Goal: Task Accomplishment & Management: Manage account settings

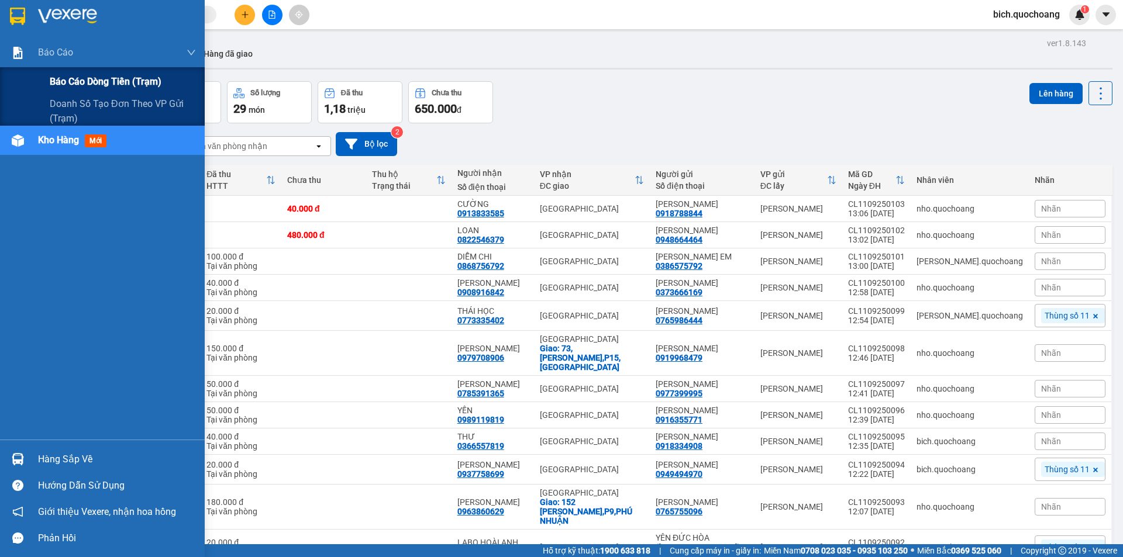
click at [86, 75] on span "Báo cáo dòng tiền (trạm)" at bounding box center [106, 81] width 112 height 15
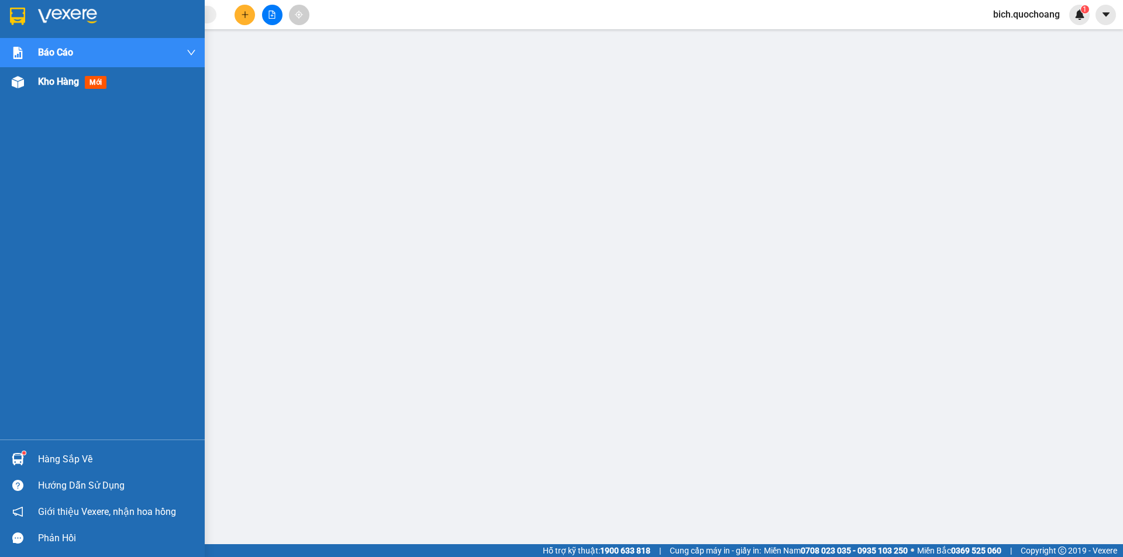
click at [64, 84] on span "Kho hàng" at bounding box center [58, 81] width 41 height 11
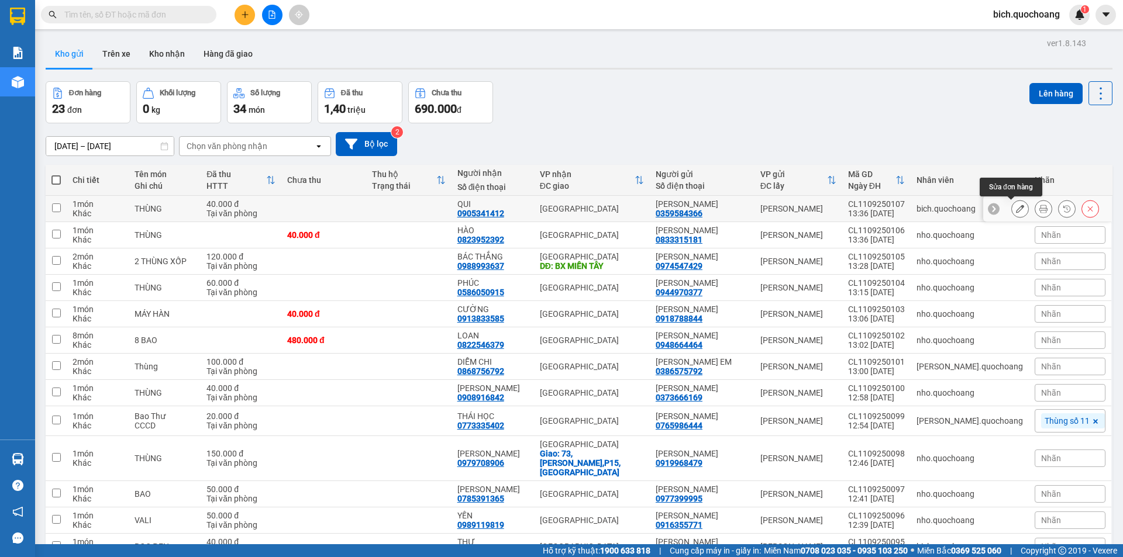
click at [1016, 208] on icon at bounding box center [1020, 209] width 8 height 8
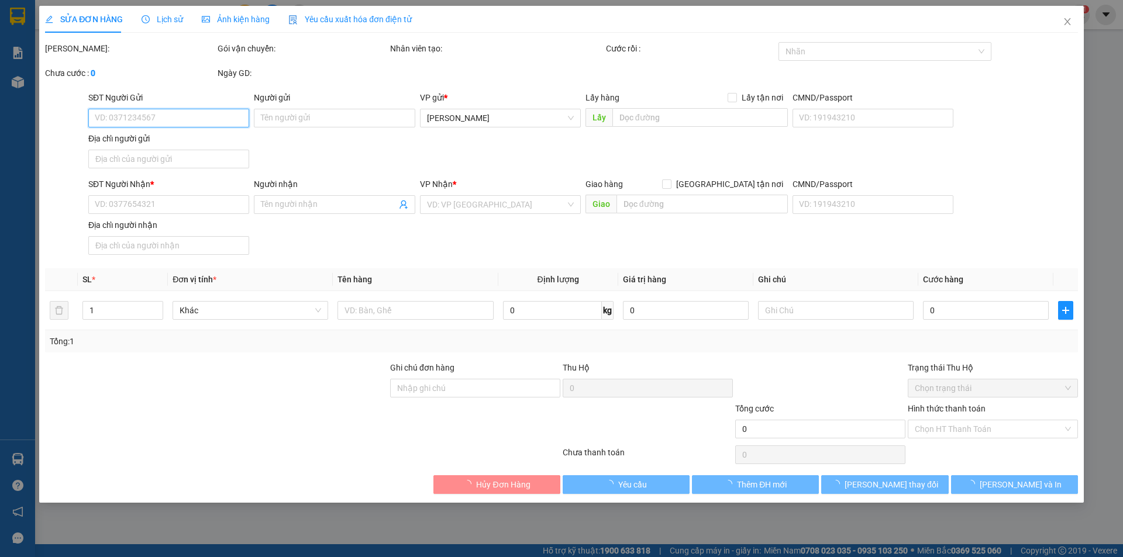
type input "0359584366"
type input "TRẦN THỊ THU"
type input "0905341412"
type input "QUI"
type input "40.000"
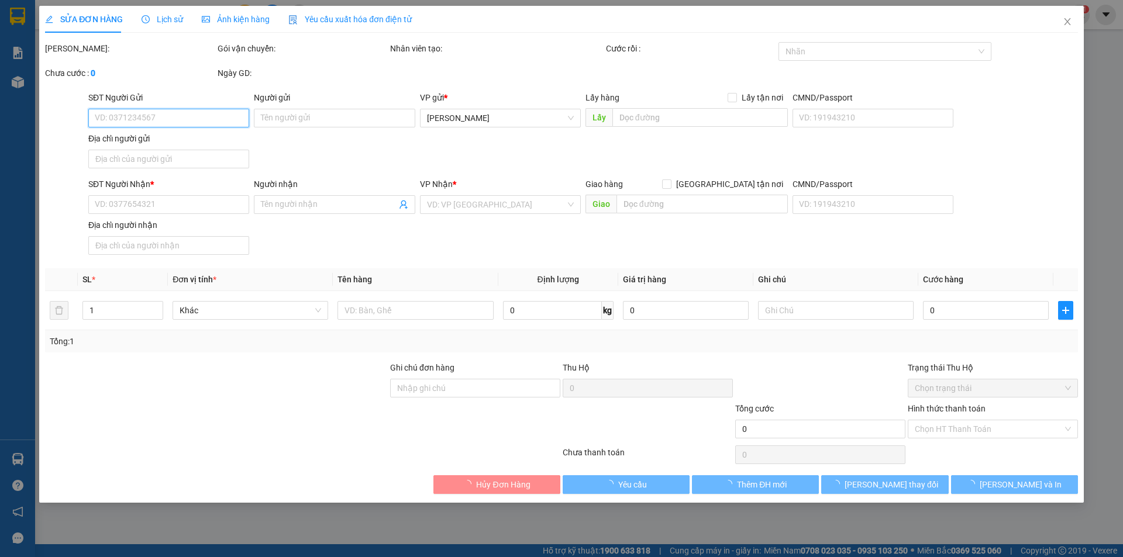
type input "0"
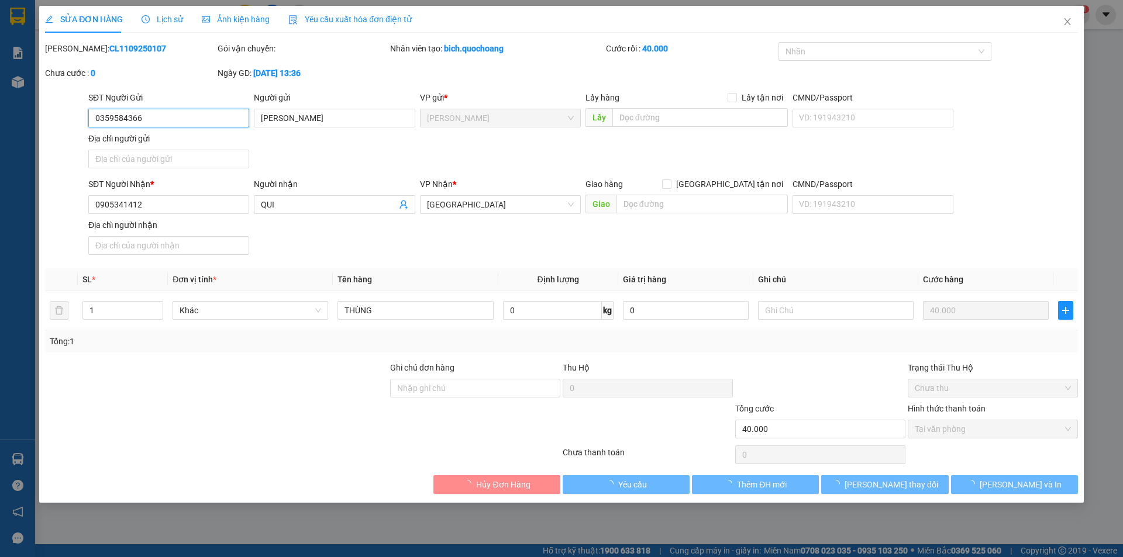
drag, startPoint x: 186, startPoint y: 120, endPoint x: 45, endPoint y: 118, distance: 141.0
click at [46, 118] on div "SĐT Người Gửi 0359584366 0359584366 Người gửi TRẦN THỊ THU VP gửi * Cao Lãnh Lấ…" at bounding box center [561, 132] width 1035 height 82
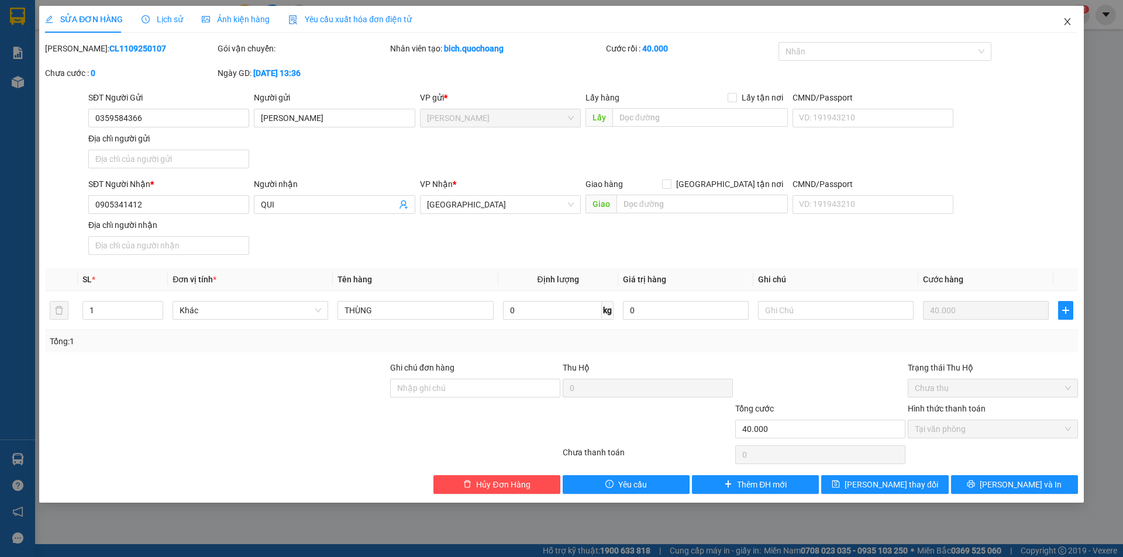
click at [1074, 25] on span "Close" at bounding box center [1067, 22] width 33 height 33
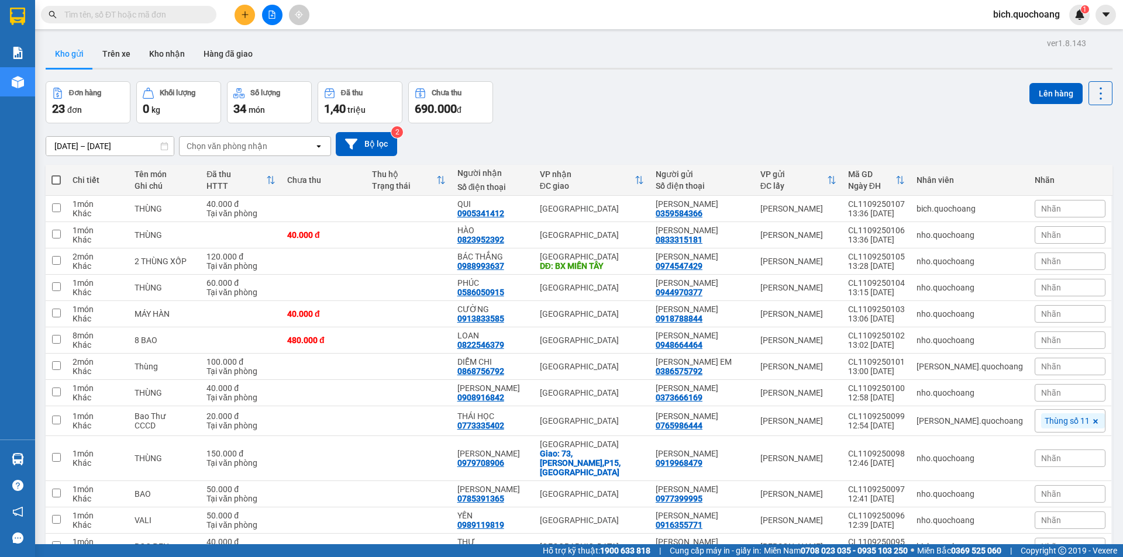
click at [158, 18] on input "text" at bounding box center [133, 14] width 138 height 13
paste input "0359584366"
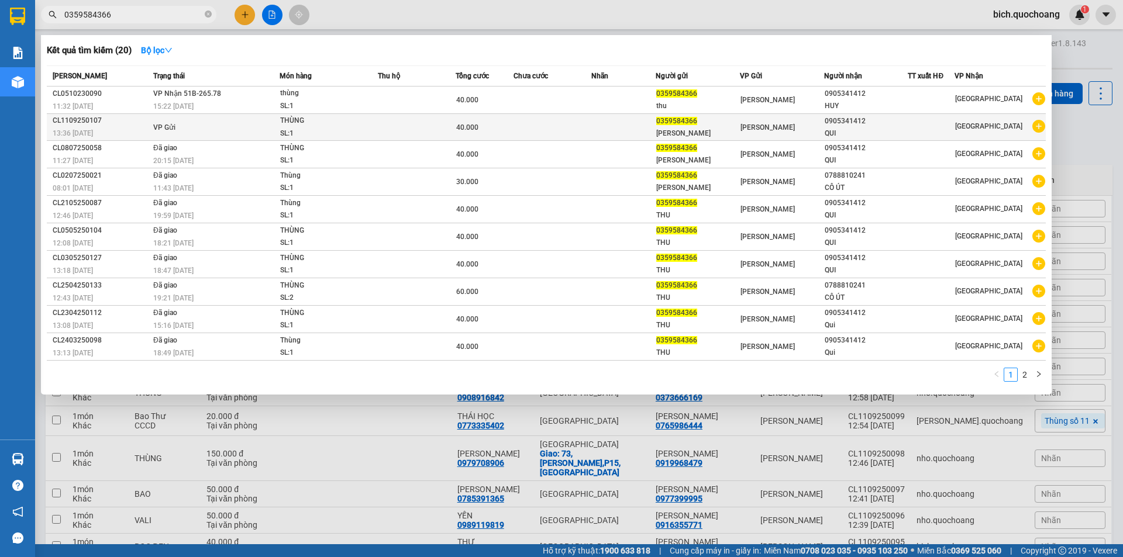
type input "0359584366"
click at [572, 131] on td at bounding box center [552, 127] width 78 height 27
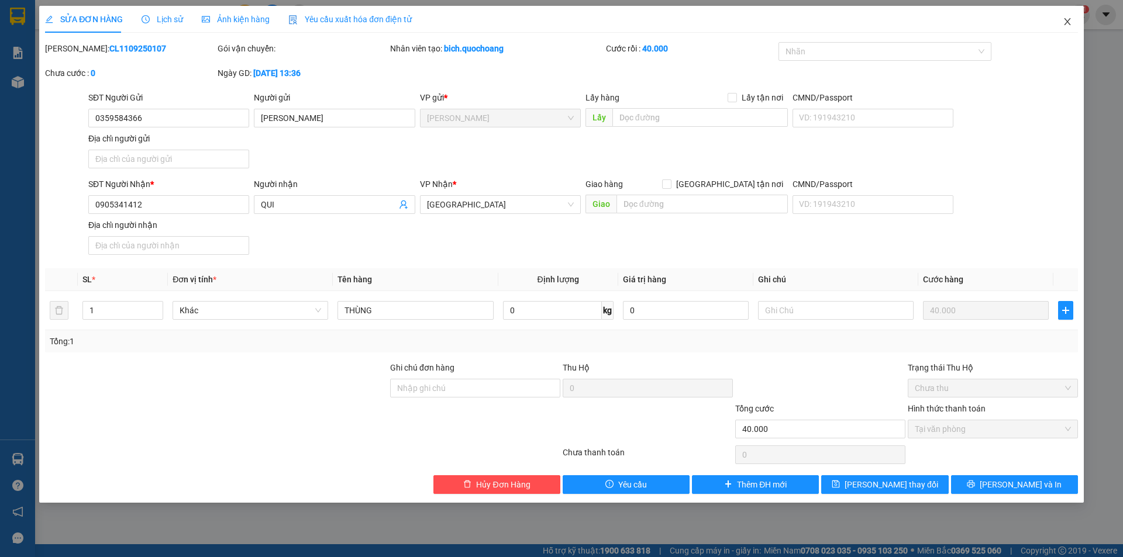
click at [1059, 16] on span "Close" at bounding box center [1067, 22] width 33 height 33
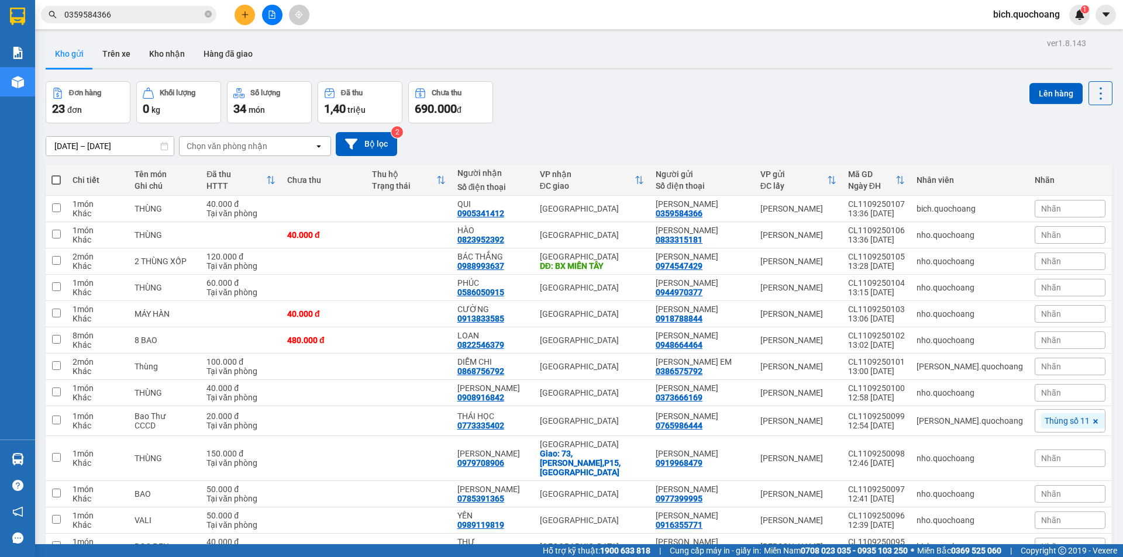
click at [158, 15] on input "0359584366" at bounding box center [133, 14] width 138 height 13
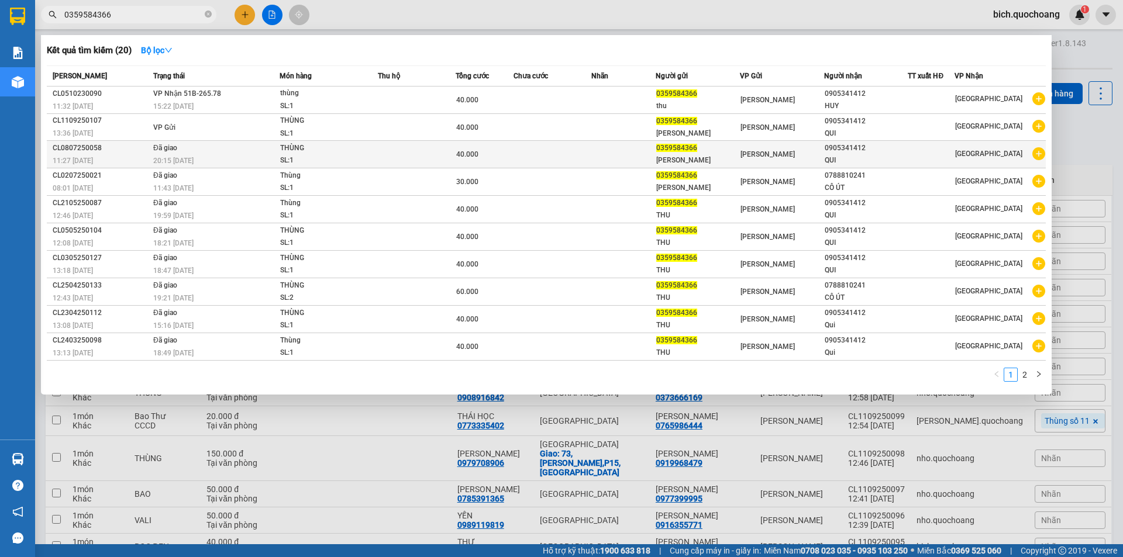
click at [377, 157] on span "THÙNG SL: 1" at bounding box center [328, 154] width 97 height 25
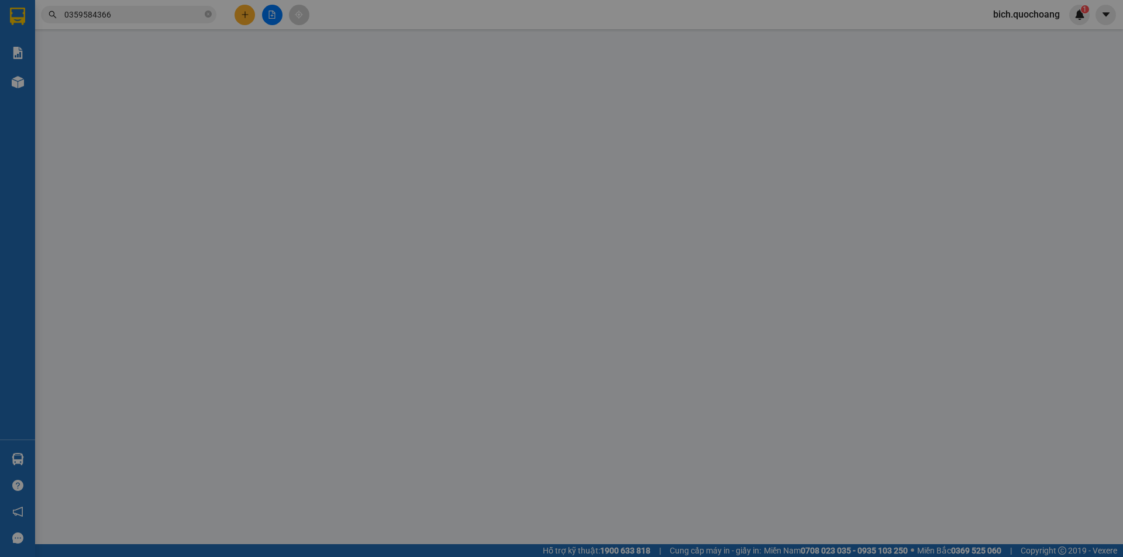
type input "0359584366"
type input "TRẦN THỊ THU"
type input "phường cao lãnh tỉnh đồng tháp"
type input "0905341412"
type input "QUI"
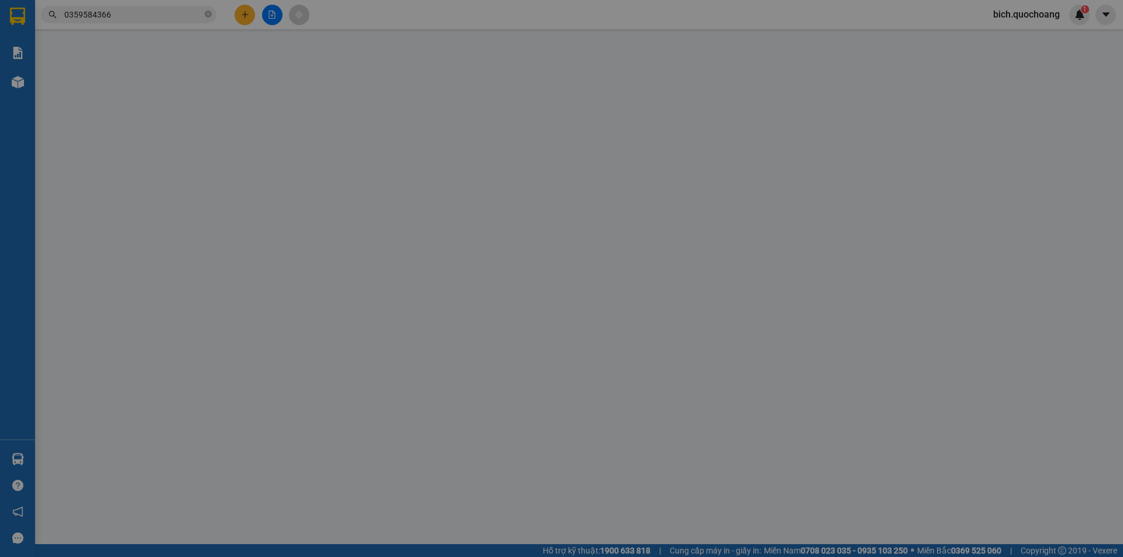
type input "40.000"
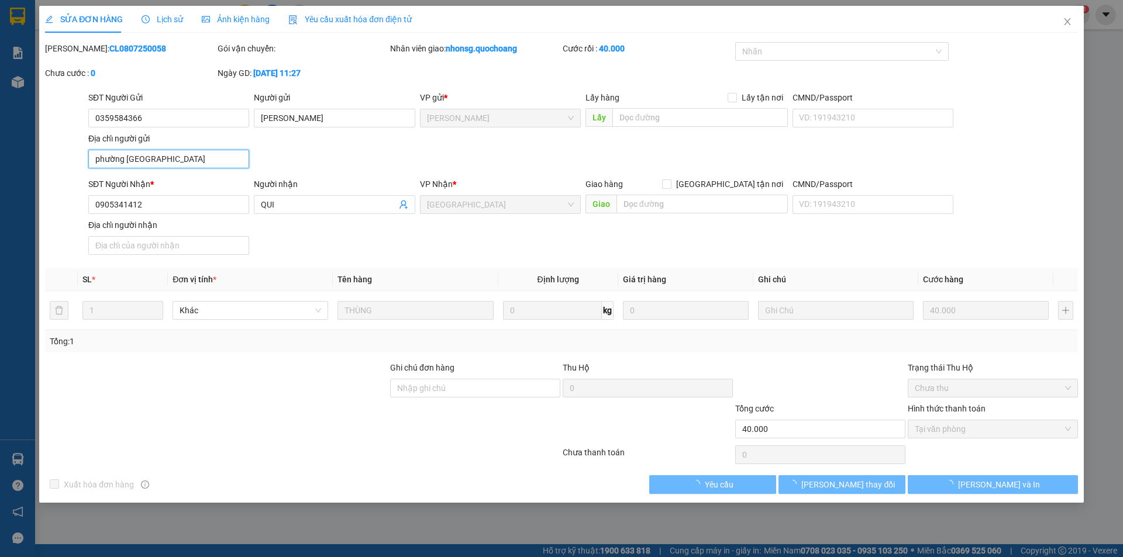
click at [211, 164] on input "phường cao lãnh tỉnh đồng tháp" at bounding box center [168, 159] width 161 height 19
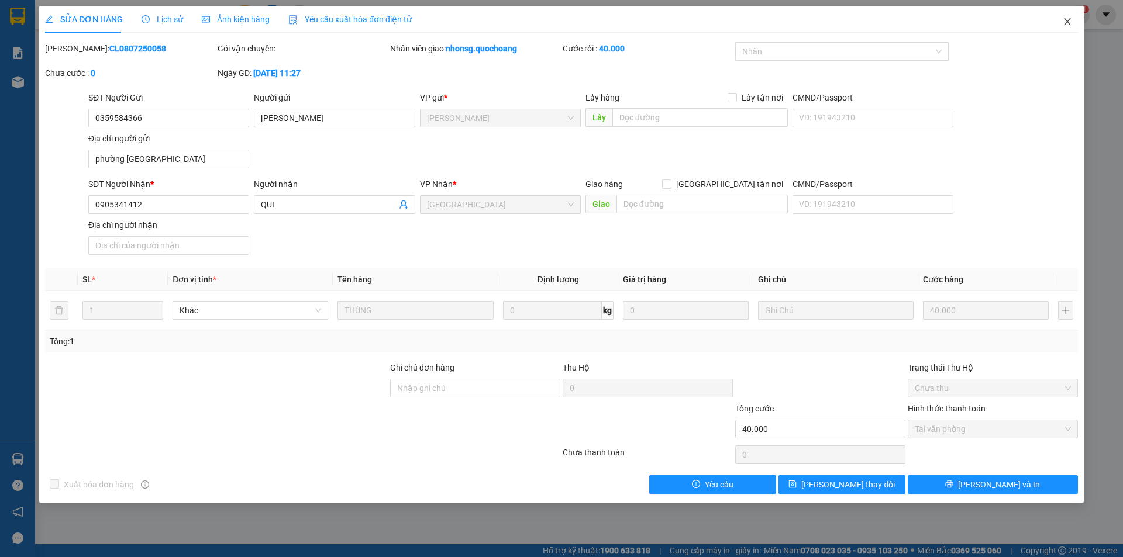
click at [1071, 20] on icon "close" at bounding box center [1067, 21] width 9 height 9
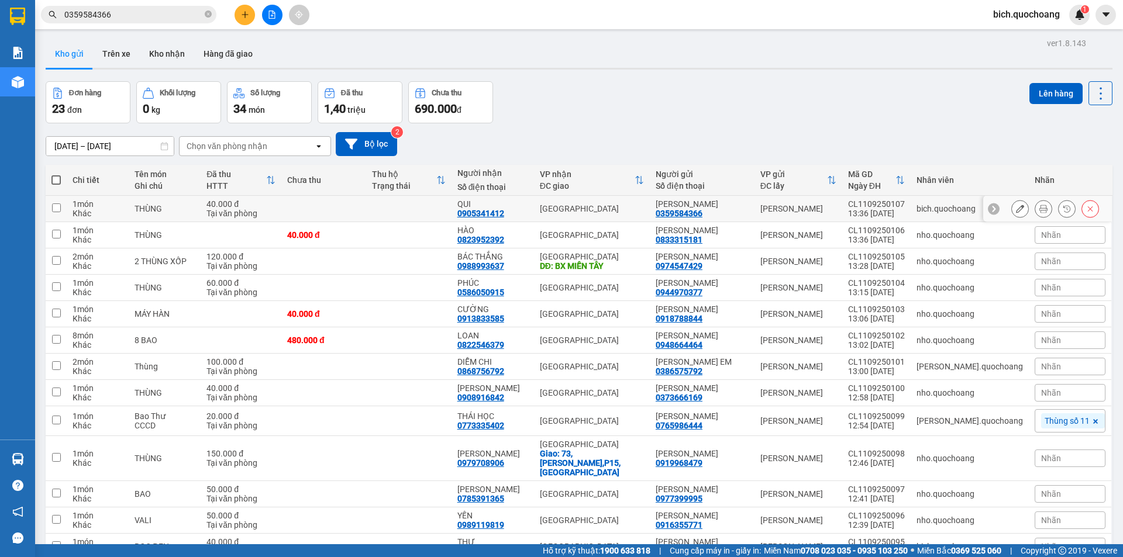
click at [1016, 206] on button at bounding box center [1020, 209] width 16 height 20
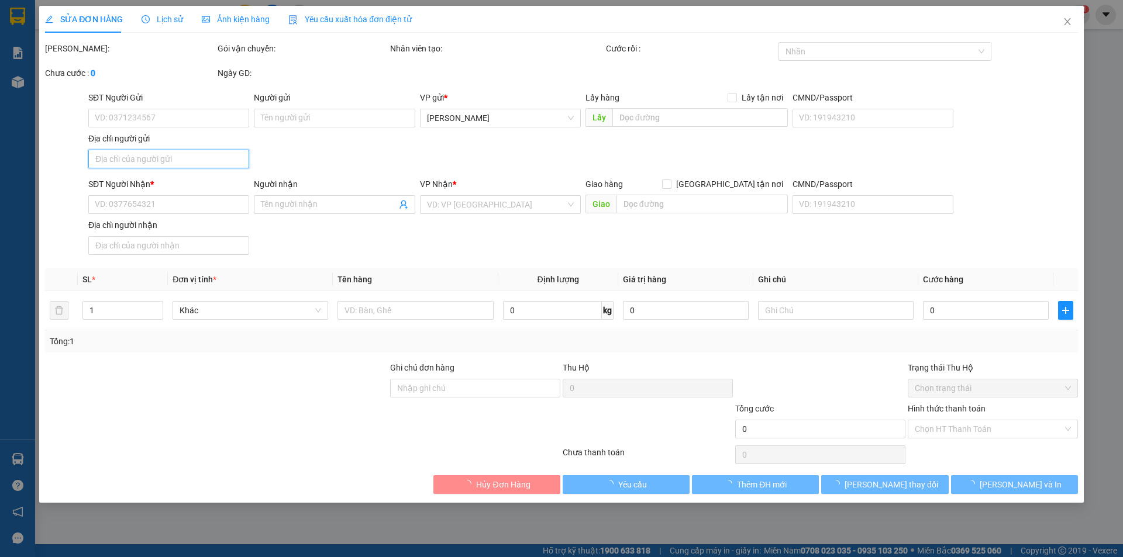
click at [196, 163] on input "Địa chỉ người gửi" at bounding box center [168, 159] width 161 height 19
type input "0359584366"
type input "TRẦN THỊ THU"
type input "0905341412"
type input "QUI"
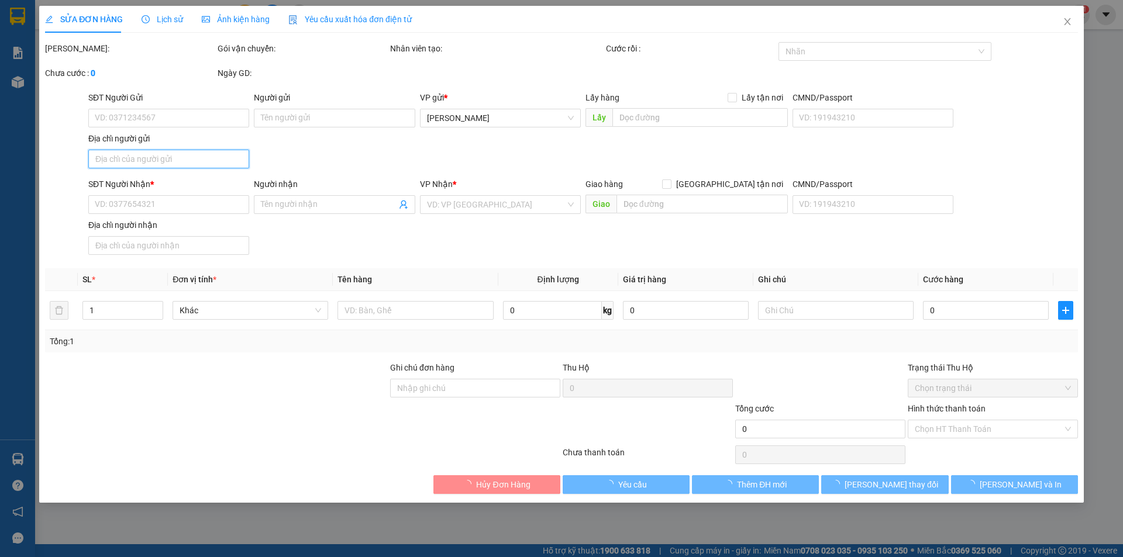
type input "40.000"
type input "0"
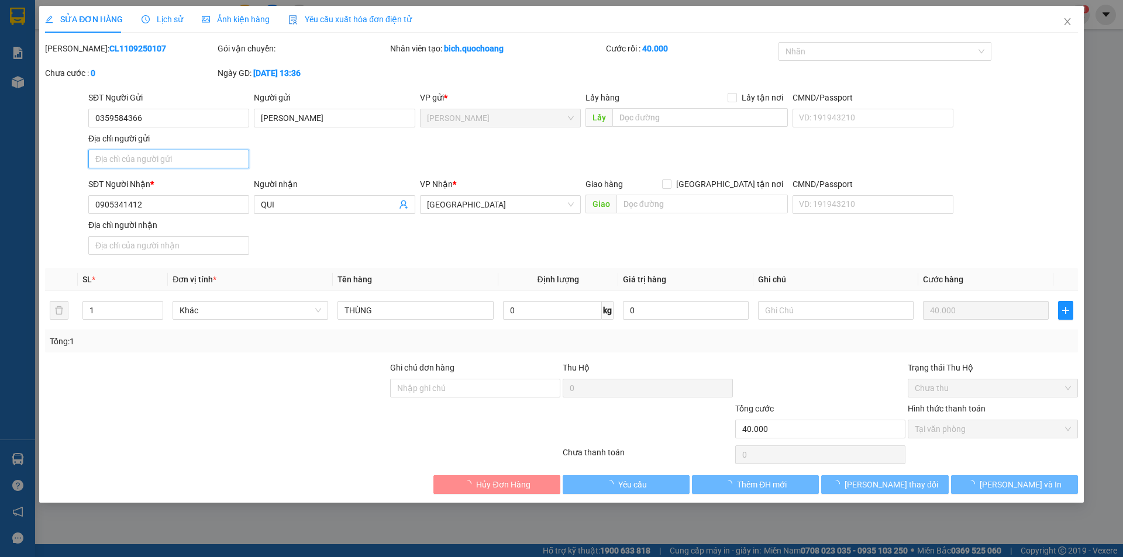
paste input "phường cao lãnh tỉnh đồng tháp"
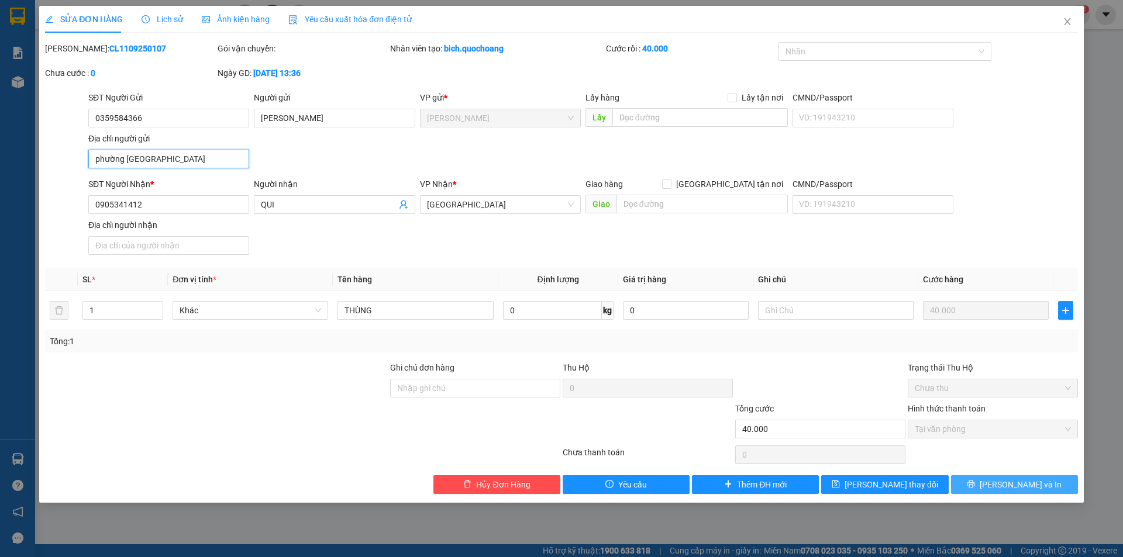
type input "phường cao lãnh tỉnh đồng tháp"
click at [1028, 477] on button "Lưu và In" at bounding box center [1014, 484] width 127 height 19
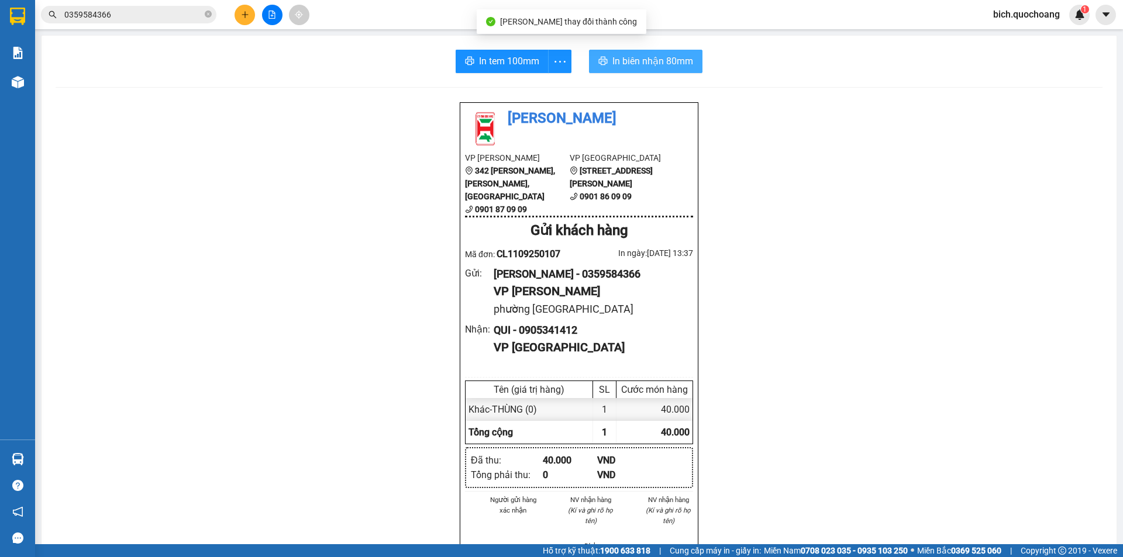
click at [670, 64] on span "In biên nhận 80mm" at bounding box center [652, 61] width 81 height 15
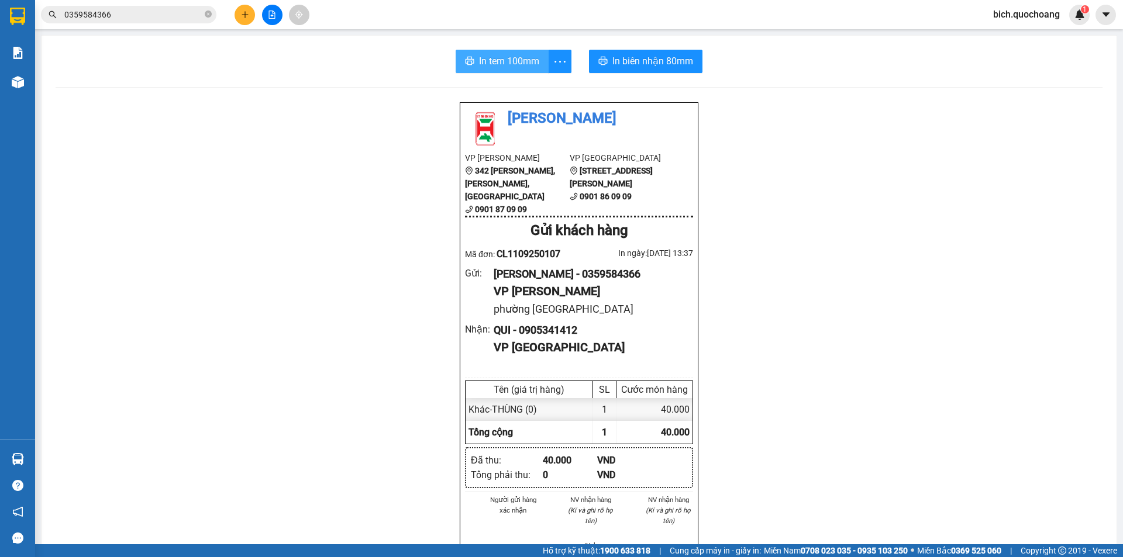
click at [480, 52] on button "In tem 100mm" at bounding box center [502, 61] width 93 height 23
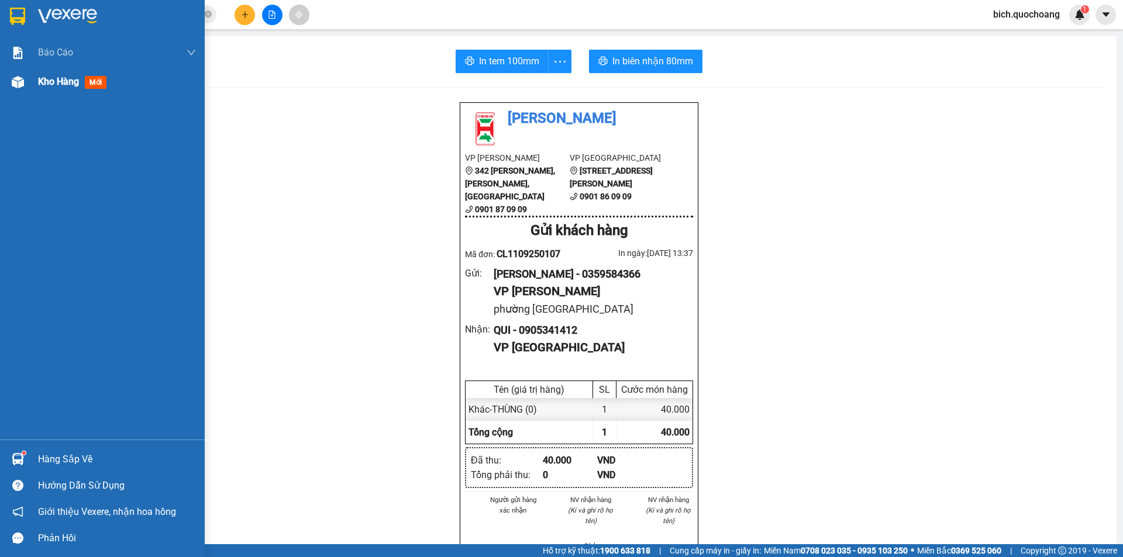
click at [68, 90] on div "Kho hàng mới" at bounding box center [117, 81] width 158 height 29
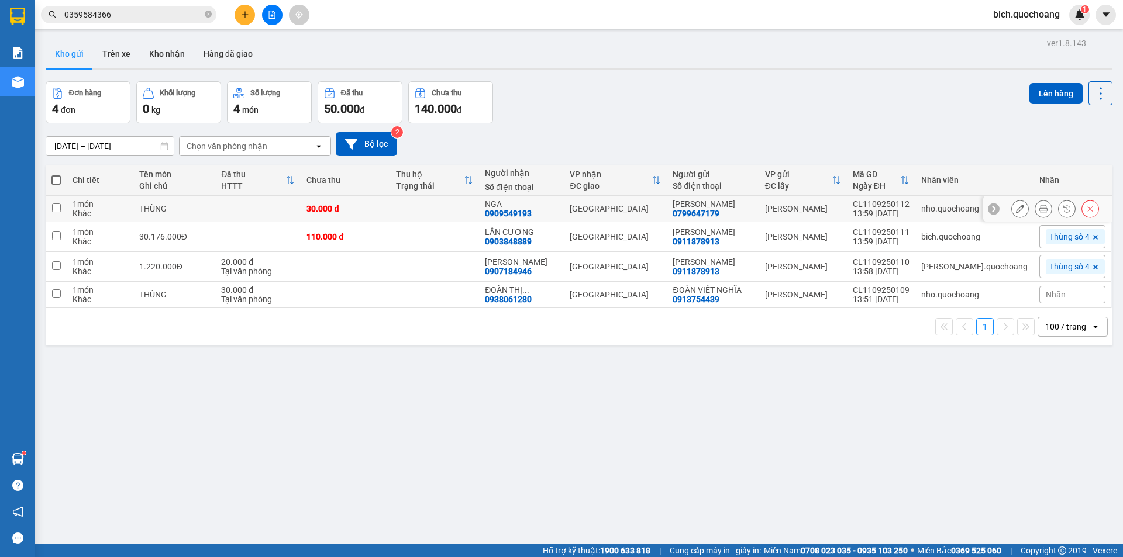
click at [1042, 215] on button at bounding box center [1043, 209] width 16 height 20
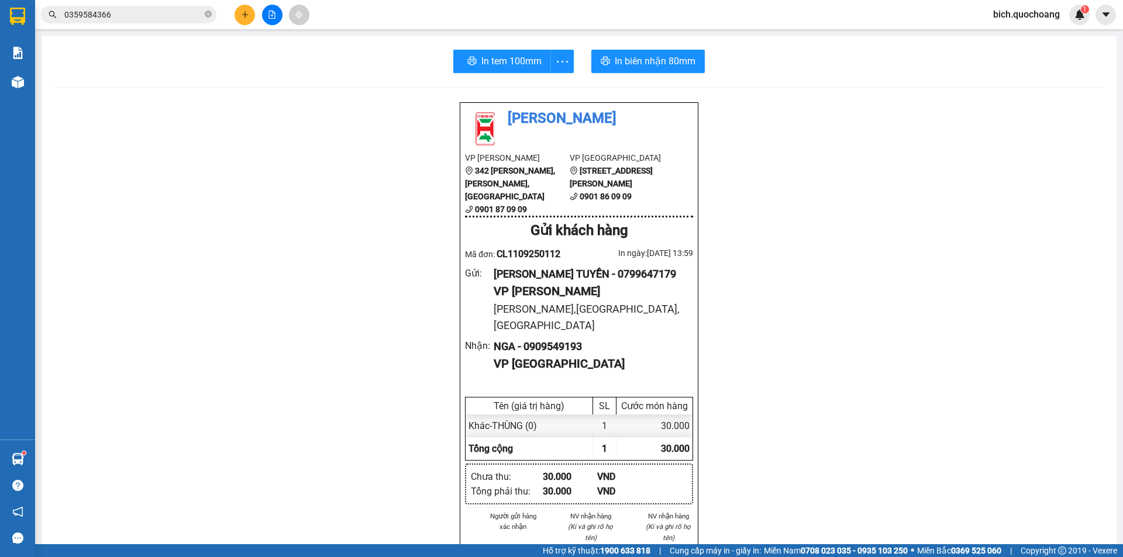
click at [532, 80] on div "In tem 100mm In biên nhận 80mm Quốc Hoàng VP Cao Lãnh 342 Nguyễn Huệ, P Mỹ Phú,…" at bounding box center [579, 512] width 1075 height 953
click at [527, 65] on span "In tem 100mm" at bounding box center [509, 61] width 60 height 15
click at [610, 44] on div "In tem 100mm In biên nhận 80mm Quốc Hoàng VP Cao Lãnh 342 Nguyễn Huệ, P Mỹ Phú,…" at bounding box center [579, 512] width 1075 height 953
click at [624, 68] on span "In biên nhận 80mm" at bounding box center [652, 61] width 81 height 15
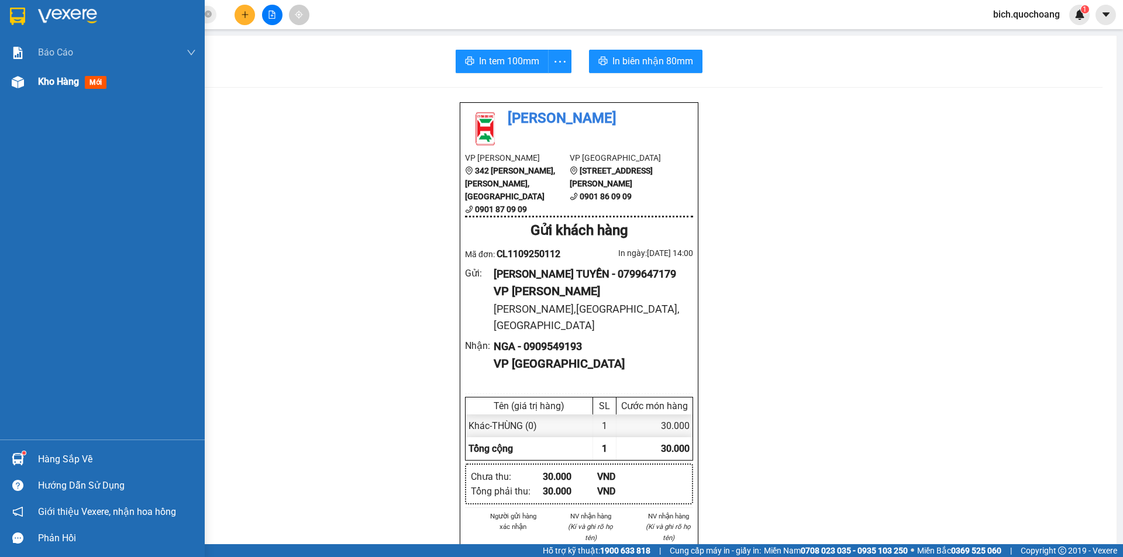
click at [48, 79] on span "Kho hàng" at bounding box center [58, 81] width 41 height 11
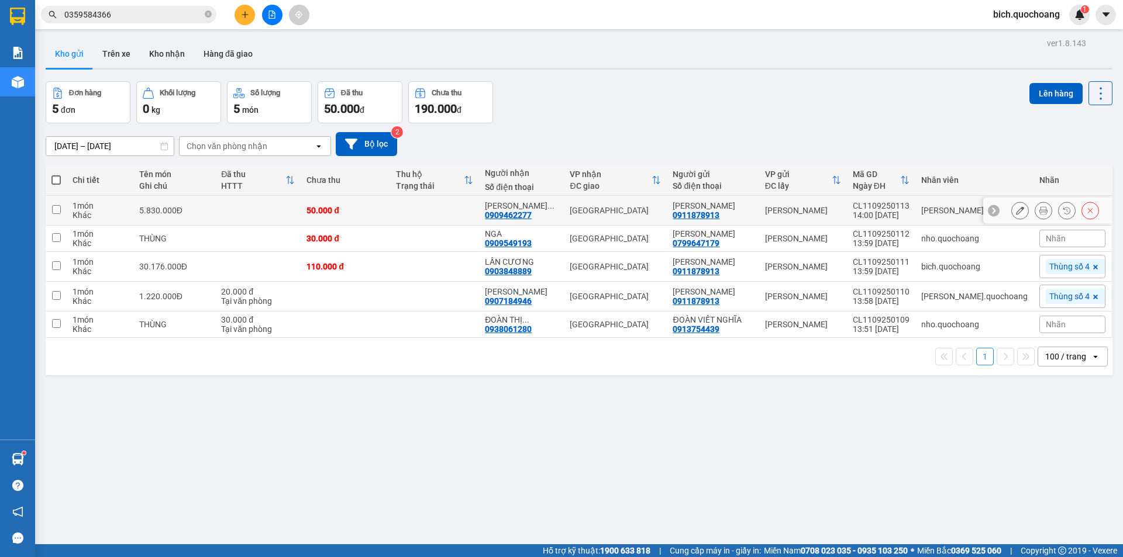
click at [1040, 215] on button at bounding box center [1043, 211] width 16 height 20
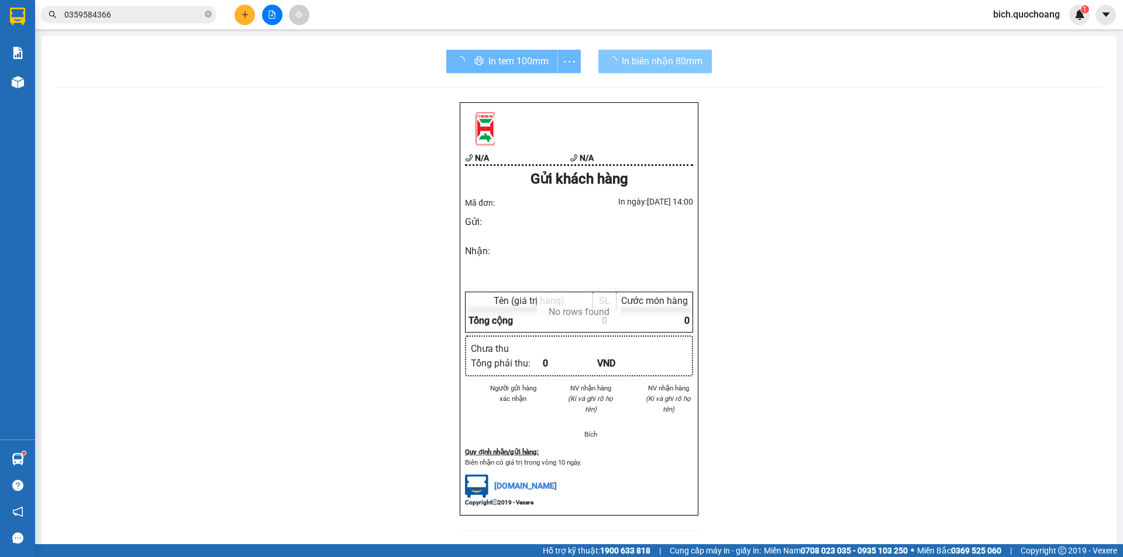
click at [650, 64] on span "In biên nhận 80mm" at bounding box center [662, 61] width 81 height 15
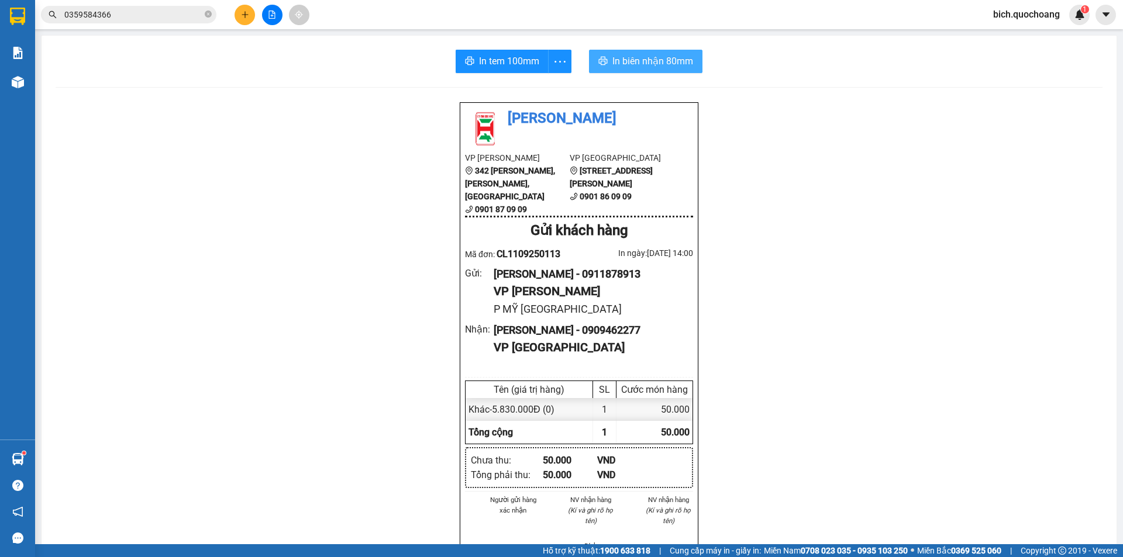
click at [640, 71] on button "In biên nhận 80mm" at bounding box center [645, 61] width 113 height 23
click at [502, 64] on span "In tem 100mm" at bounding box center [509, 61] width 60 height 15
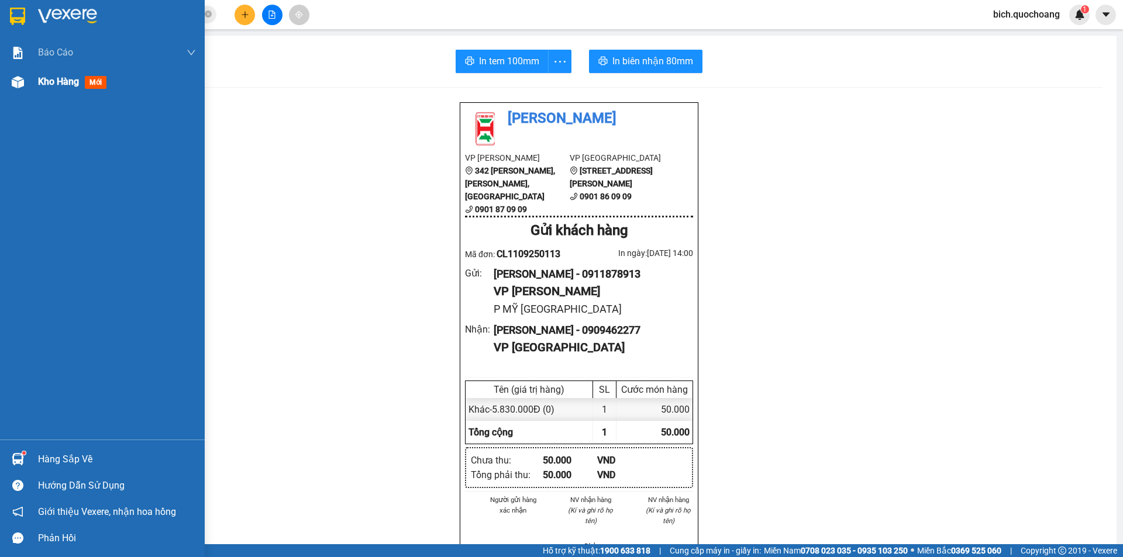
click at [74, 71] on div "Kho hàng mới" at bounding box center [117, 81] width 158 height 29
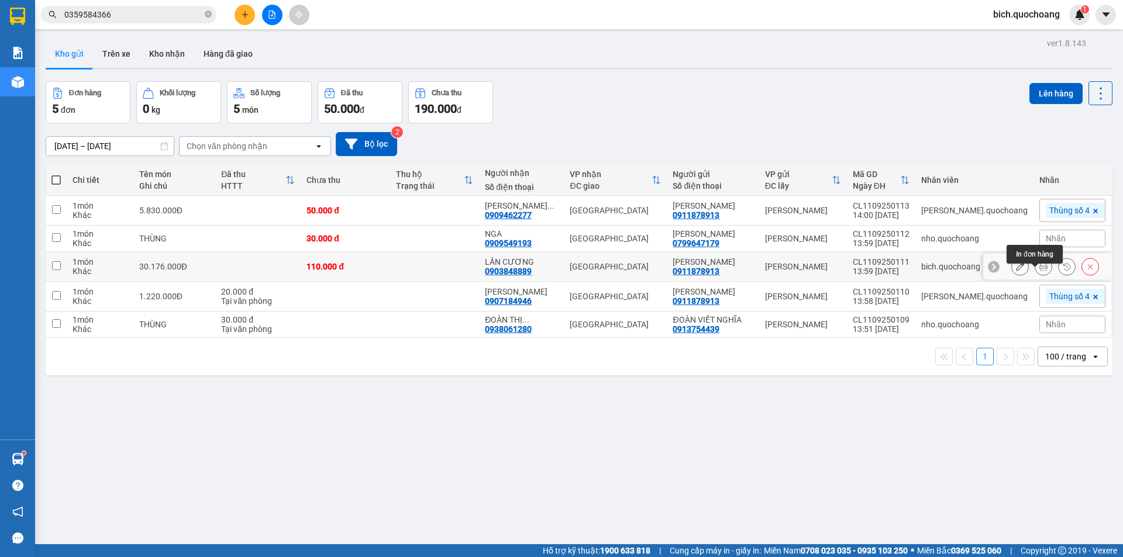
click at [1039, 271] on icon at bounding box center [1043, 267] width 8 height 8
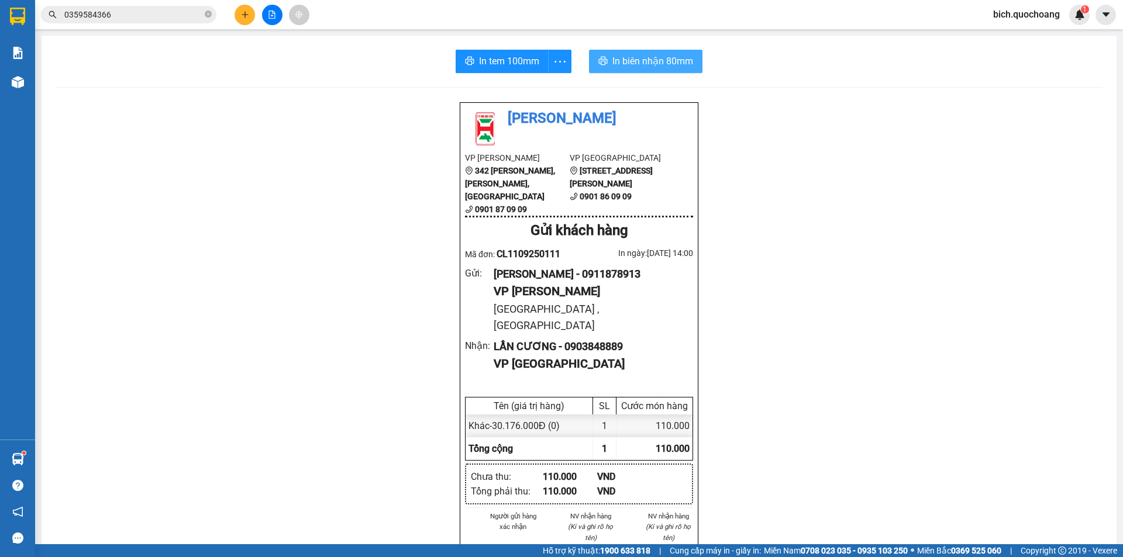
click at [647, 60] on span "In biên nhận 80mm" at bounding box center [652, 61] width 81 height 15
click at [507, 70] on button "In tem 100mm" at bounding box center [502, 61] width 93 height 23
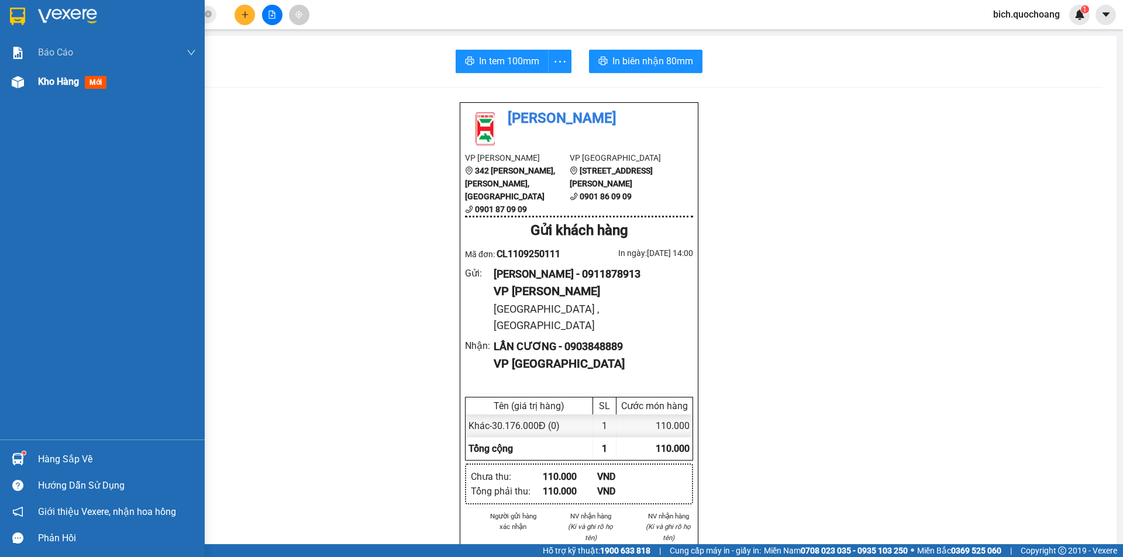
click at [73, 79] on span "Kho hàng" at bounding box center [58, 81] width 41 height 11
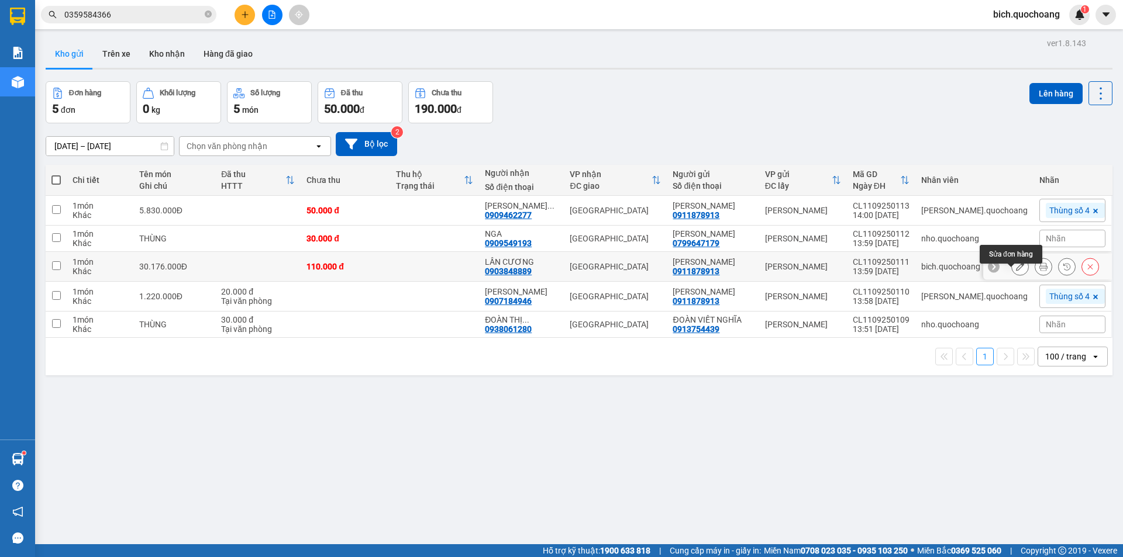
click at [1016, 271] on icon at bounding box center [1020, 267] width 8 height 8
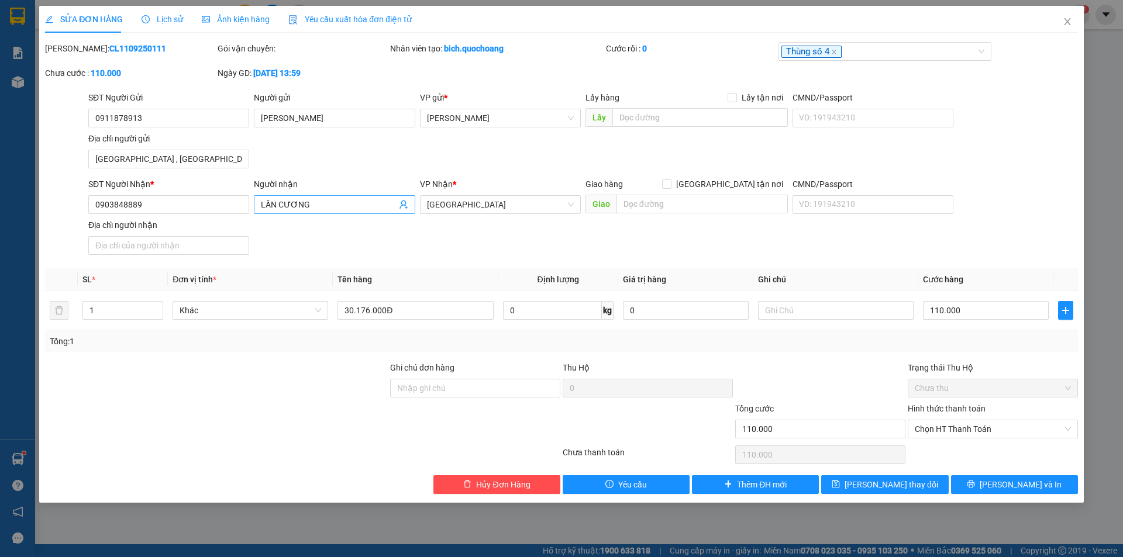
click at [276, 206] on input "LẦN CƯƠNG" at bounding box center [328, 204] width 135 height 13
type input "LÂM CƯƠNG"
click at [1031, 481] on span "Lưu và In" at bounding box center [1021, 484] width 82 height 13
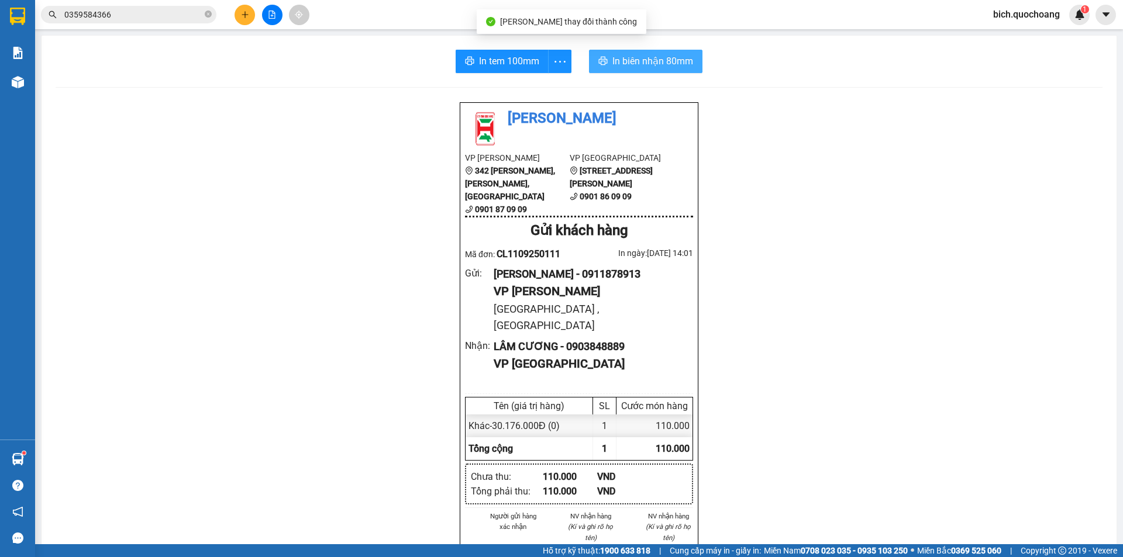
click at [658, 61] on span "In biên nhận 80mm" at bounding box center [652, 61] width 81 height 15
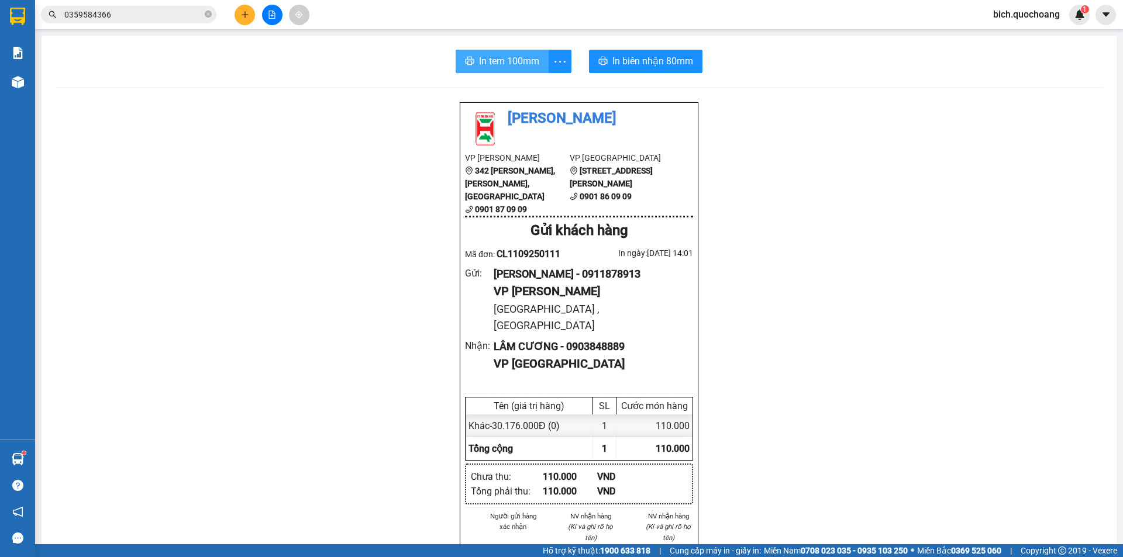
click at [491, 53] on button "In tem 100mm" at bounding box center [502, 61] width 93 height 23
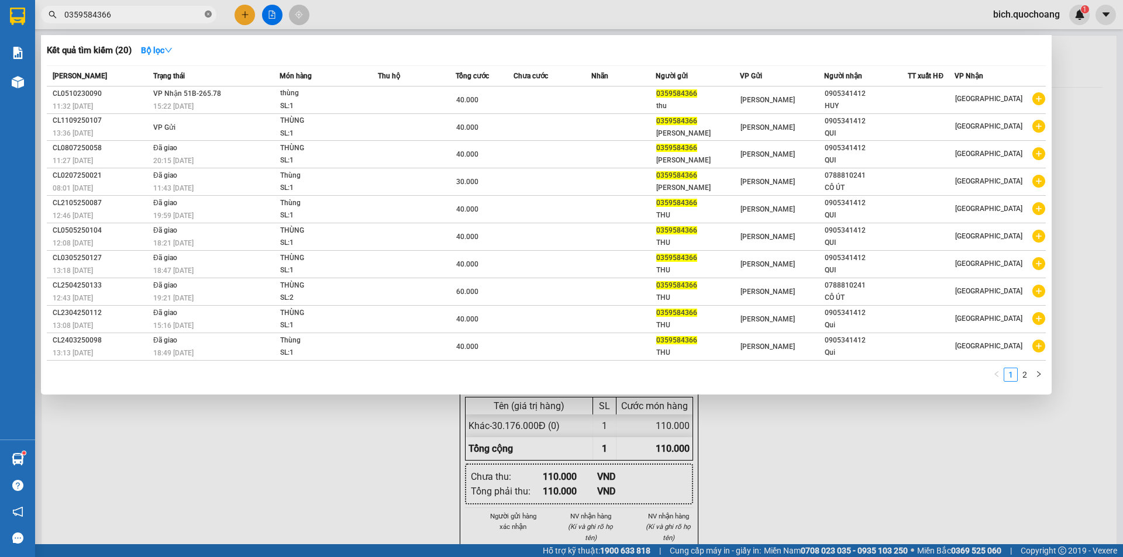
click at [209, 16] on icon "close-circle" at bounding box center [208, 14] width 7 height 7
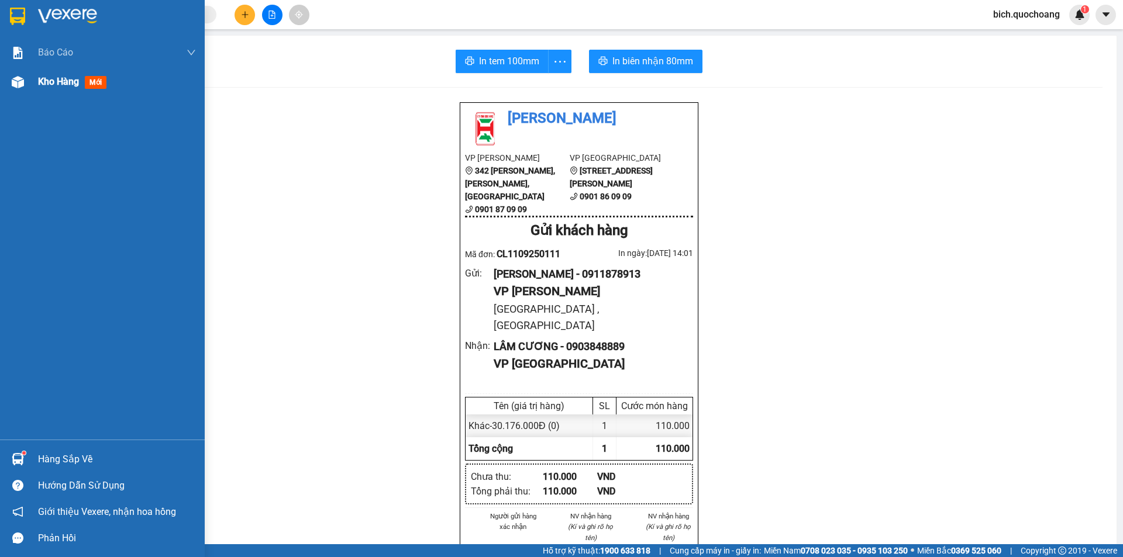
click at [46, 81] on span "Kho hàng" at bounding box center [58, 81] width 41 height 11
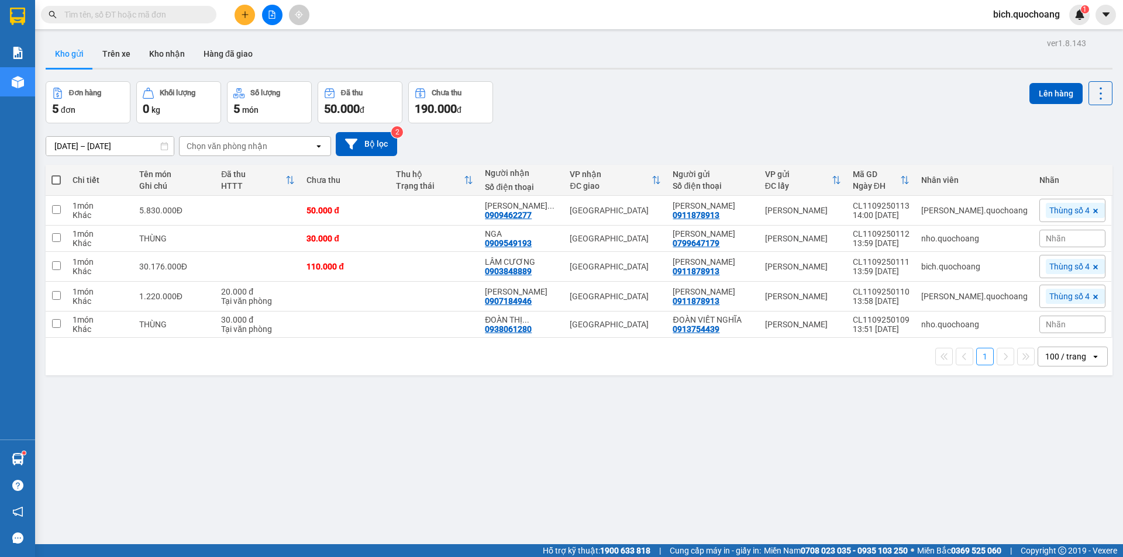
click at [125, 10] on input "text" at bounding box center [133, 14] width 138 height 13
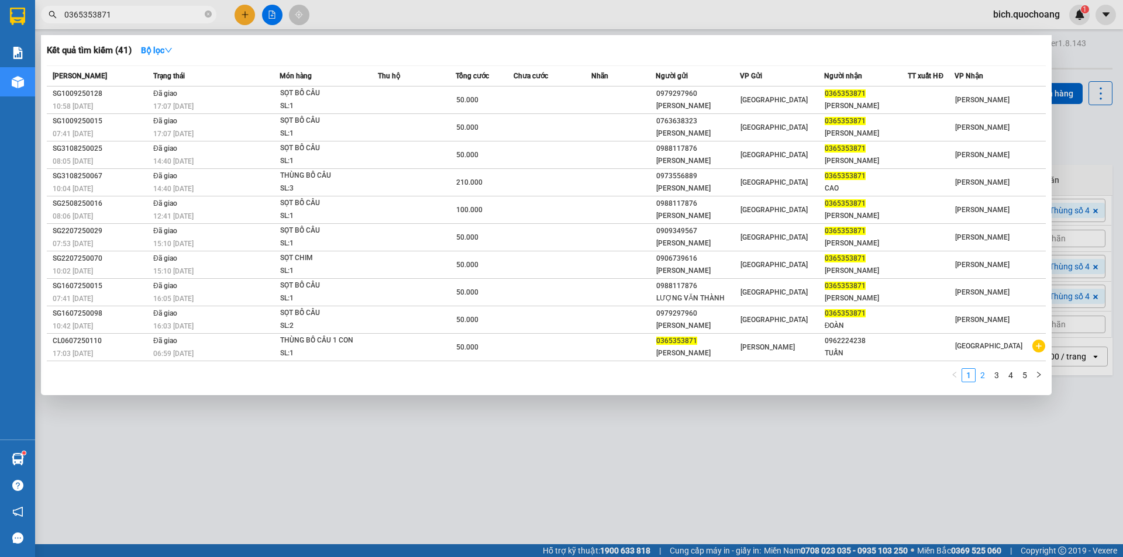
type input "0365353871"
click at [980, 374] on link "2" at bounding box center [982, 375] width 13 height 13
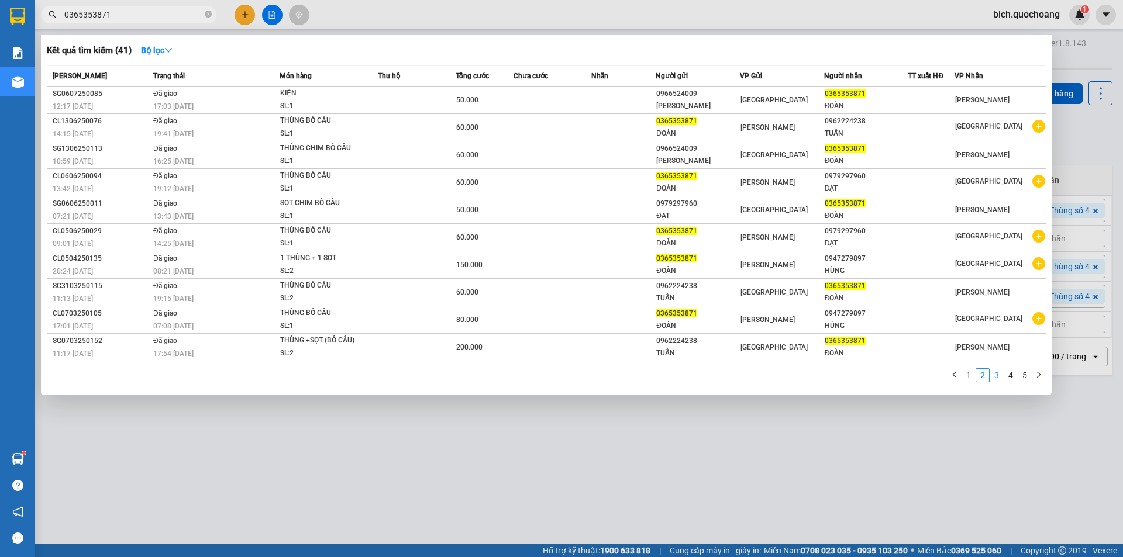
click at [991, 373] on link "3" at bounding box center [996, 375] width 13 height 13
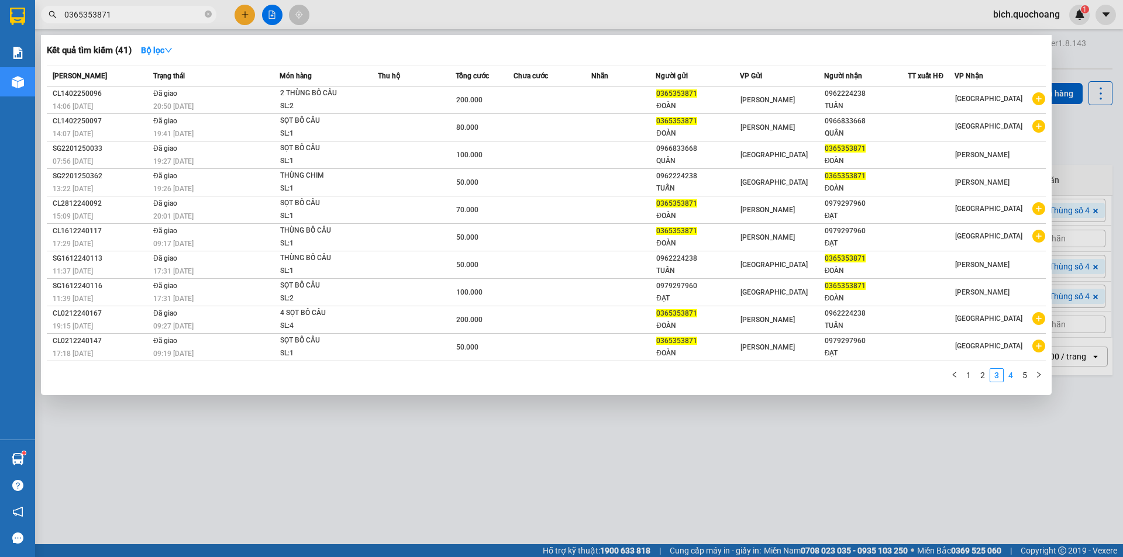
click at [1005, 372] on link "4" at bounding box center [1010, 375] width 13 height 13
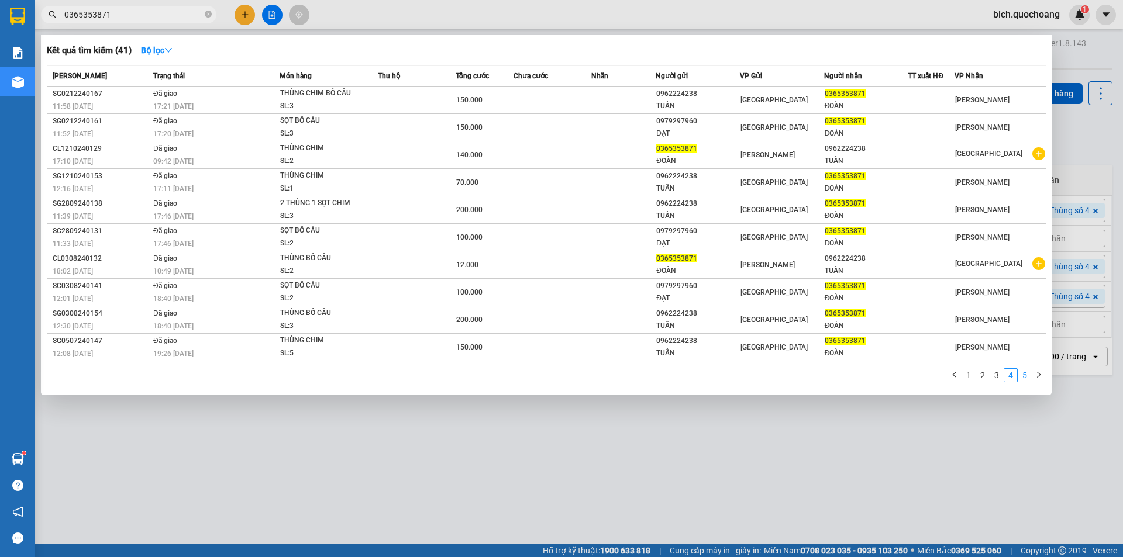
click at [1024, 375] on link "5" at bounding box center [1024, 375] width 13 height 13
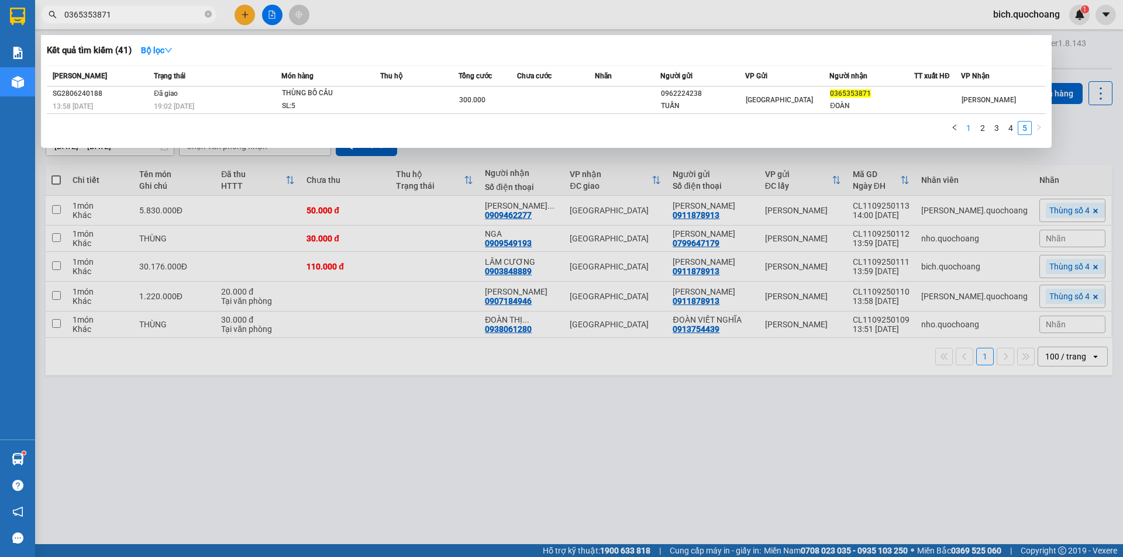
click at [963, 126] on link "1" at bounding box center [968, 128] width 13 height 13
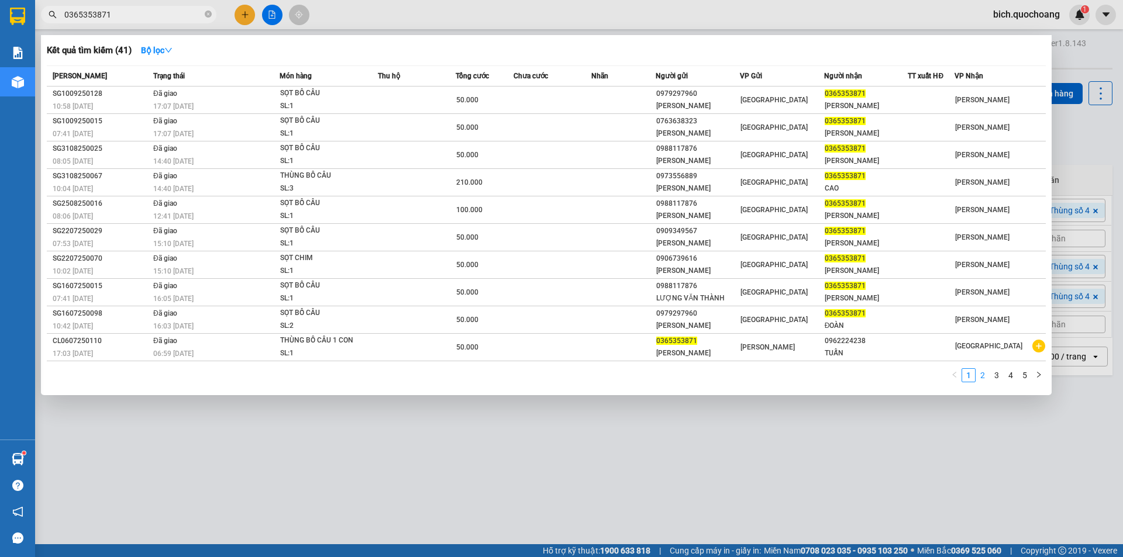
click at [982, 374] on link "2" at bounding box center [982, 375] width 13 height 13
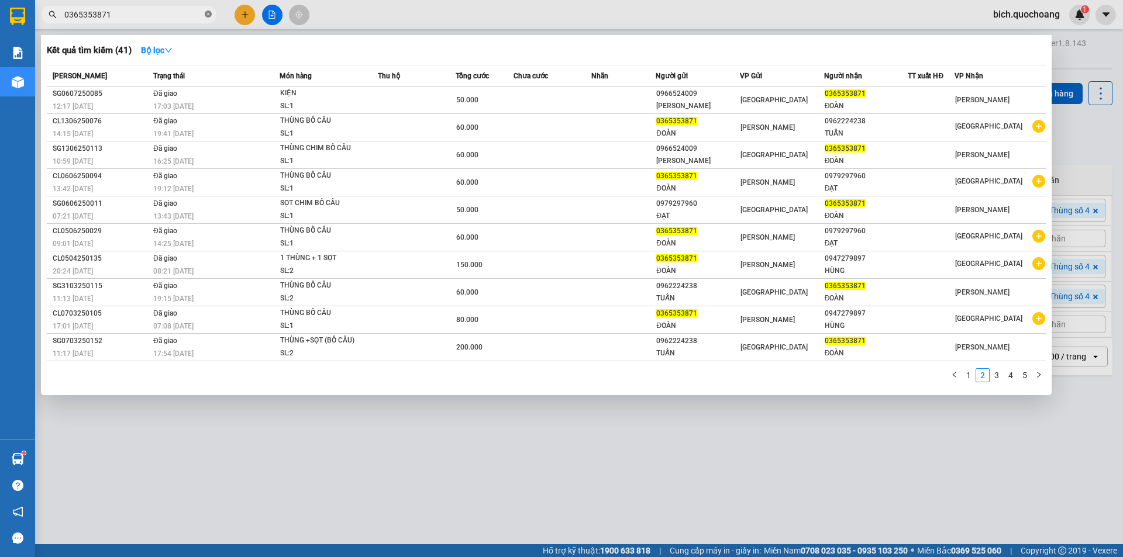
click at [209, 13] on icon "close-circle" at bounding box center [208, 14] width 7 height 7
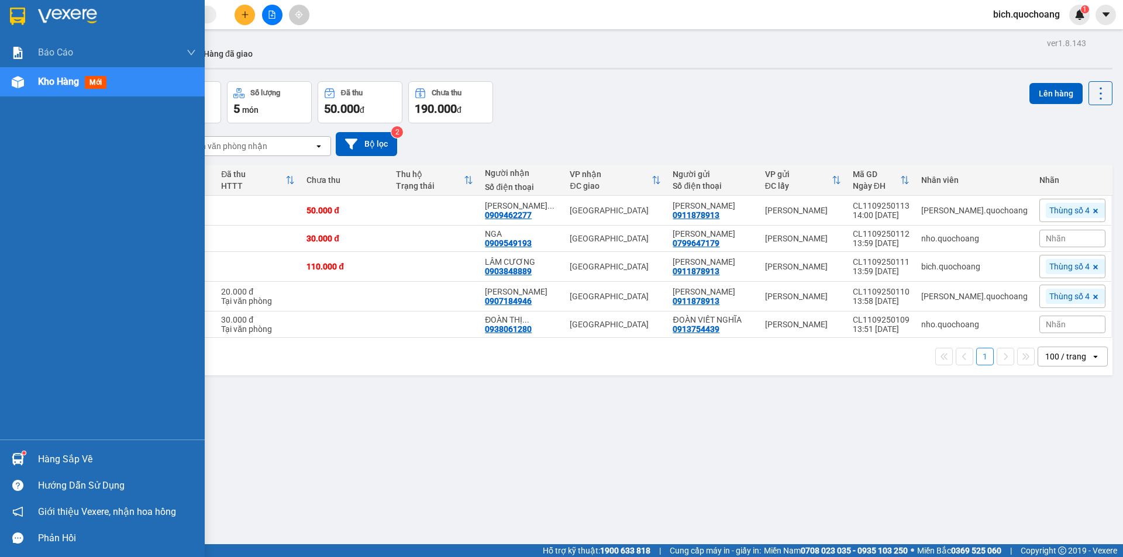
click at [39, 461] on div "Hàng sắp về" at bounding box center [117, 460] width 158 height 18
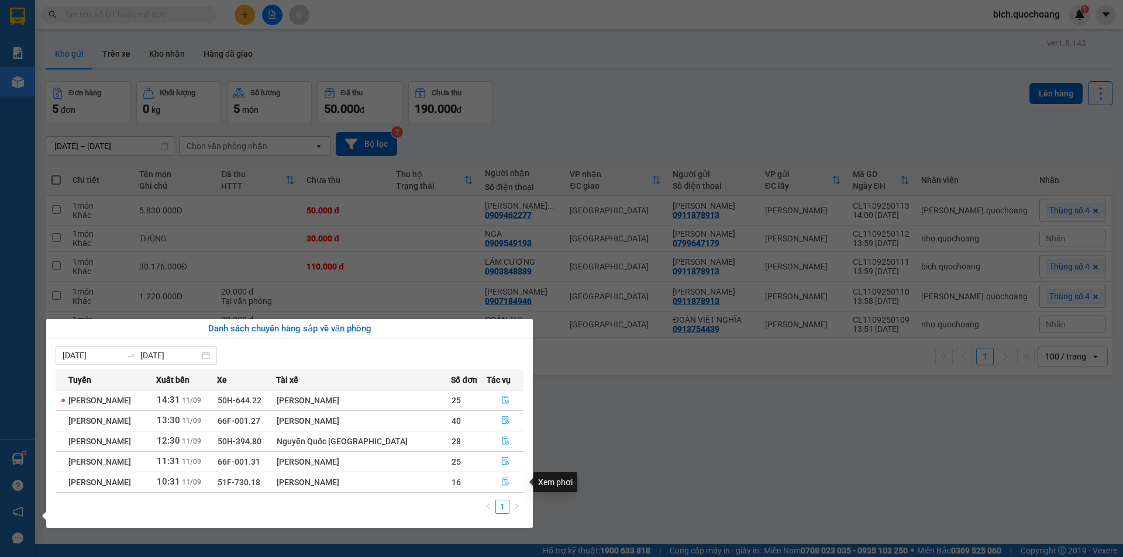
click at [501, 481] on icon "file-done" at bounding box center [505, 482] width 8 height 8
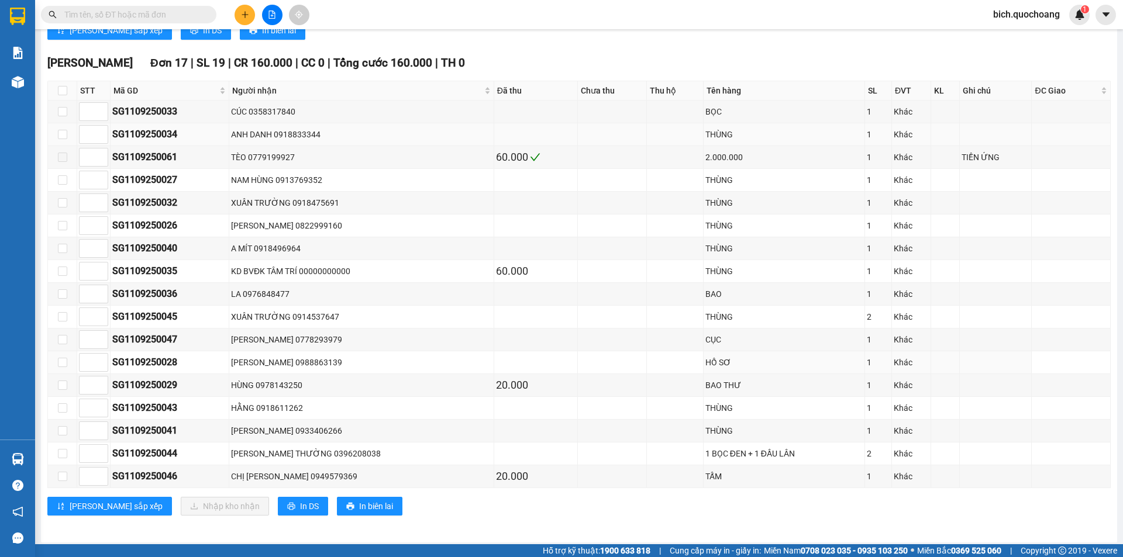
scroll to position [504, 0]
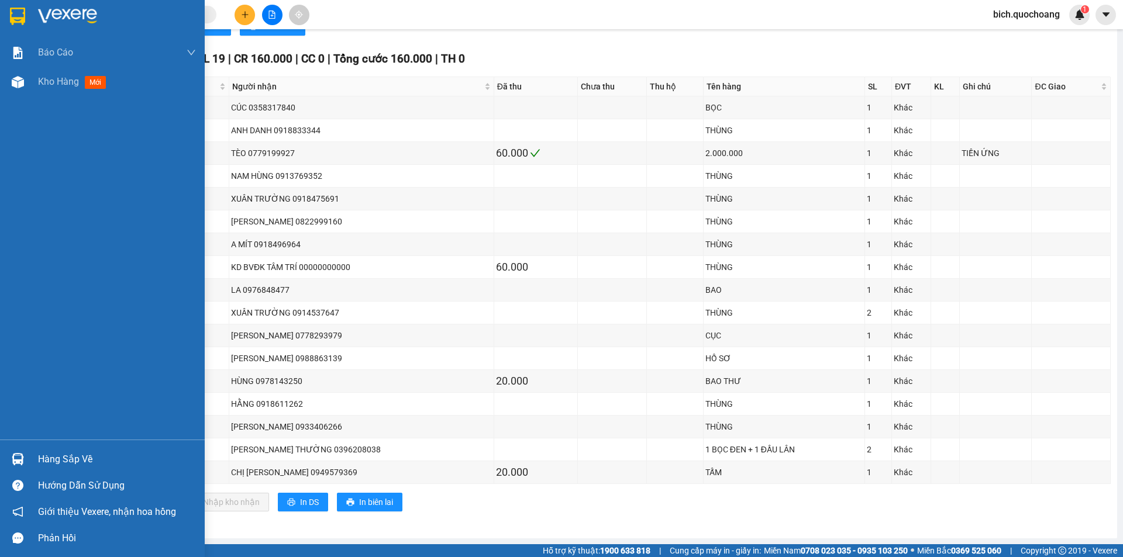
click at [54, 464] on div "Hàng sắp về" at bounding box center [117, 460] width 158 height 18
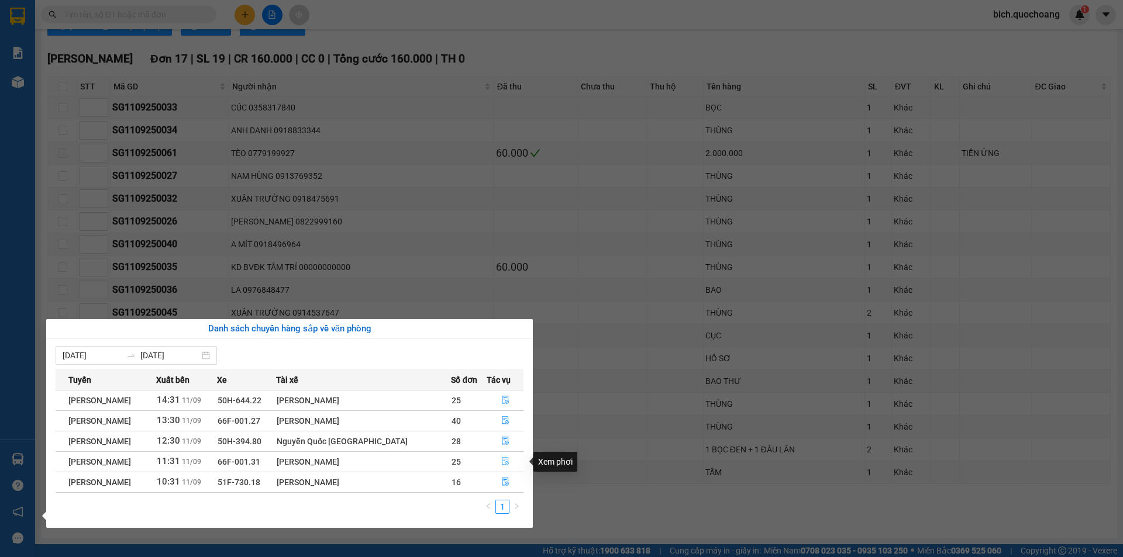
click at [501, 459] on icon "file-done" at bounding box center [505, 461] width 8 height 8
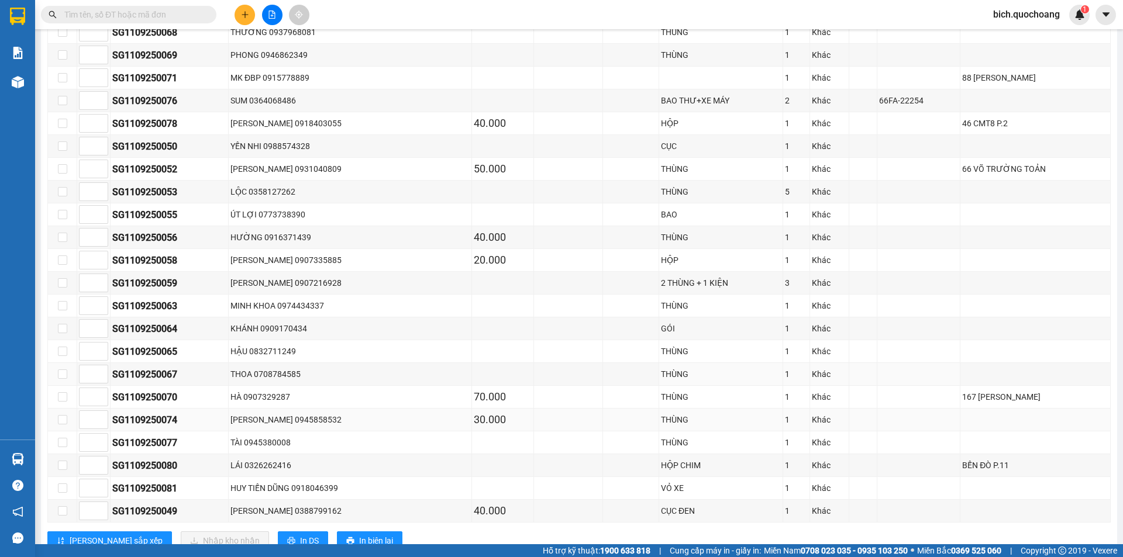
scroll to position [504, 0]
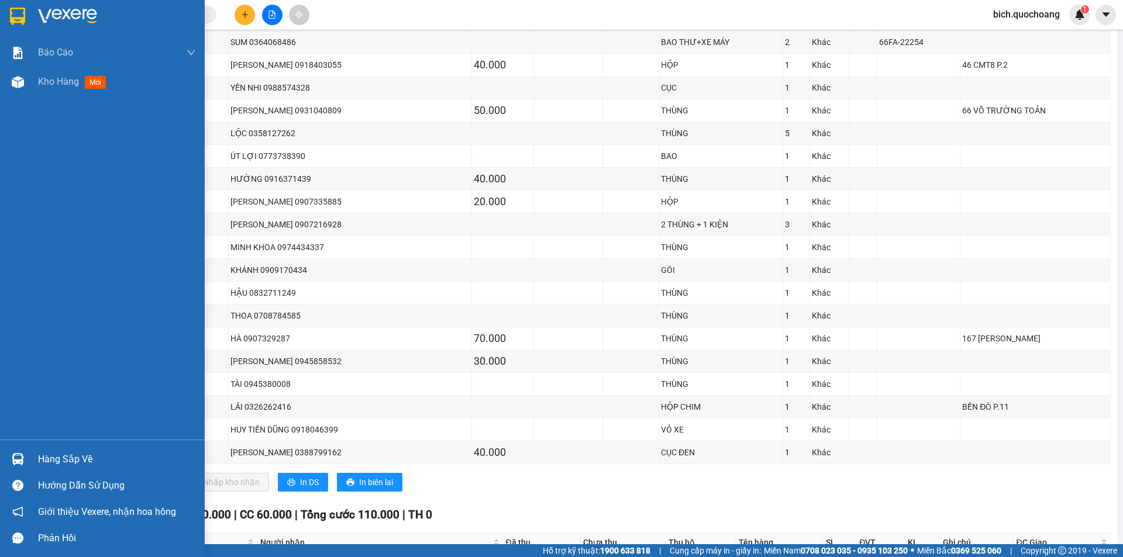
click at [61, 460] on div "Hàng sắp về" at bounding box center [117, 460] width 158 height 18
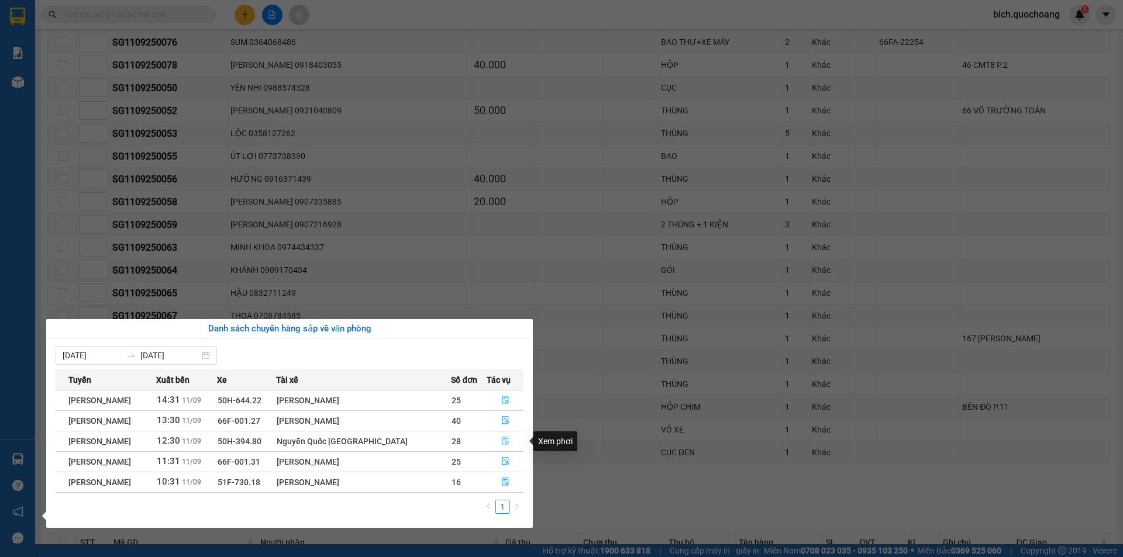
click at [506, 440] on icon "file-done" at bounding box center [505, 441] width 8 height 8
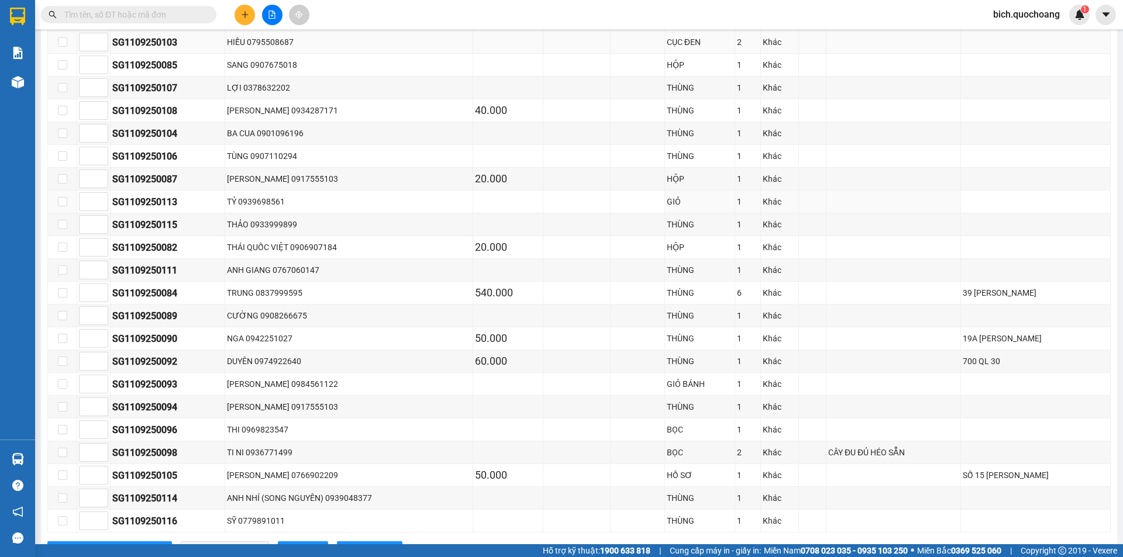
scroll to position [563, 0]
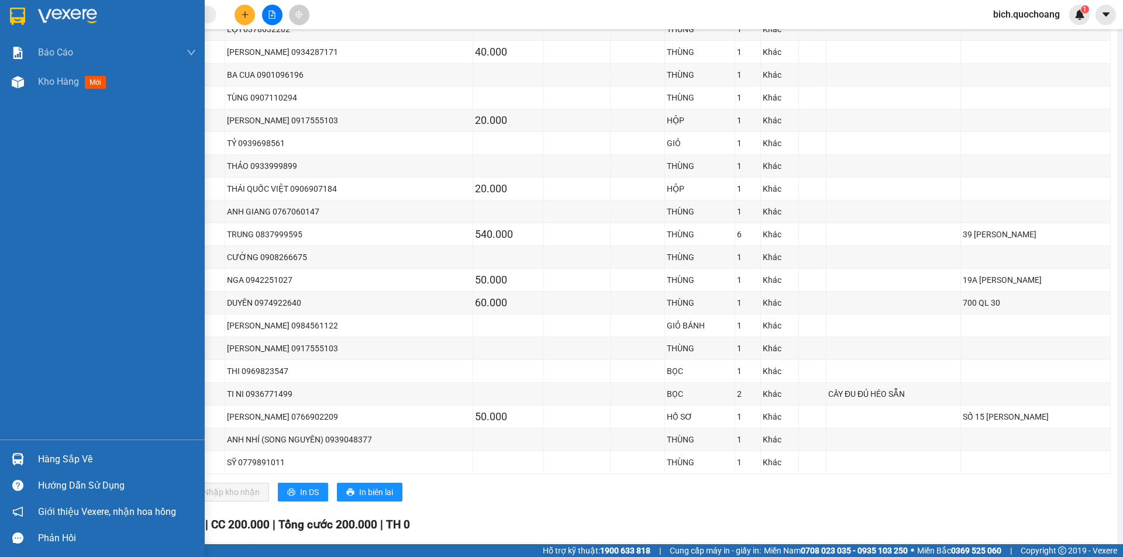
click at [46, 462] on div "Hàng sắp về" at bounding box center [117, 460] width 158 height 18
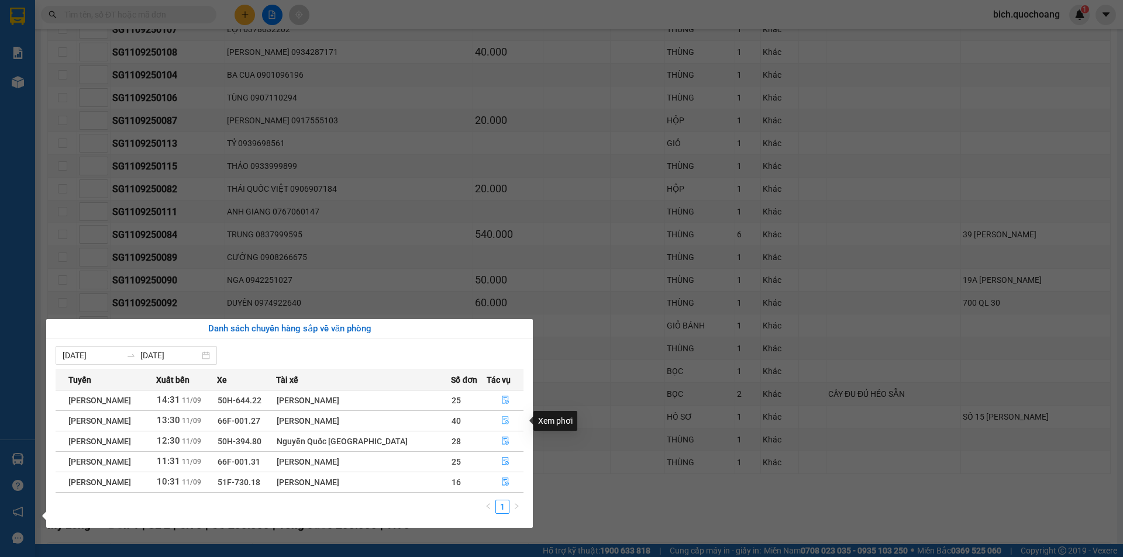
click at [508, 421] on icon "file-done" at bounding box center [505, 420] width 8 height 8
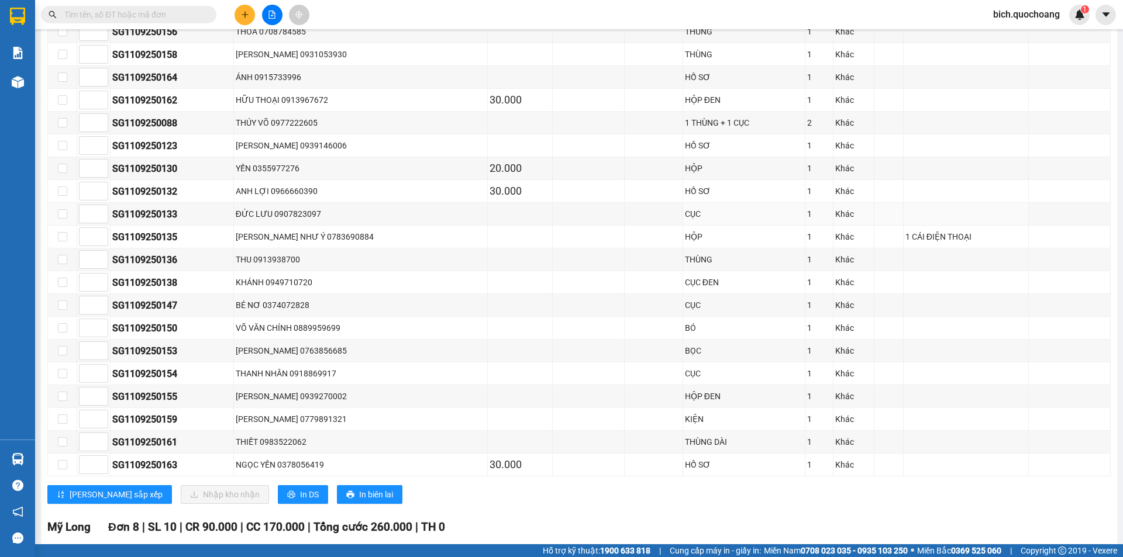
scroll to position [855, 0]
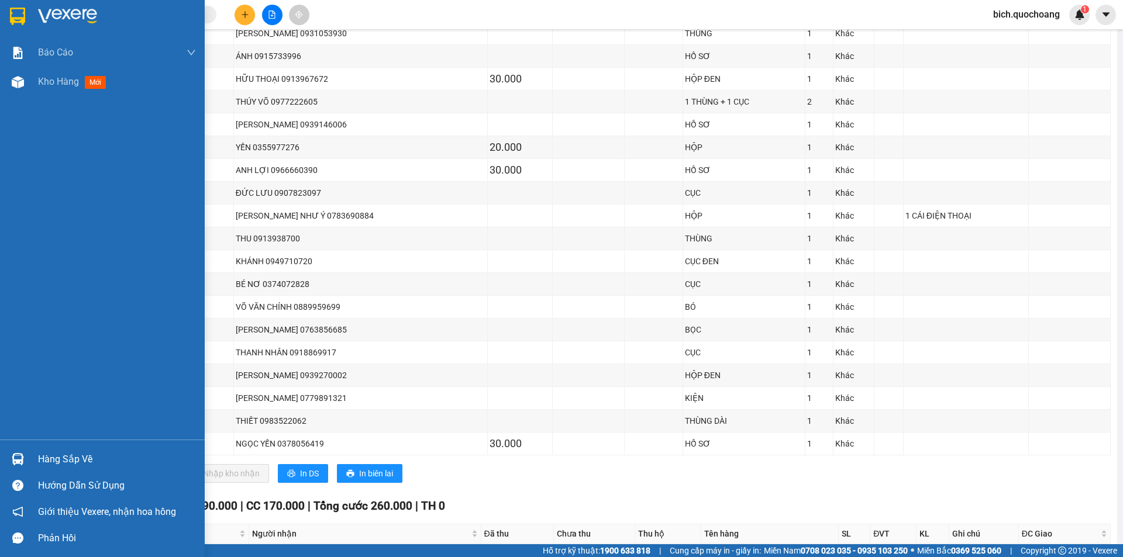
click at [58, 460] on div "Hàng sắp về" at bounding box center [117, 460] width 158 height 18
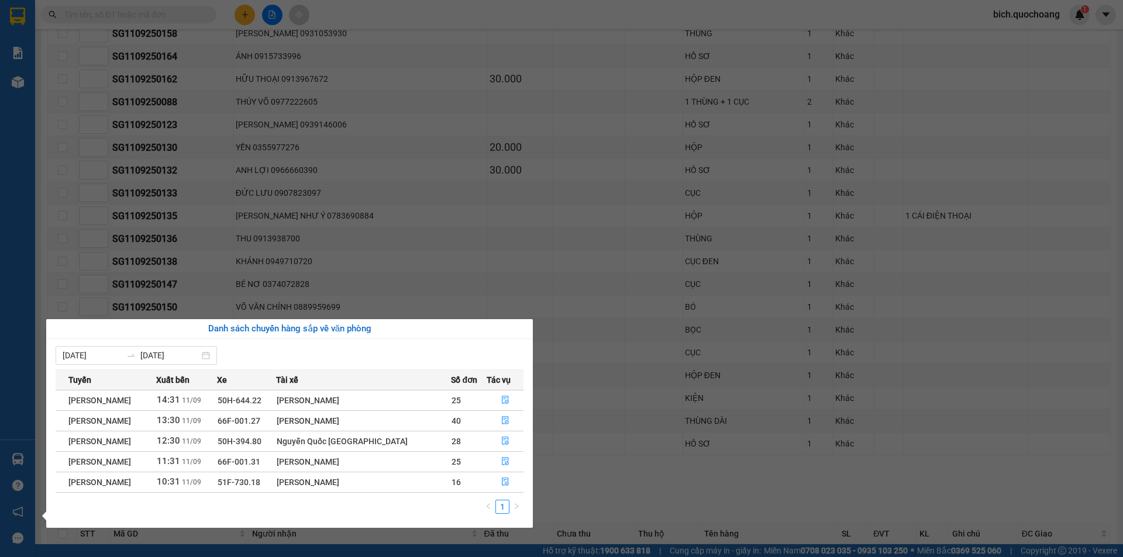
click at [25, 243] on div "Báo cáo Báo cáo dòng tiền (trạm) Doanh số tạo đơn theo VP gửi (trạm) Kho hàng m…" at bounding box center [17, 278] width 35 height 557
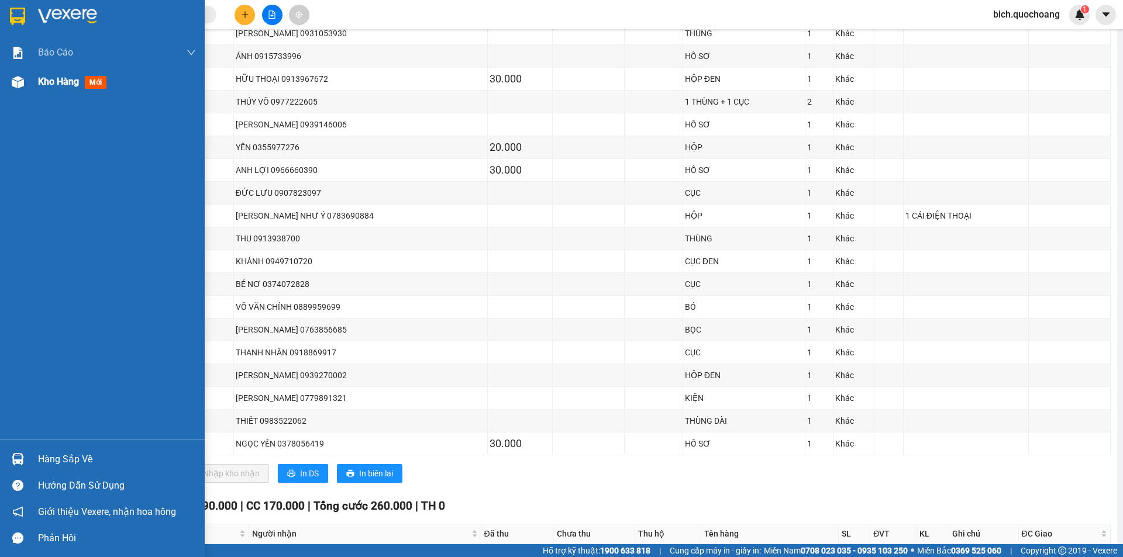
click at [50, 82] on span "Kho hàng" at bounding box center [58, 81] width 41 height 11
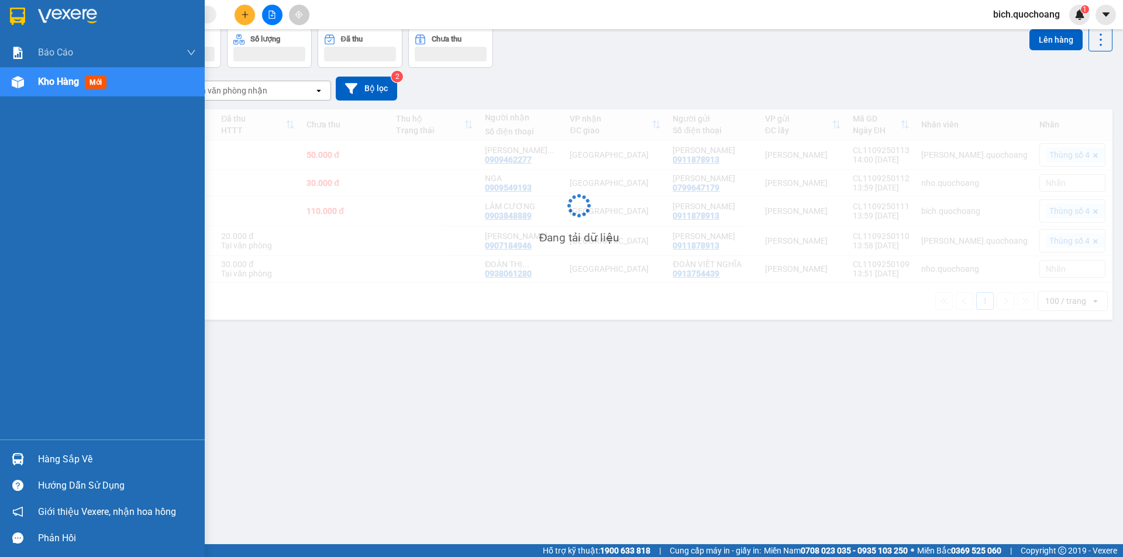
scroll to position [54, 0]
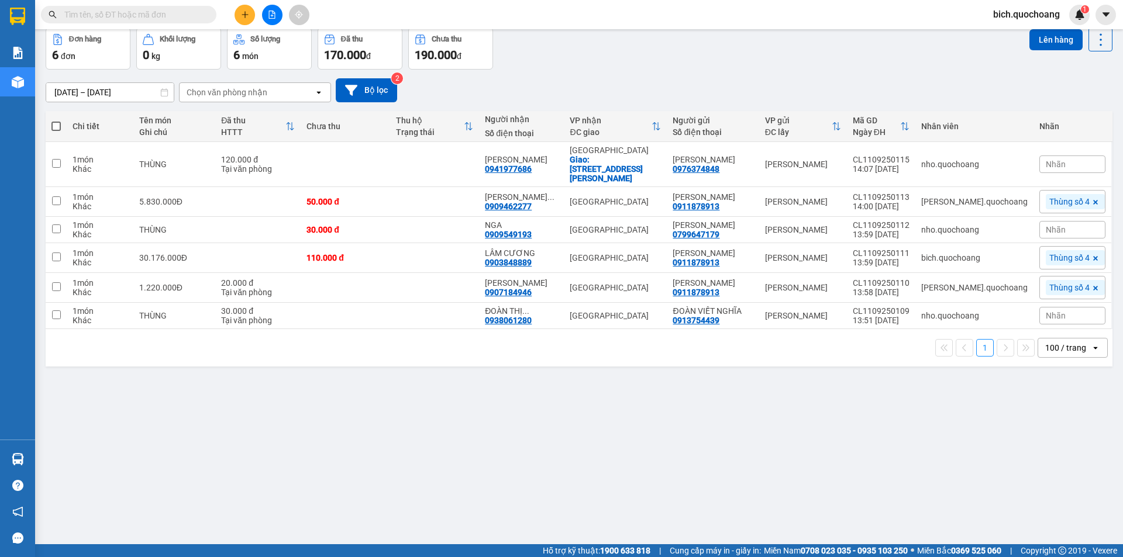
click at [176, 19] on input "text" at bounding box center [133, 14] width 138 height 13
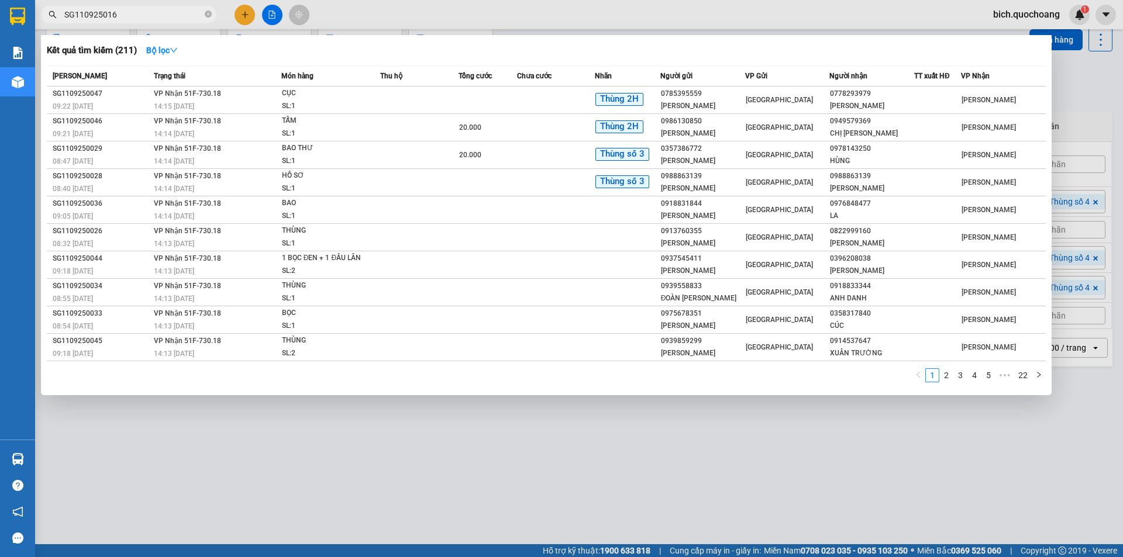
type input "SG1109250162"
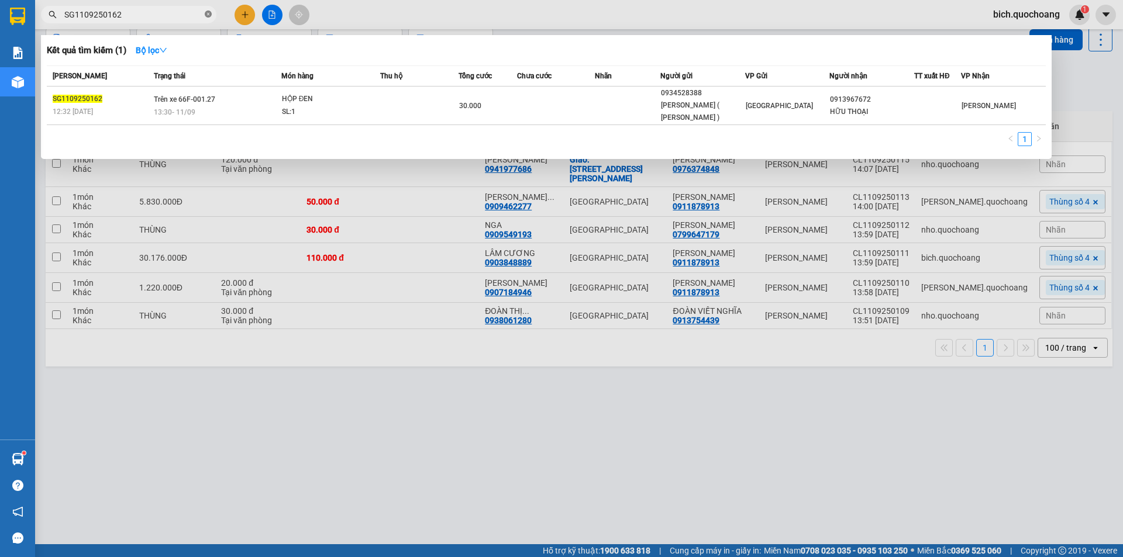
click at [208, 13] on icon "close-circle" at bounding box center [208, 14] width 7 height 7
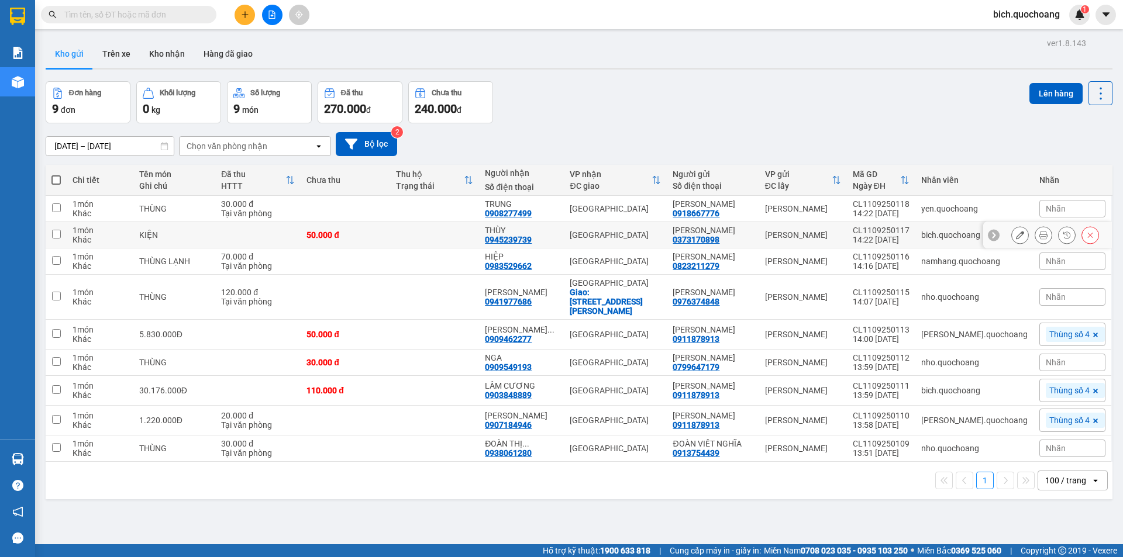
click at [1016, 233] on icon at bounding box center [1020, 235] width 8 height 8
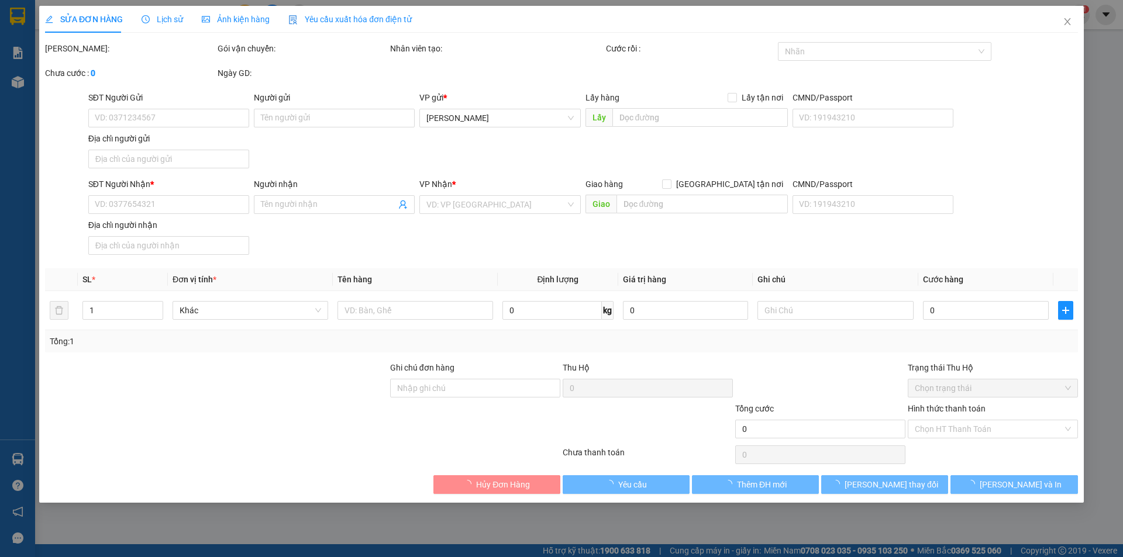
type input "0373170898"
type input "LÊ THÀNH ĐẠT"
type input "phường cao lãnh tỉnh đồng tháp"
type input "0945239739"
type input "THÙY"
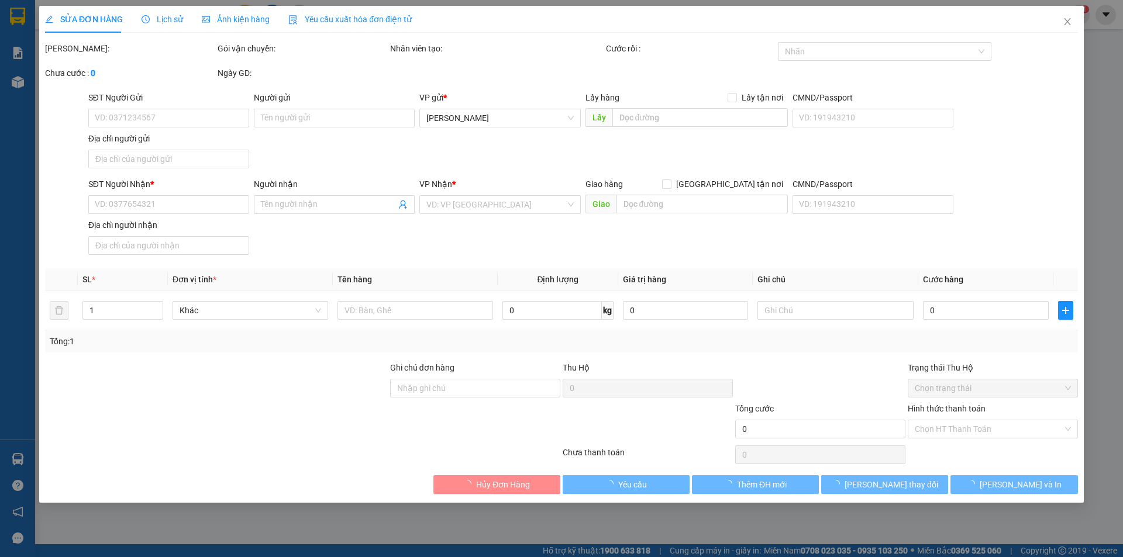
type input "50.000"
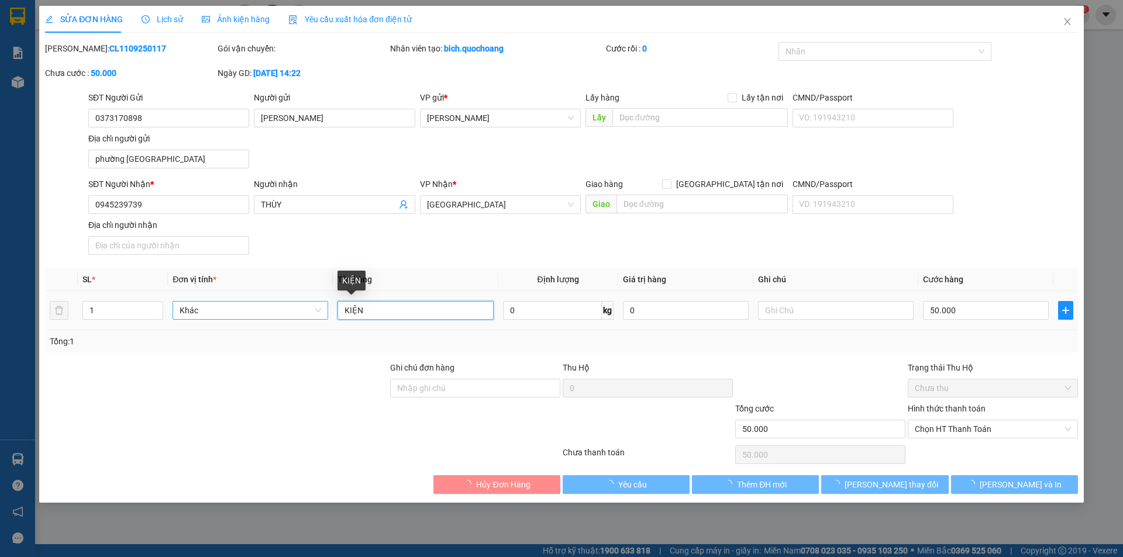
drag, startPoint x: 371, startPoint y: 312, endPoint x: 298, endPoint y: 319, distance: 72.9
click at [335, 316] on td "KIỆN" at bounding box center [415, 310] width 165 height 39
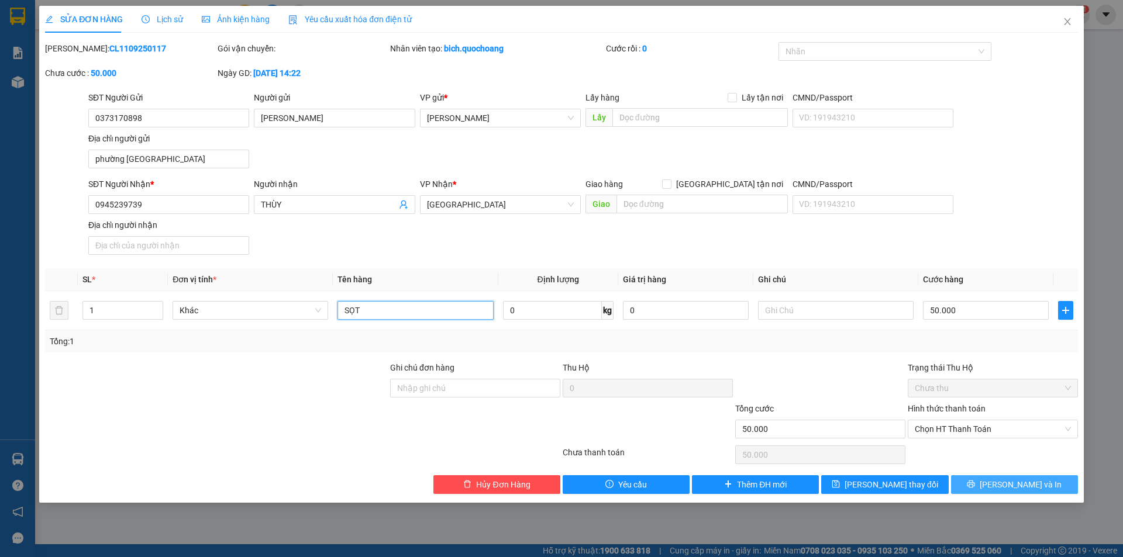
type input "SỌT"
click at [1002, 478] on button "Lưu và In" at bounding box center [1014, 484] width 127 height 19
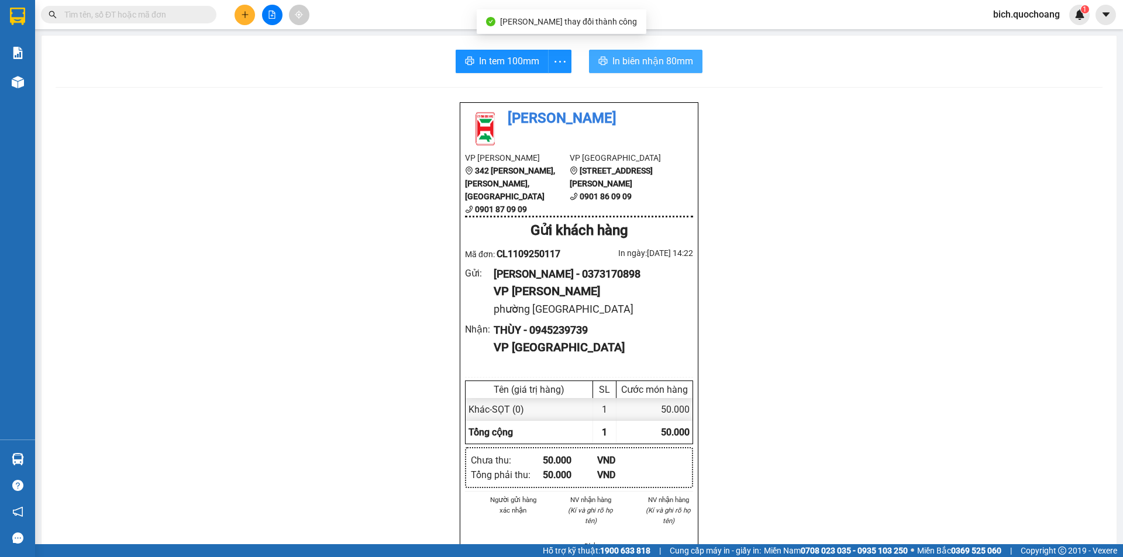
click at [632, 58] on span "In biên nhận 80mm" at bounding box center [652, 61] width 81 height 15
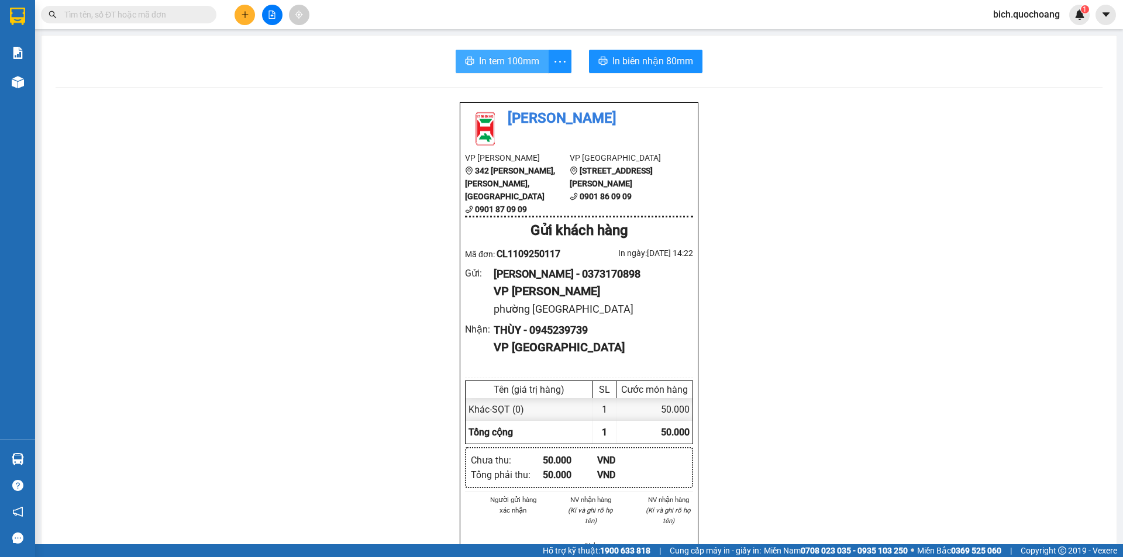
click at [479, 60] on span "In tem 100mm" at bounding box center [509, 61] width 60 height 15
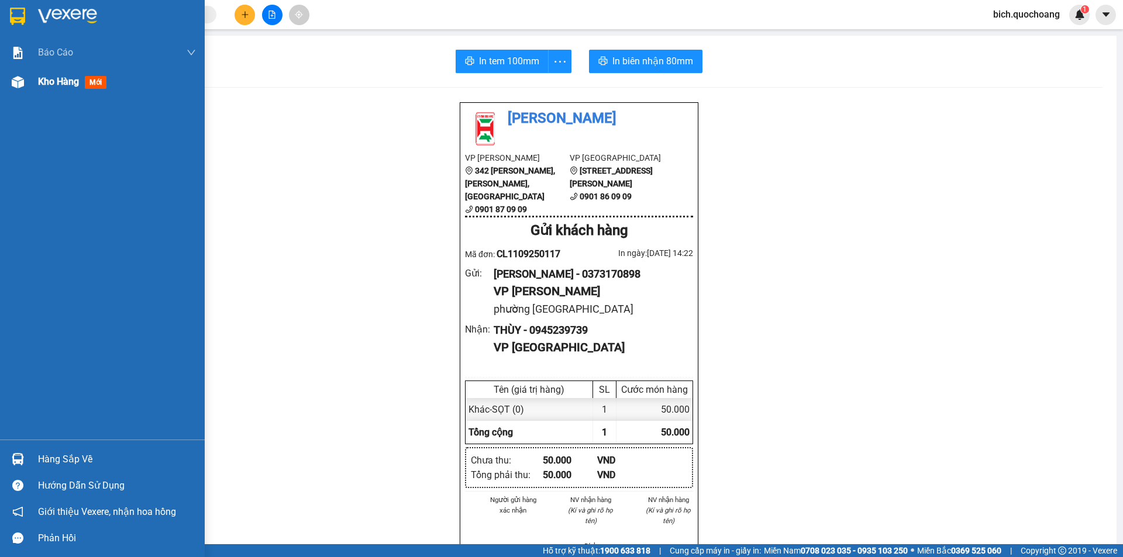
click at [54, 76] on span "Kho hàng" at bounding box center [58, 81] width 41 height 11
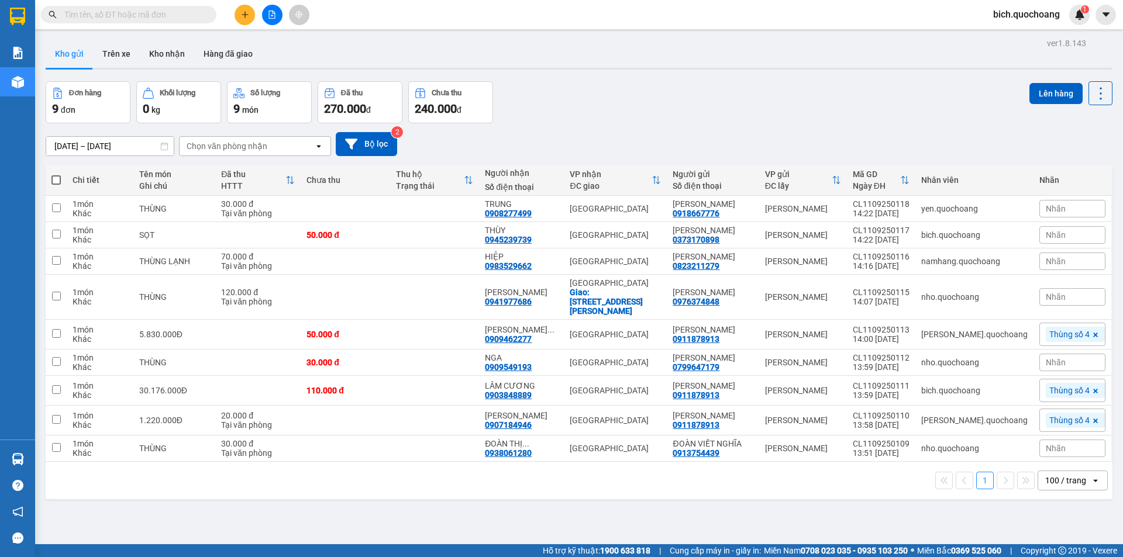
click at [53, 179] on span at bounding box center [55, 179] width 9 height 9
click at [56, 174] on input "checkbox" at bounding box center [56, 174] width 0 height 0
checkbox input "true"
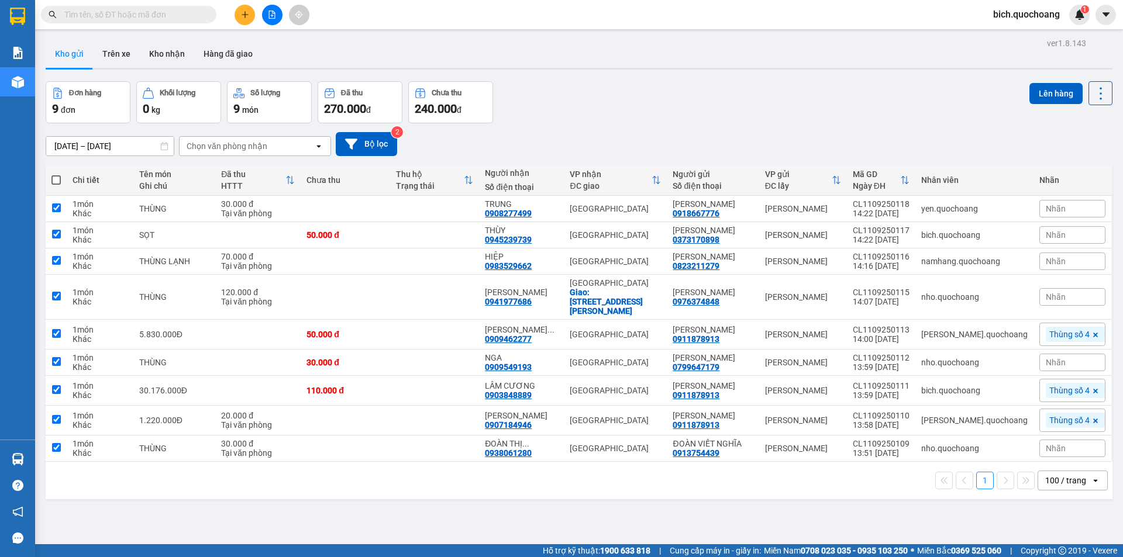
checkbox input "true"
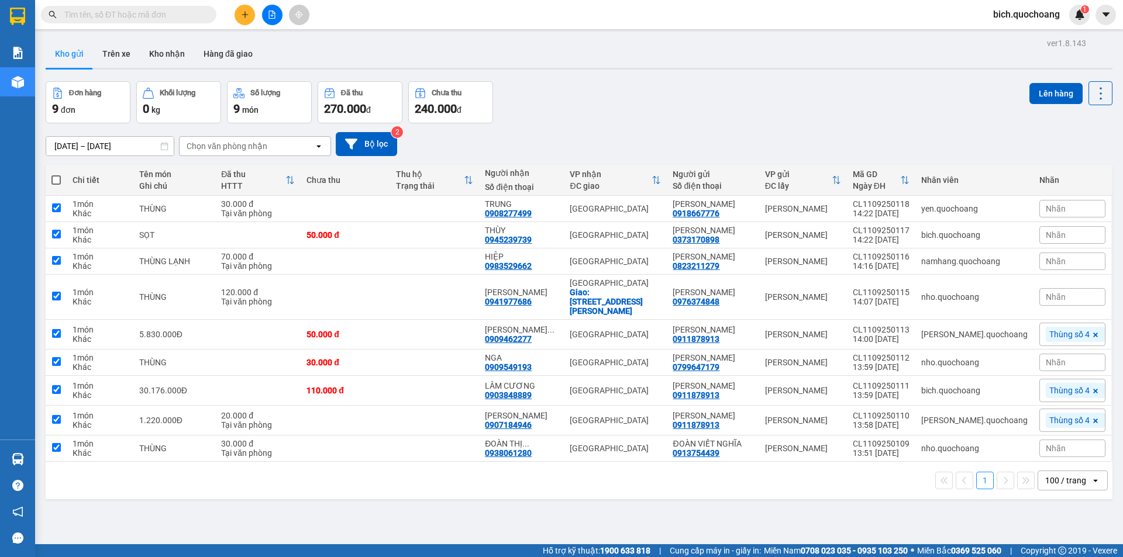
checkbox input "true"
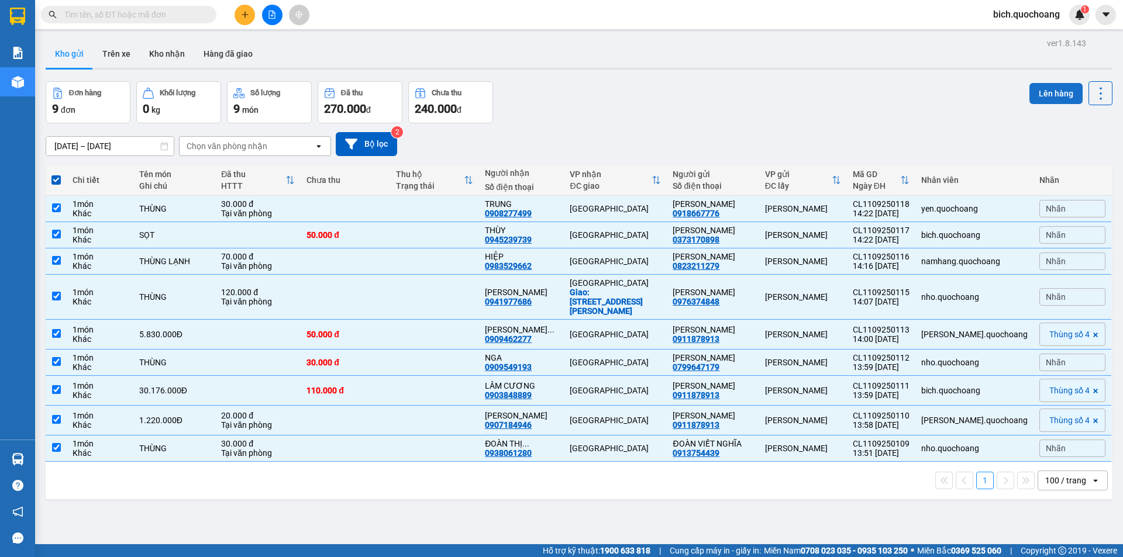
click at [1061, 89] on button "Lên hàng" at bounding box center [1055, 93] width 53 height 21
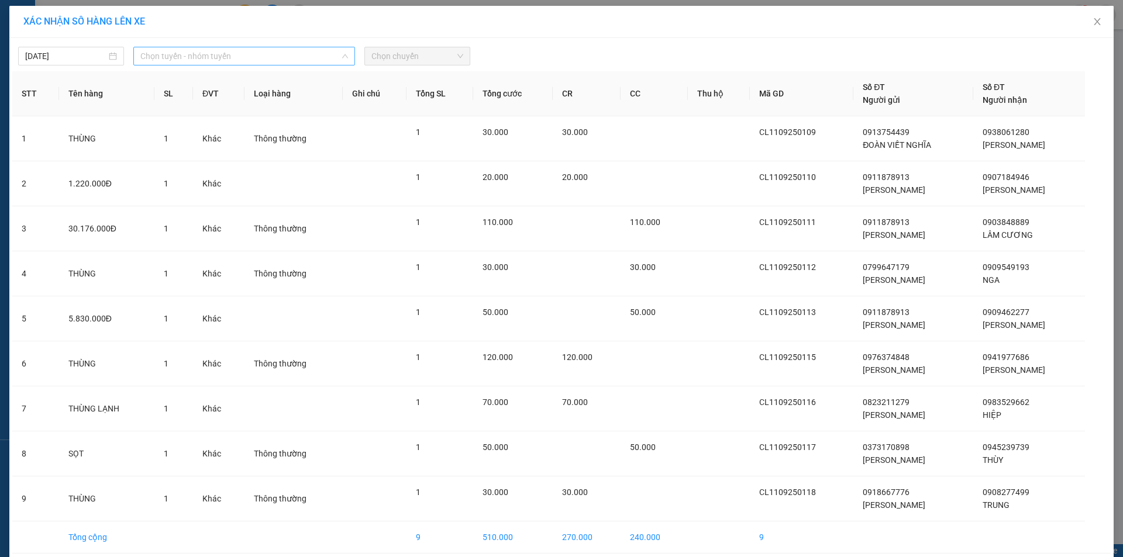
click at [237, 58] on span "Chọn tuyến - nhóm tuyến" at bounding box center [244, 56] width 208 height 18
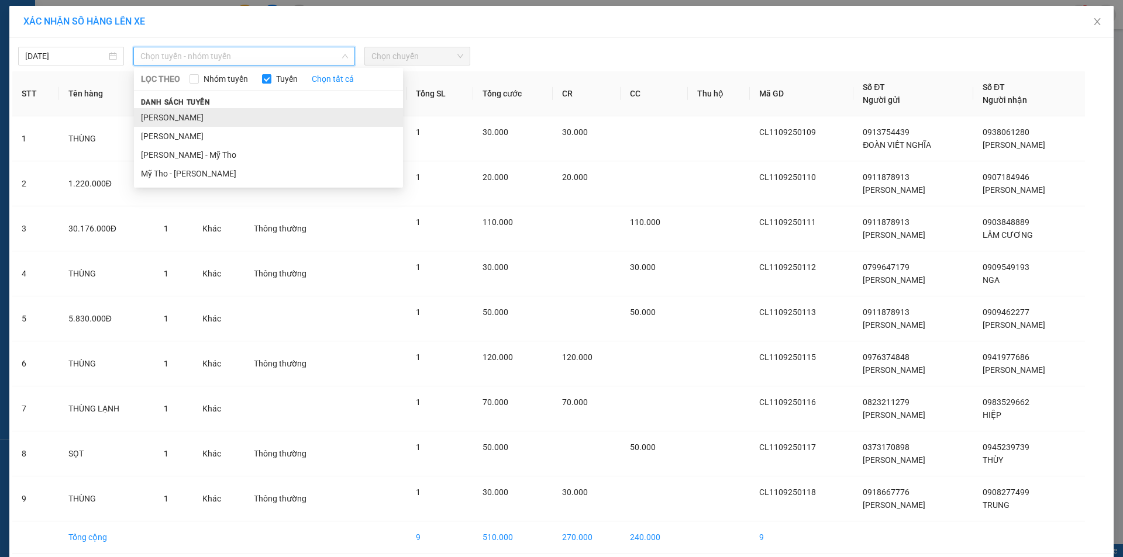
click at [192, 114] on li "Cao Lãnh - Hồ Chí Minh" at bounding box center [268, 117] width 269 height 19
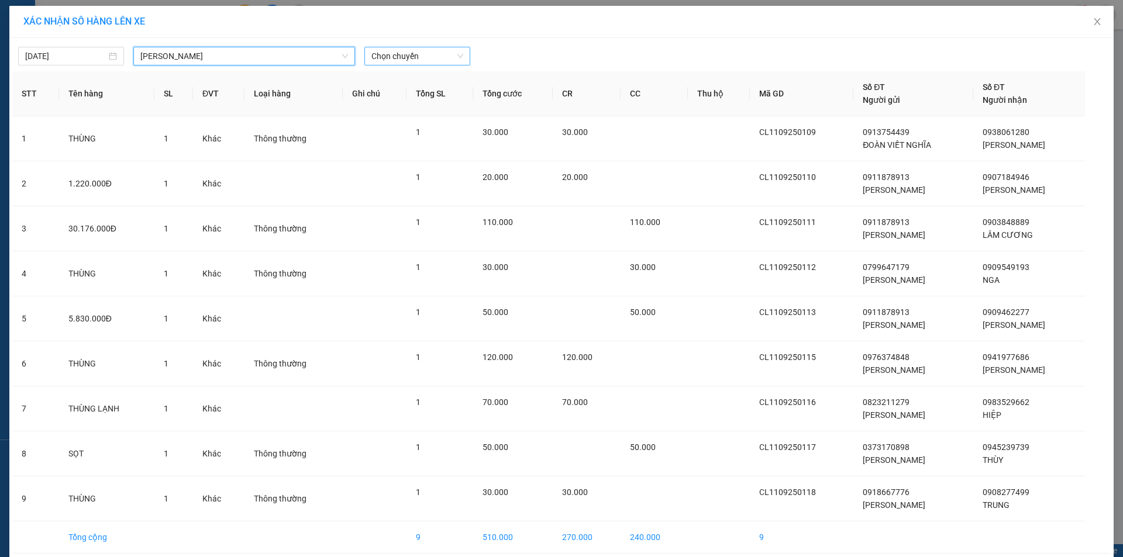
click at [412, 60] on span "Chọn chuyến" at bounding box center [417, 56] width 92 height 18
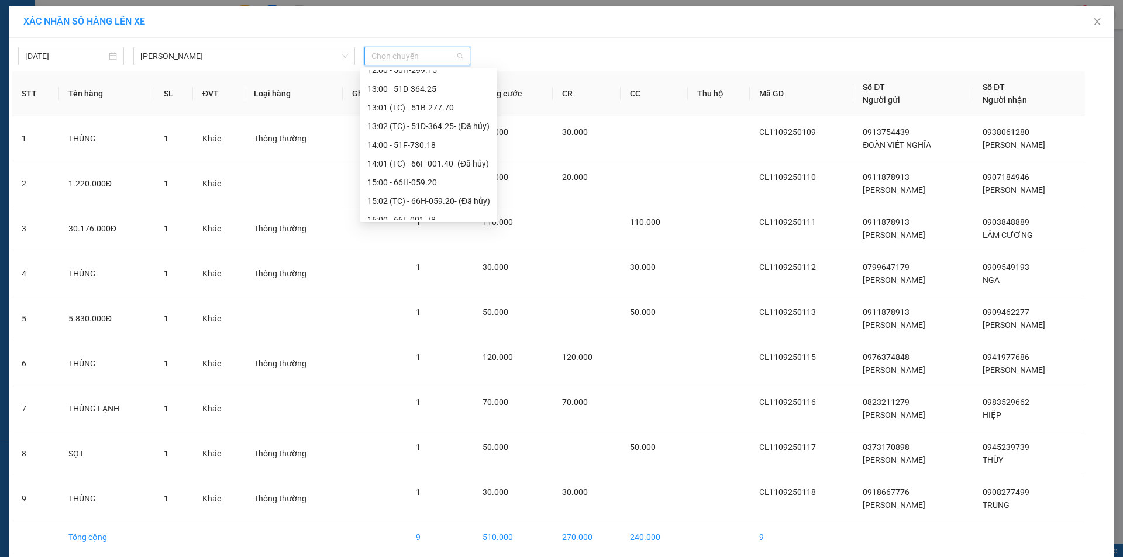
scroll to position [468, 0]
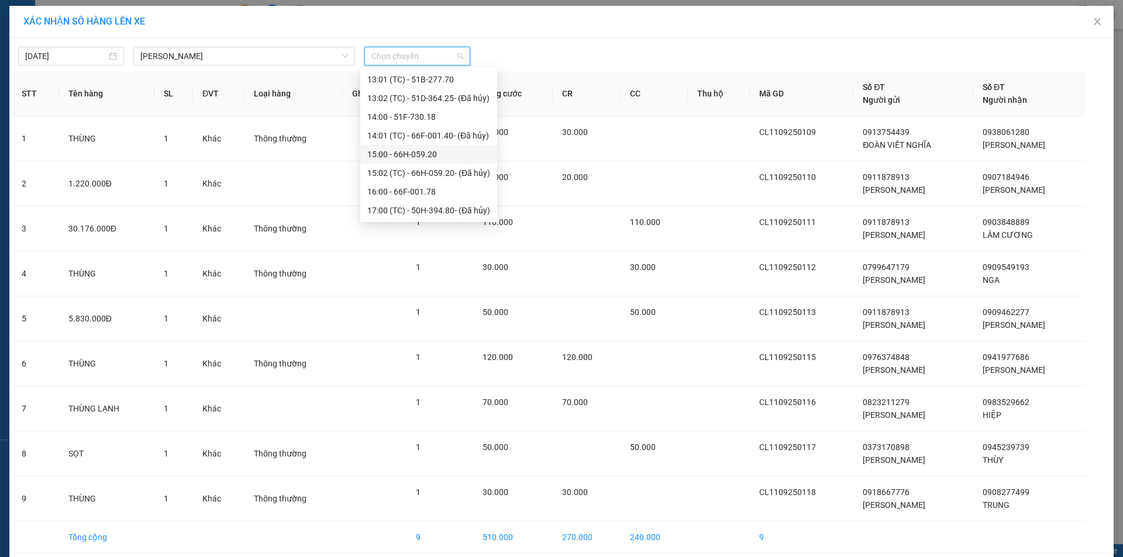
click at [430, 158] on div "15:00 - 66H-059.20" at bounding box center [428, 154] width 123 height 13
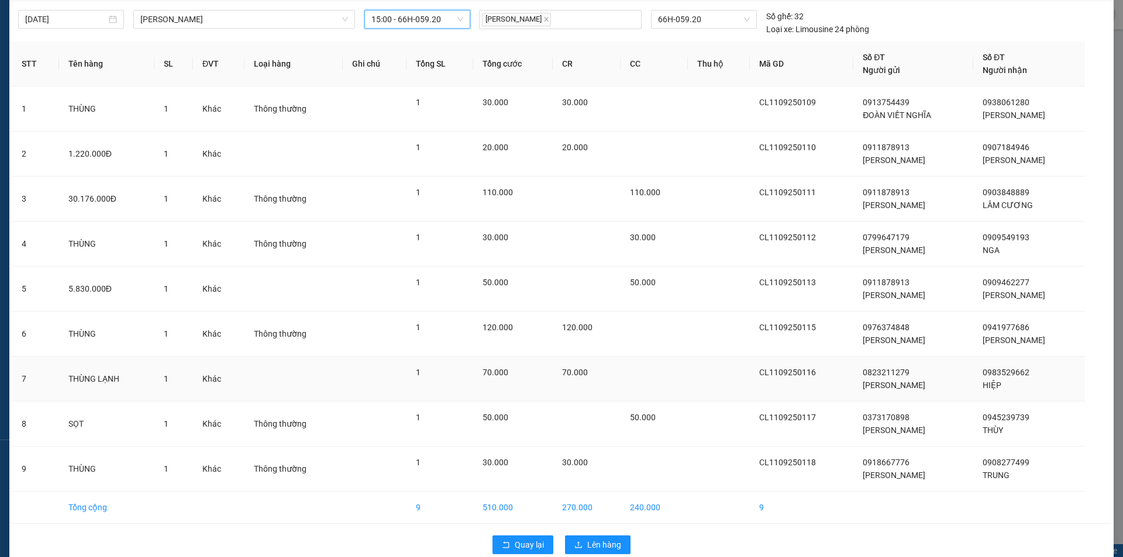
scroll to position [57, 0]
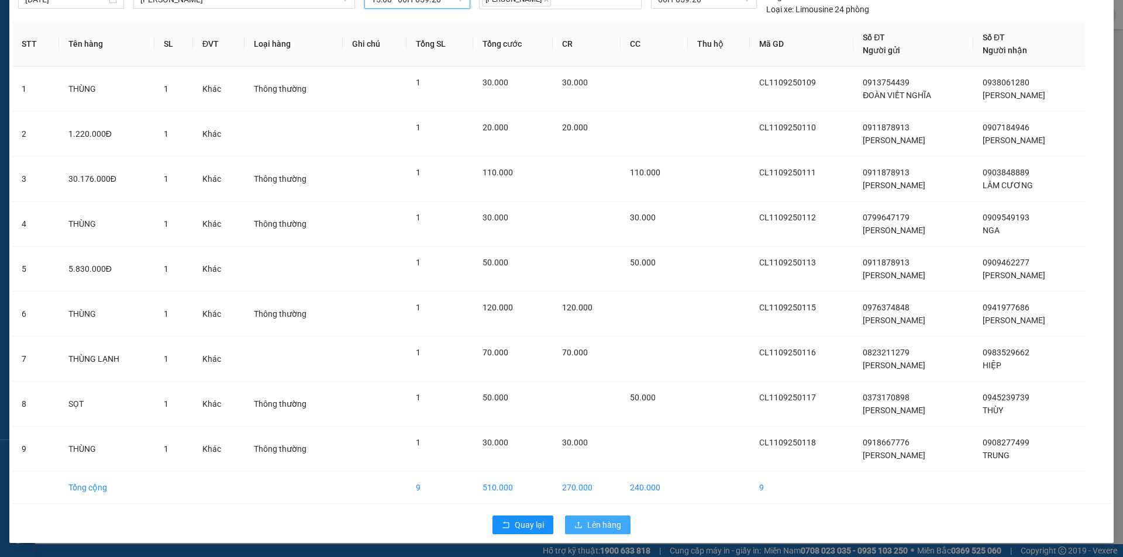
click at [595, 525] on span "Lên hàng" at bounding box center [604, 525] width 34 height 13
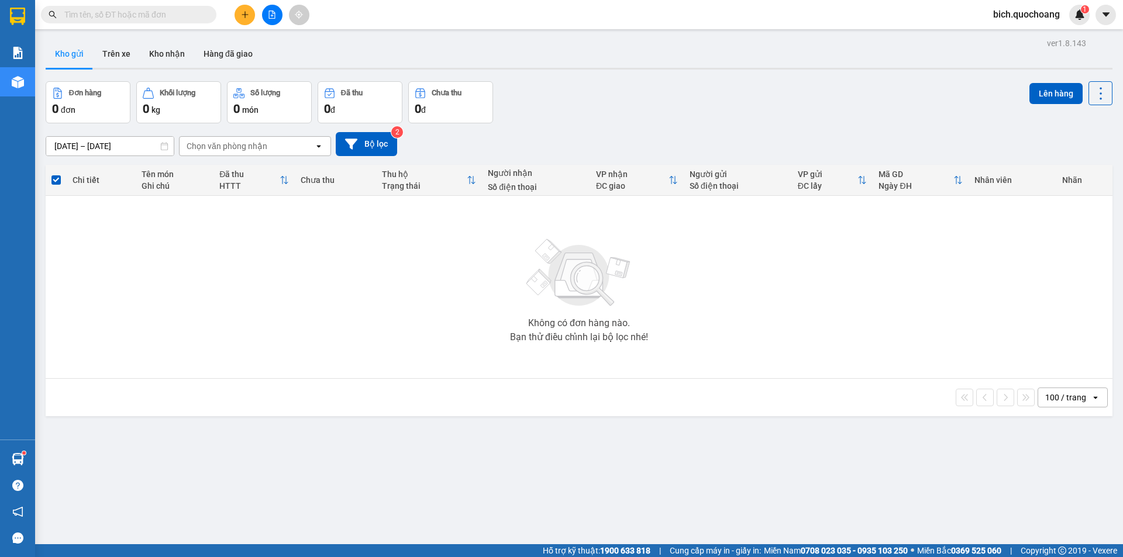
click at [170, 16] on input "text" at bounding box center [133, 14] width 138 height 13
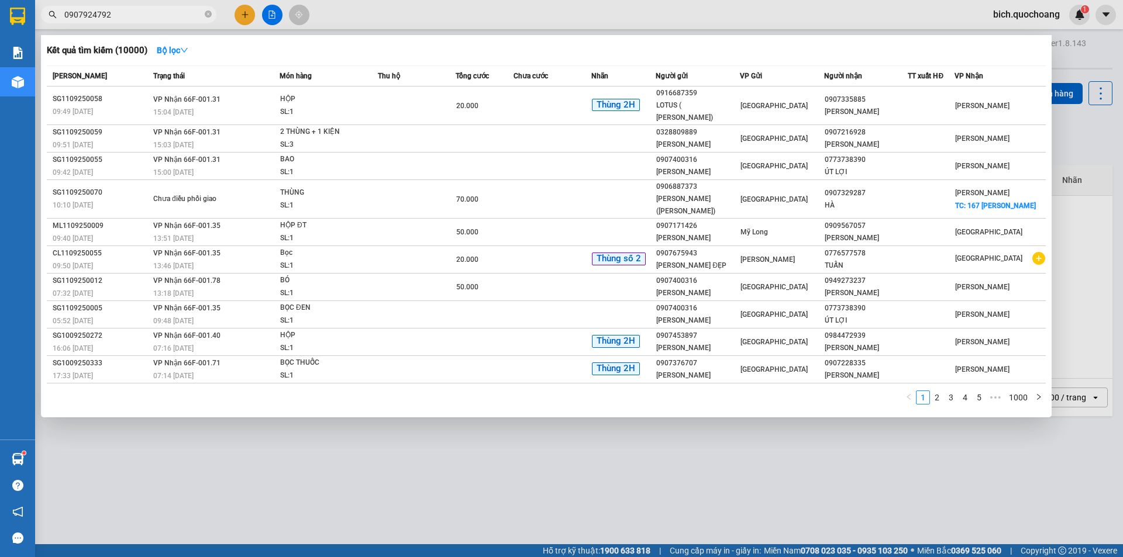
click at [157, 19] on input "0907924792" at bounding box center [133, 14] width 138 height 13
click at [142, 19] on input "0907924792" at bounding box center [133, 14] width 138 height 13
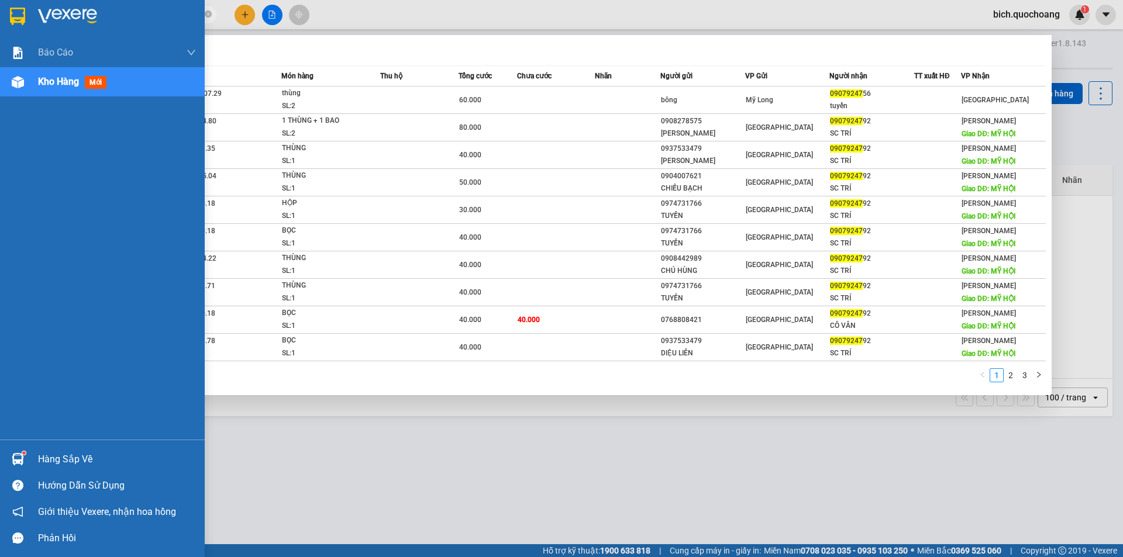
type input "09079247"
click at [58, 447] on div "Hàng sắp về" at bounding box center [102, 459] width 205 height 26
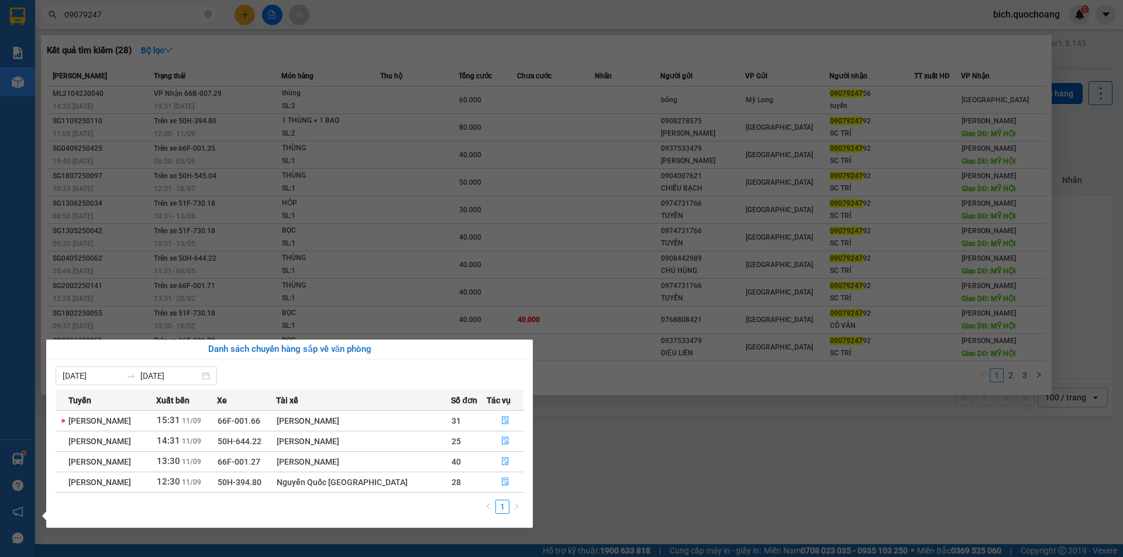
click at [790, 523] on section "Kết quả tìm kiếm ( 28 ) Bộ lọc Mã ĐH Trạng thái Món hàng Thu hộ Tổng cước Chưa …" at bounding box center [561, 278] width 1123 height 557
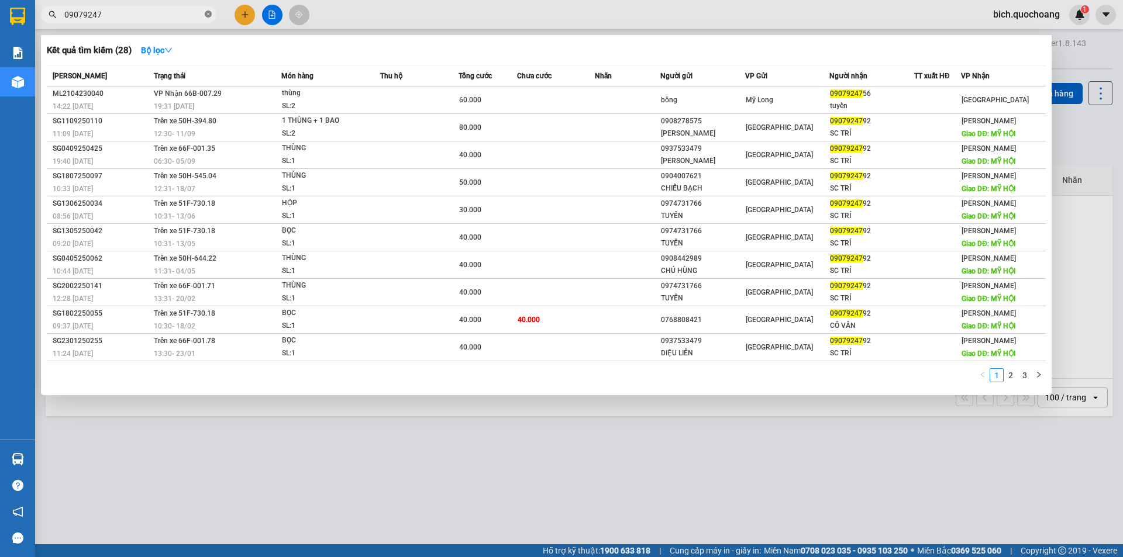
click at [205, 13] on icon "close-circle" at bounding box center [208, 14] width 7 height 7
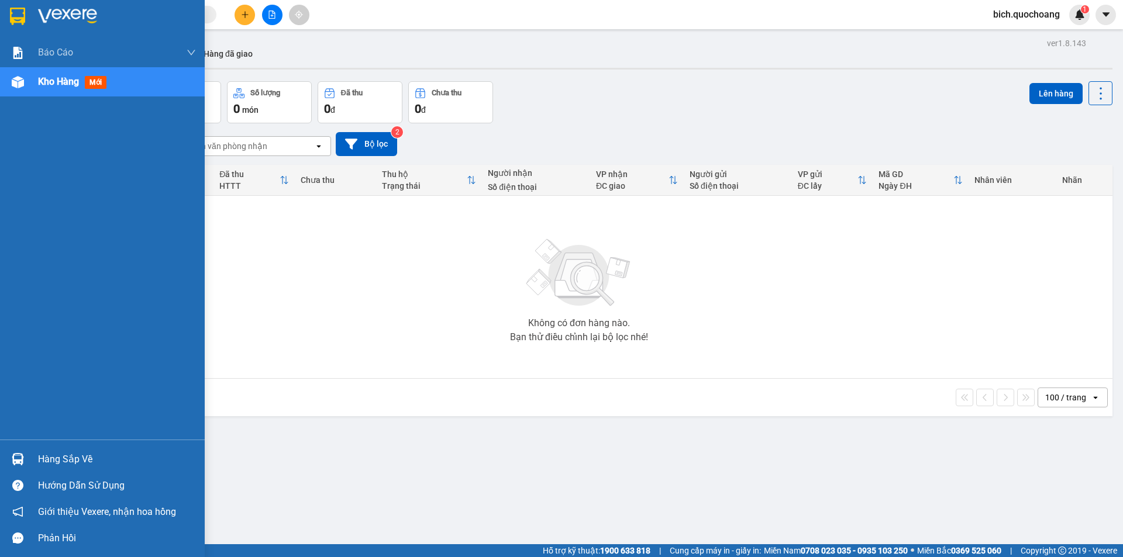
click at [91, 462] on div "Hàng sắp về" at bounding box center [117, 460] width 158 height 18
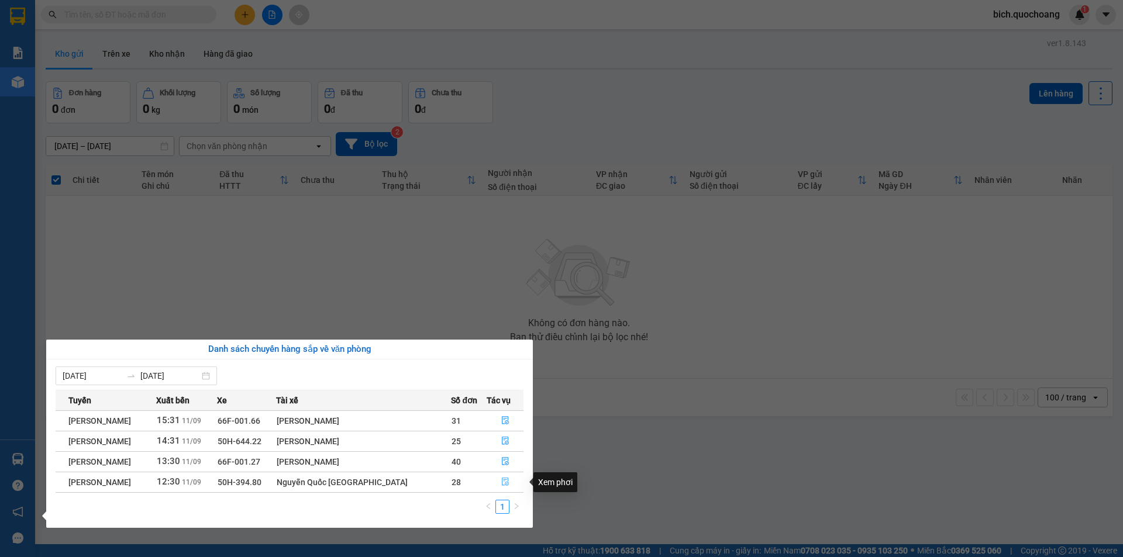
click at [502, 475] on button "button" at bounding box center [505, 482] width 36 height 19
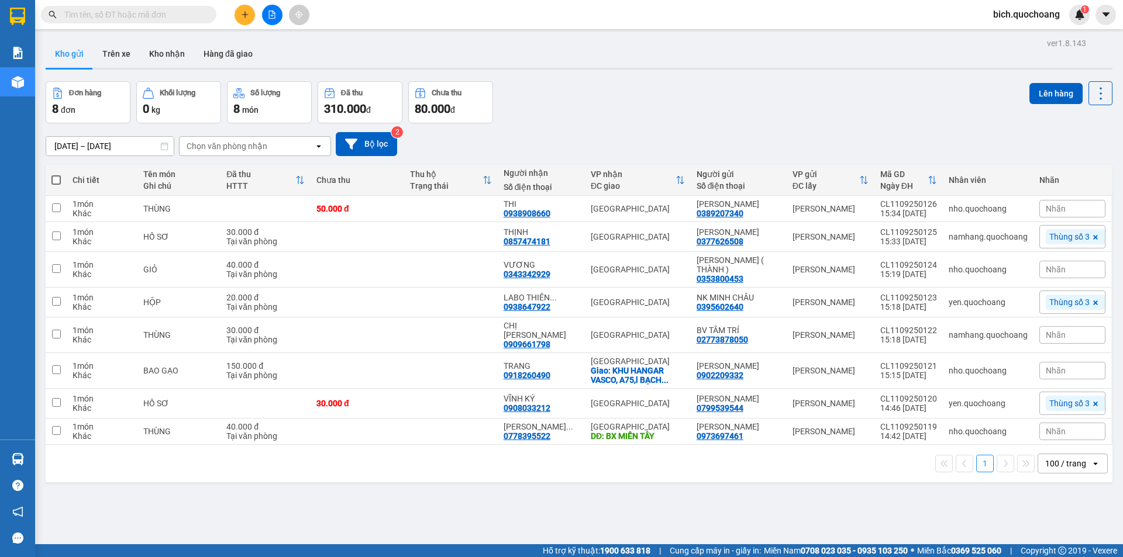
click at [139, 10] on input "text" at bounding box center [133, 14] width 138 height 13
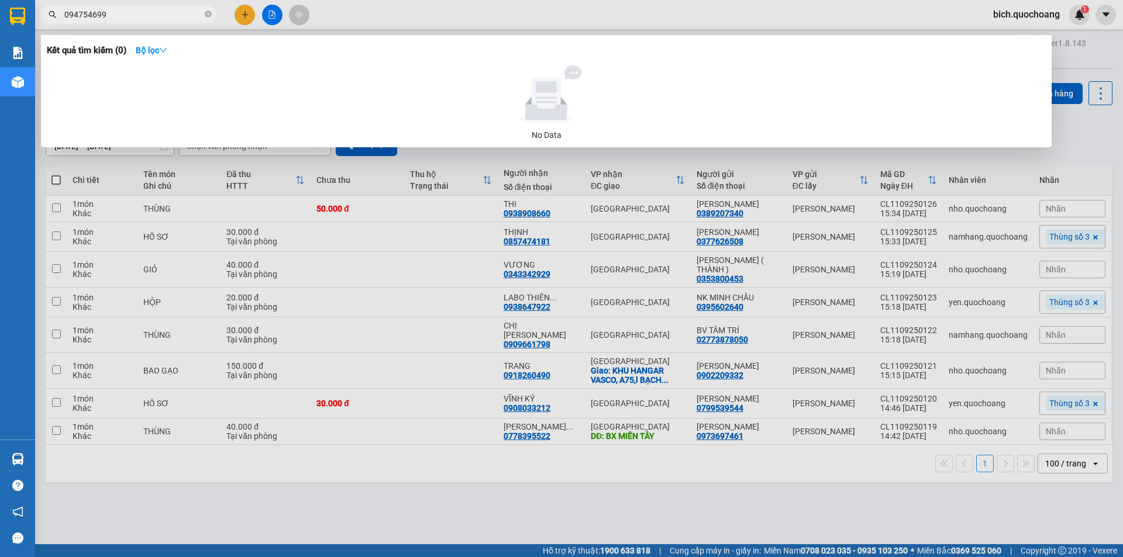
type input "0947546997"
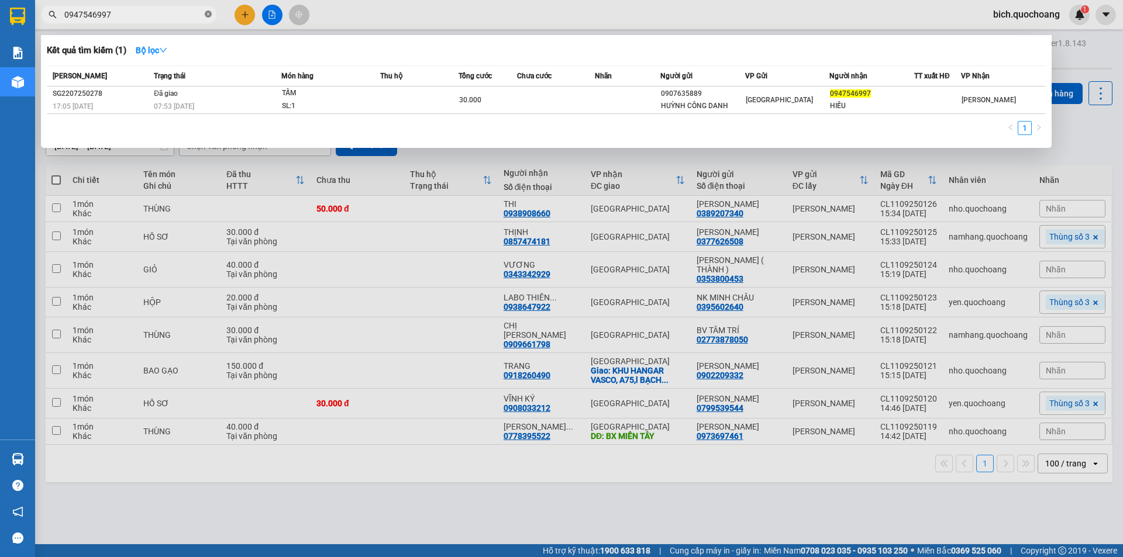
click at [209, 15] on icon "close-circle" at bounding box center [208, 14] width 7 height 7
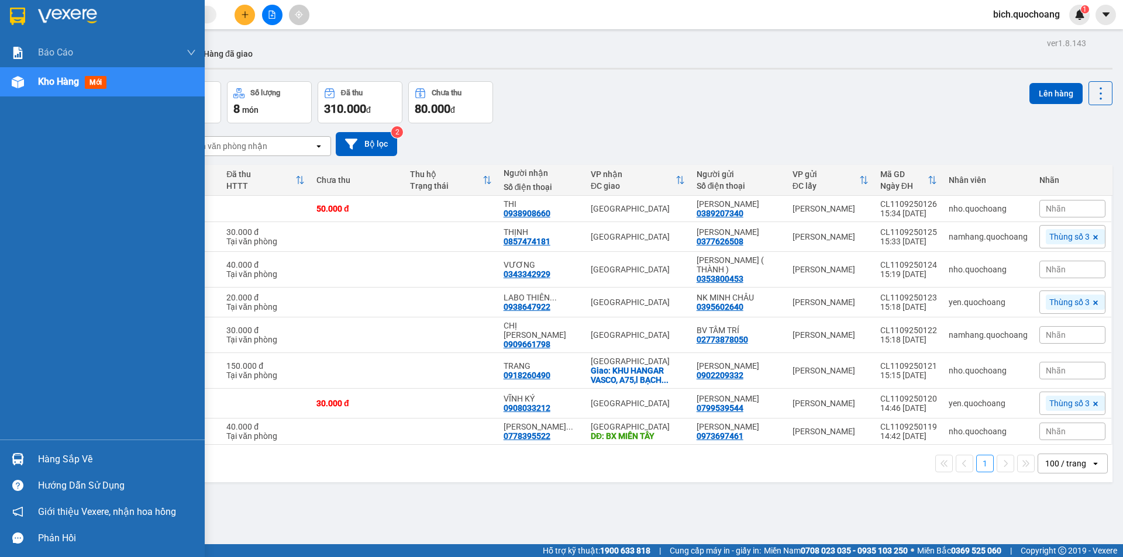
click at [71, 461] on div "Hàng sắp về" at bounding box center [117, 460] width 158 height 18
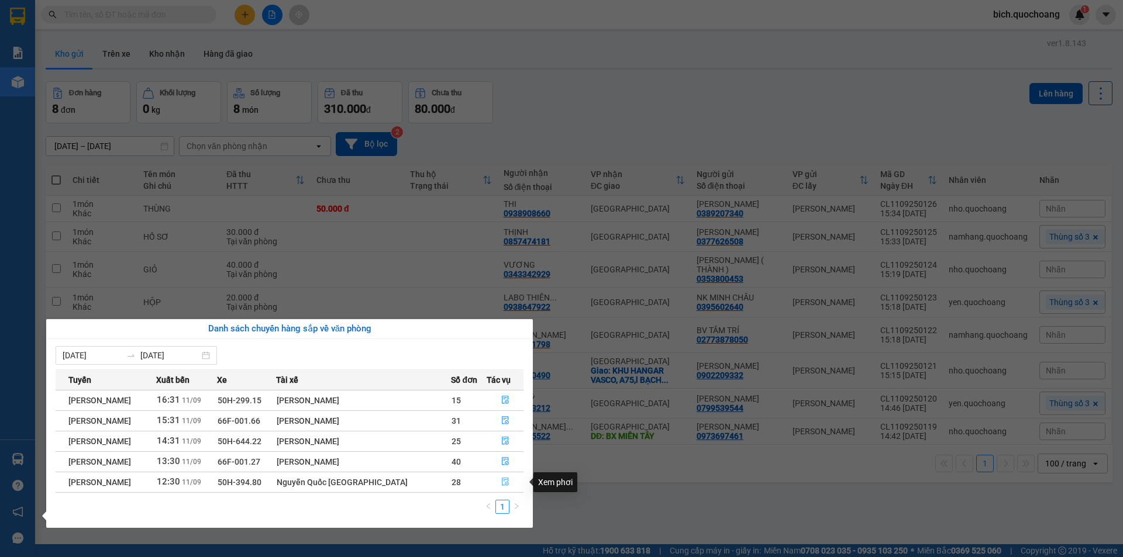
click at [499, 477] on button "button" at bounding box center [505, 482] width 36 height 19
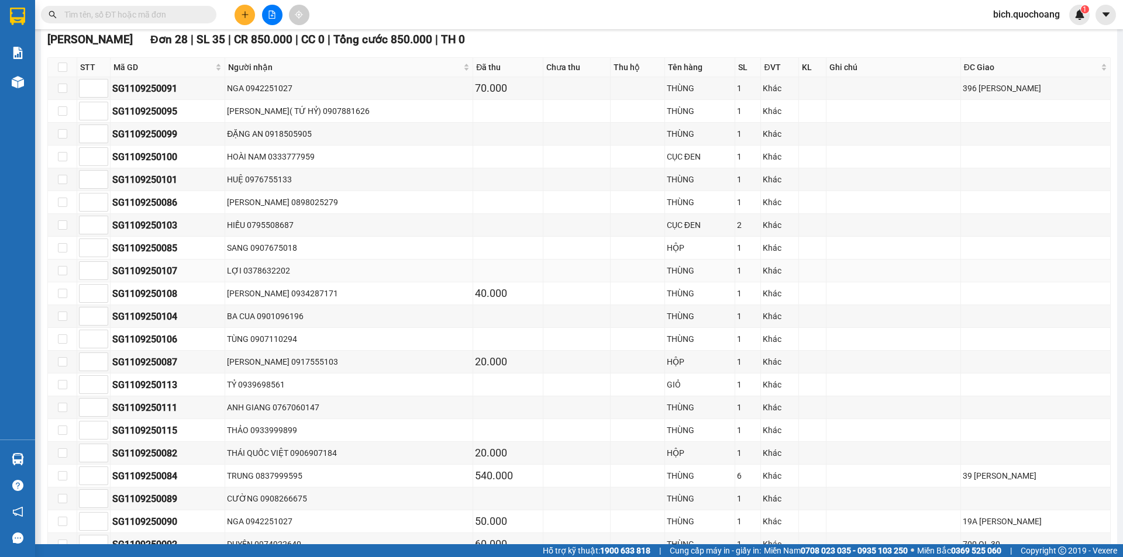
scroll to position [292, 0]
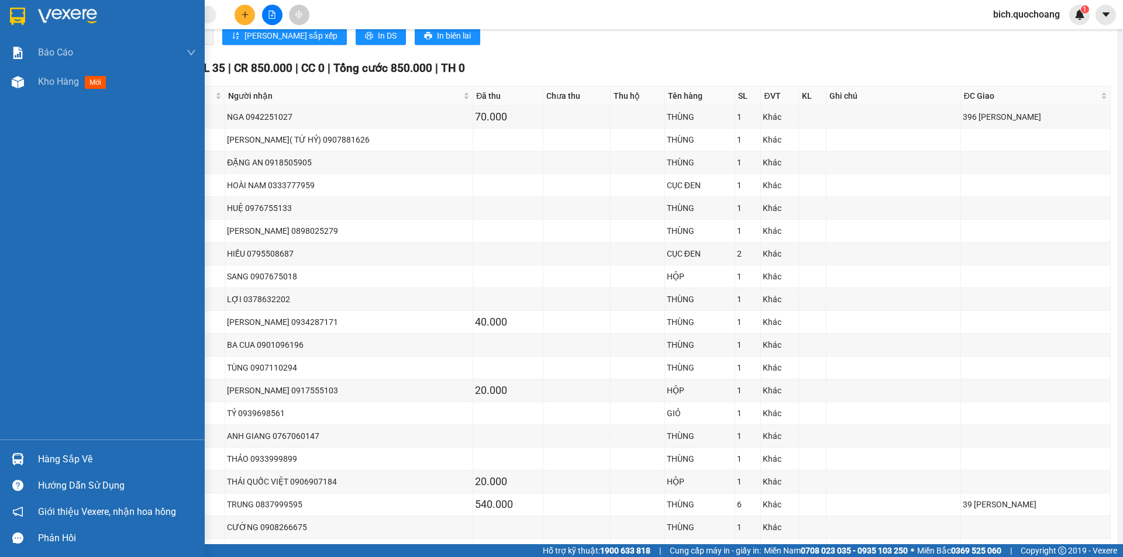
click at [81, 464] on div "Hàng sắp về" at bounding box center [117, 460] width 158 height 18
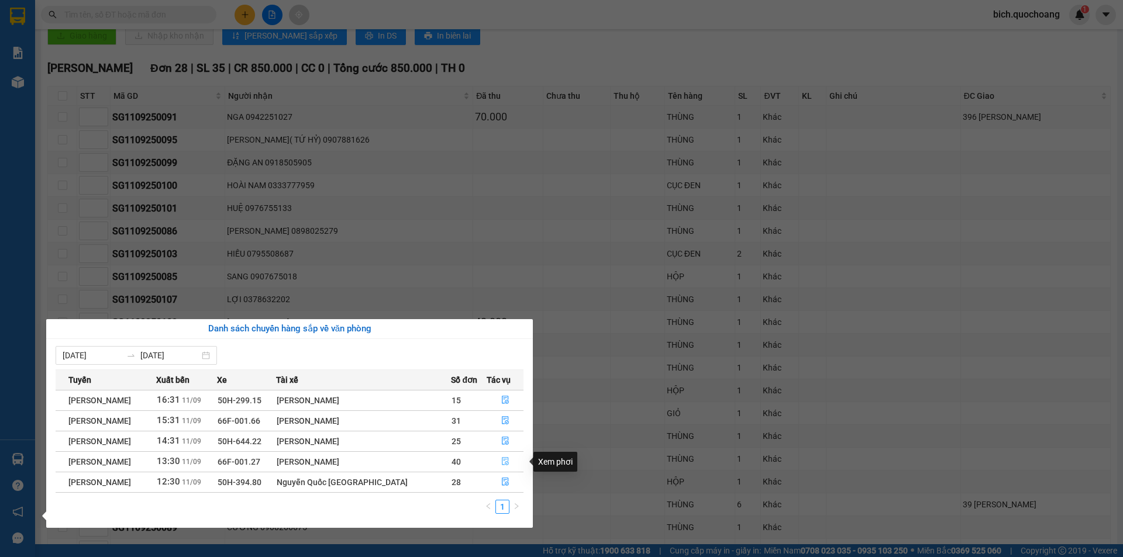
click at [500, 457] on button "button" at bounding box center [505, 462] width 36 height 19
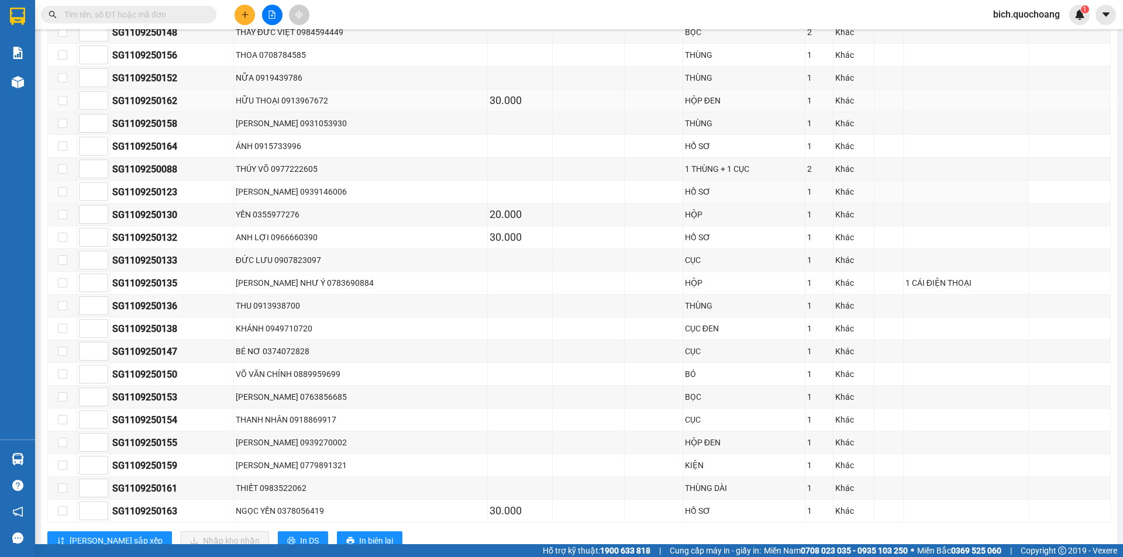
scroll to position [819, 0]
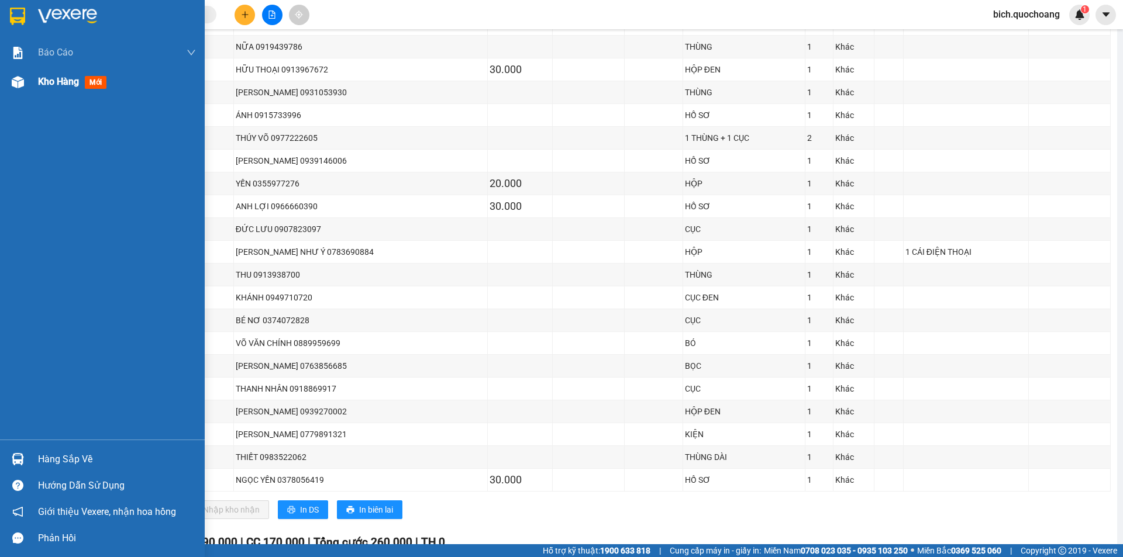
click at [60, 90] on div "Kho hàng mới" at bounding box center [117, 81] width 158 height 29
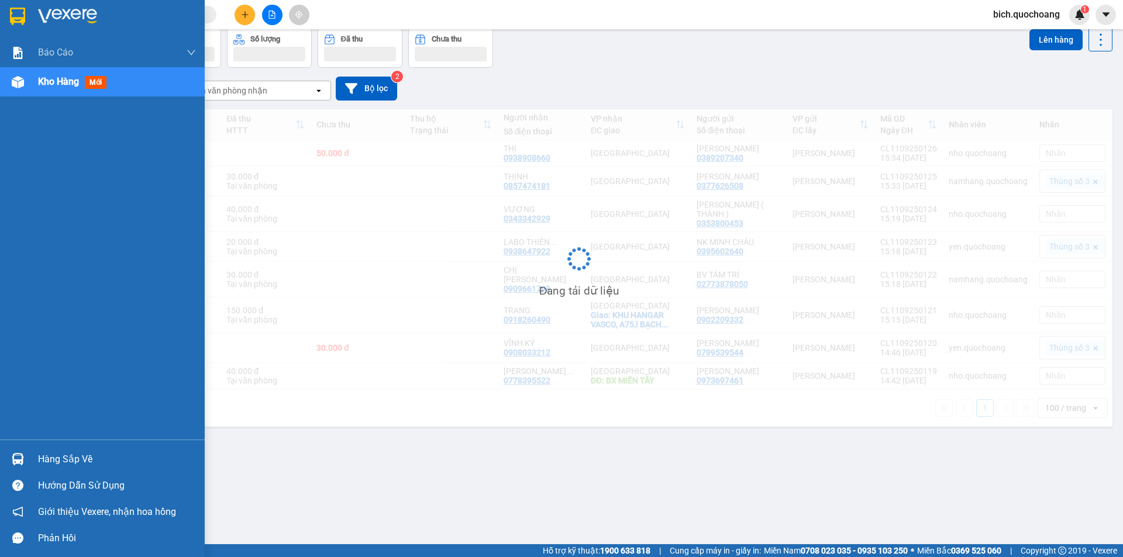
scroll to position [54, 0]
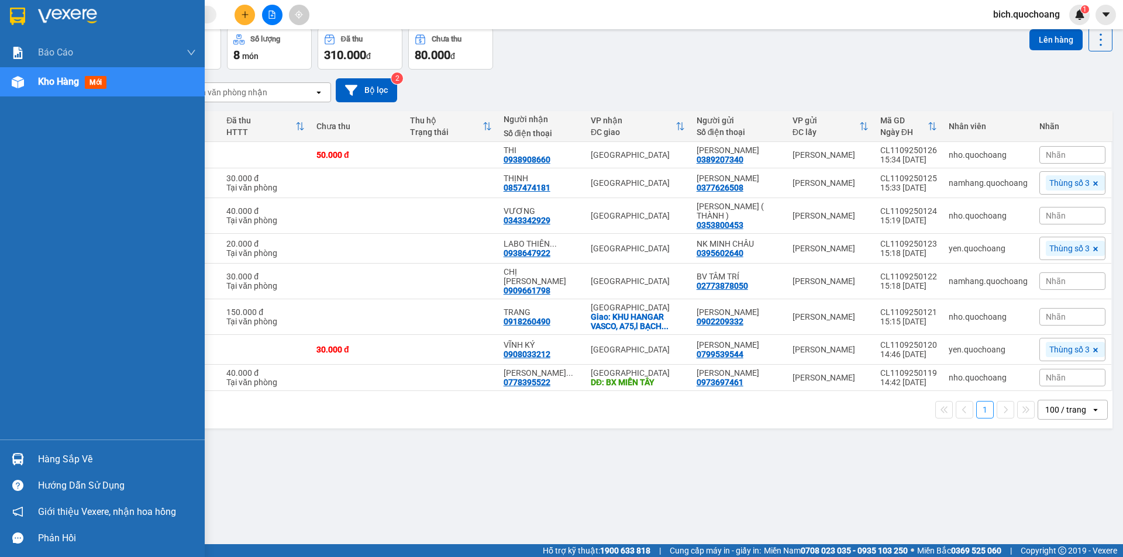
click at [89, 454] on div "Hàng sắp về" at bounding box center [117, 460] width 158 height 18
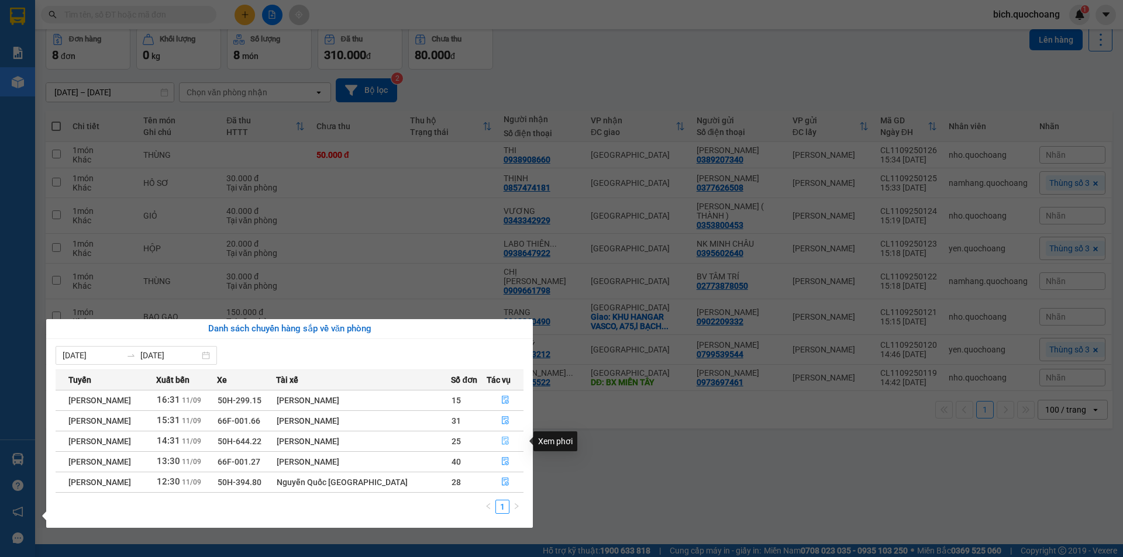
click at [505, 435] on button "button" at bounding box center [505, 441] width 36 height 19
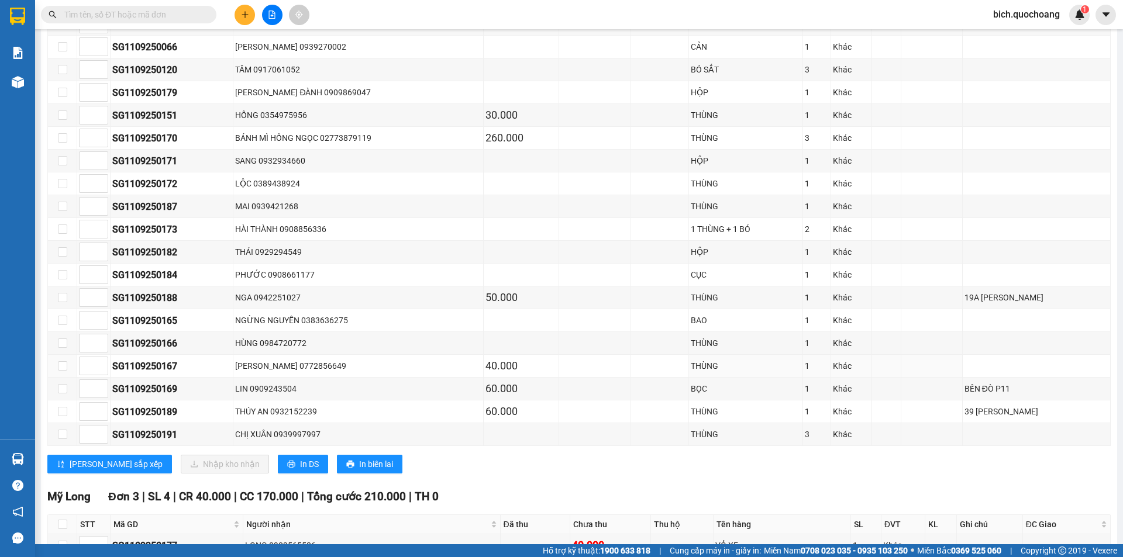
scroll to position [409, 0]
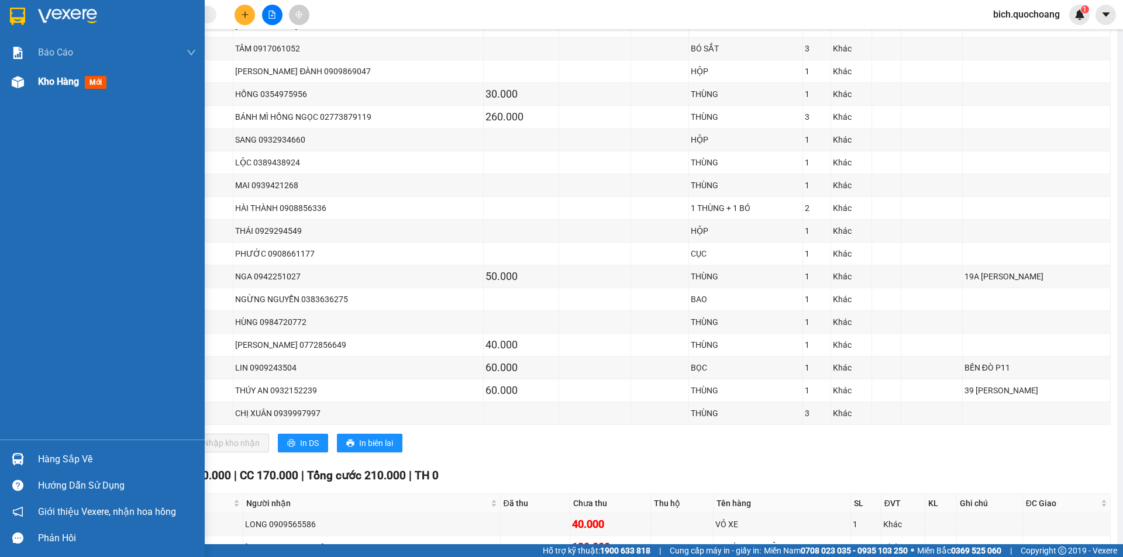
click at [67, 81] on span "Kho hàng" at bounding box center [58, 81] width 41 height 11
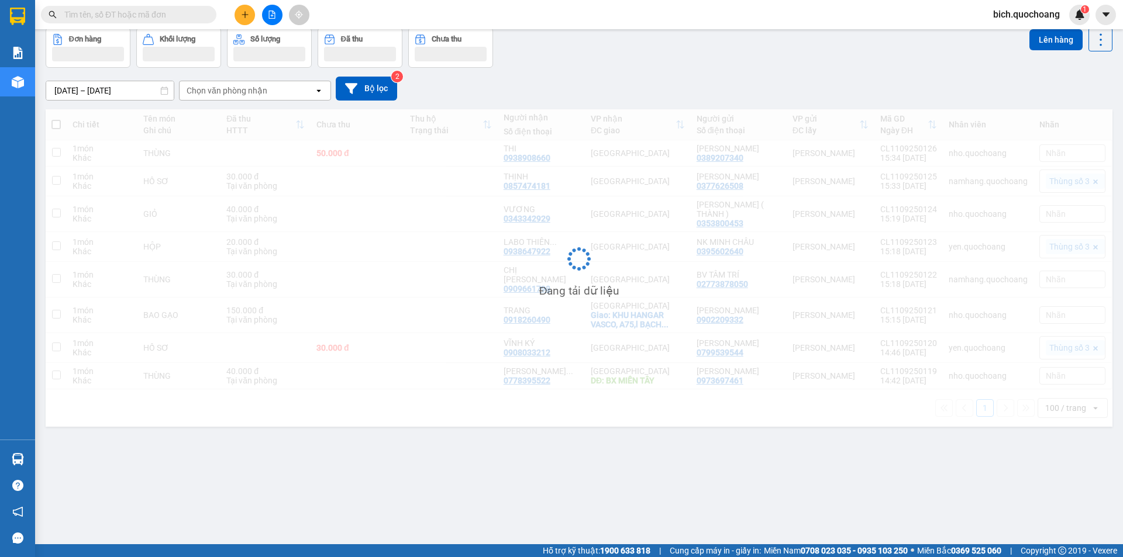
scroll to position [54, 0]
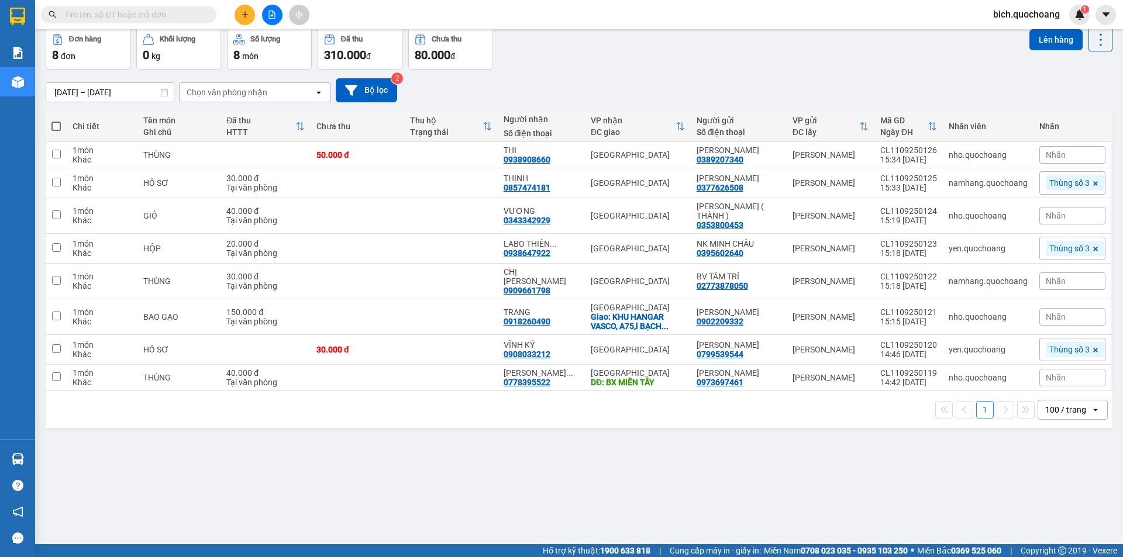
click at [184, 13] on input "text" at bounding box center [133, 14] width 138 height 13
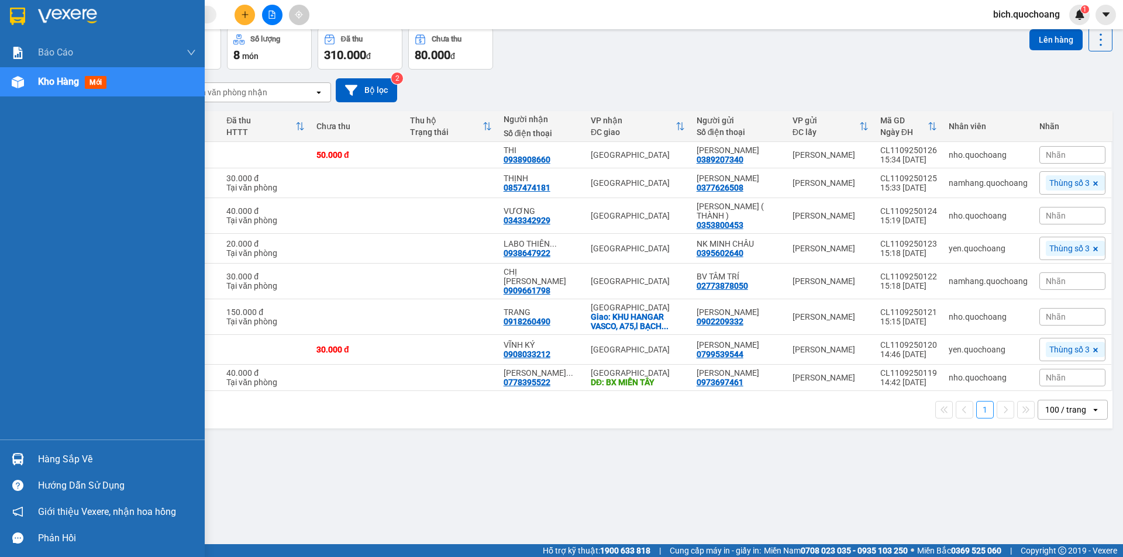
click at [56, 458] on div "Hàng sắp về" at bounding box center [117, 460] width 158 height 18
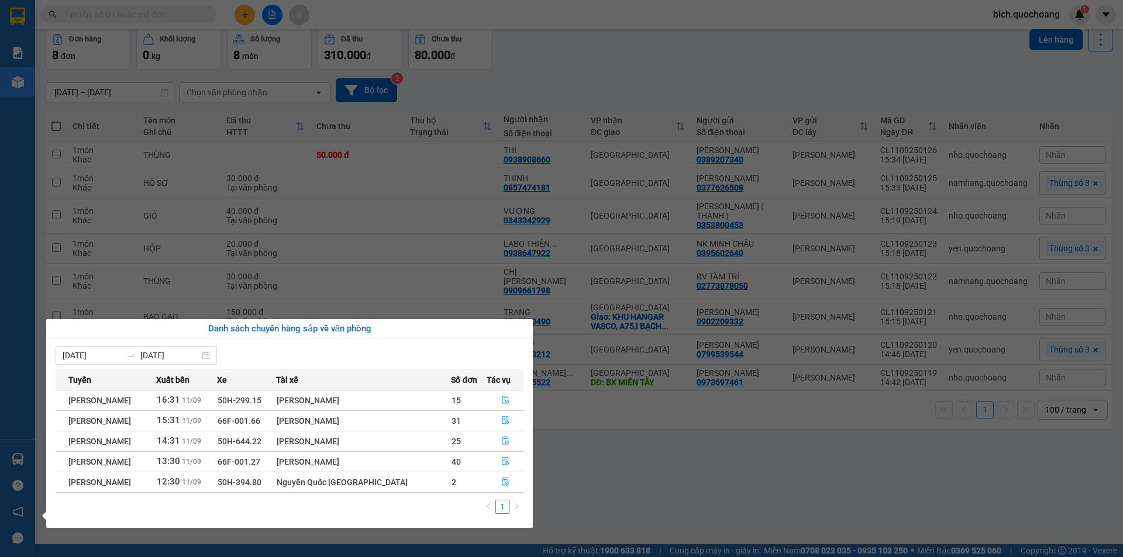
click at [599, 493] on section "Kết quả tìm kiếm ( 1 ) Bộ lọc Mã ĐH Trạng thái Món hàng Thu hộ Tổng cước Chưa c…" at bounding box center [561, 278] width 1123 height 557
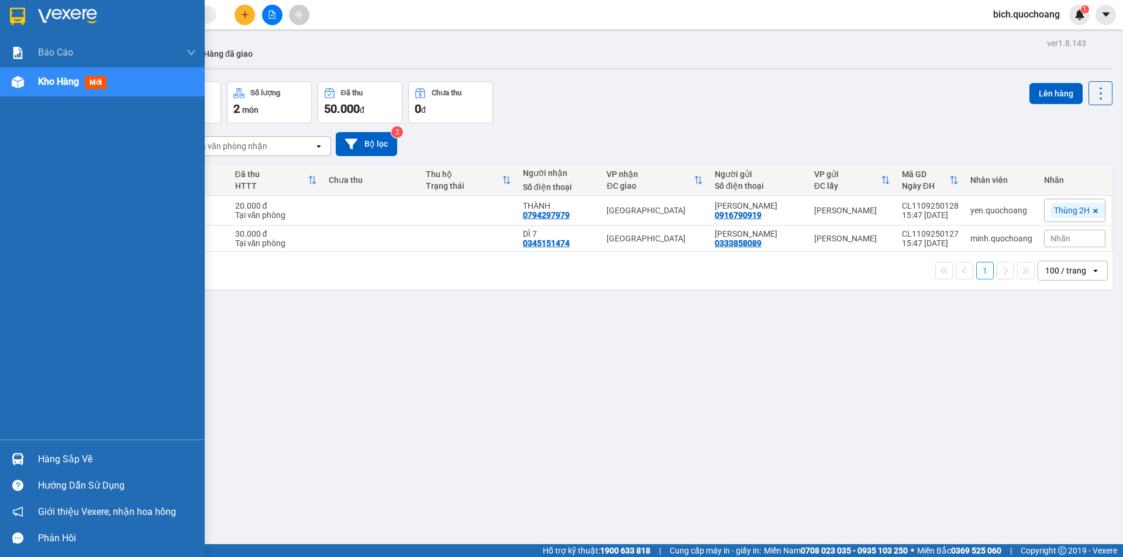
click at [32, 459] on div "Hàng sắp về" at bounding box center [102, 459] width 205 height 26
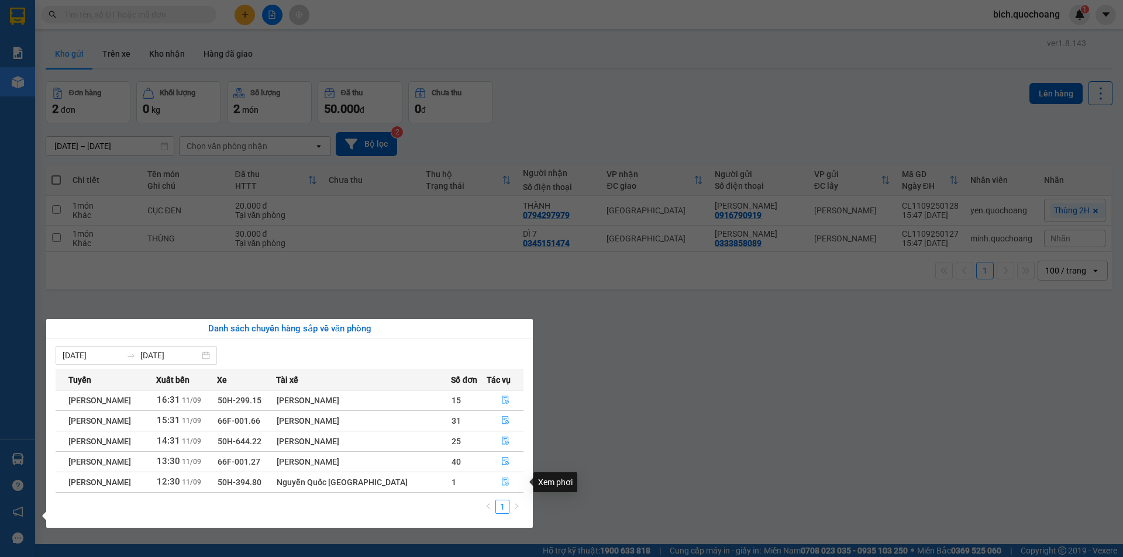
click at [502, 483] on icon "file-done" at bounding box center [505, 482] width 8 height 8
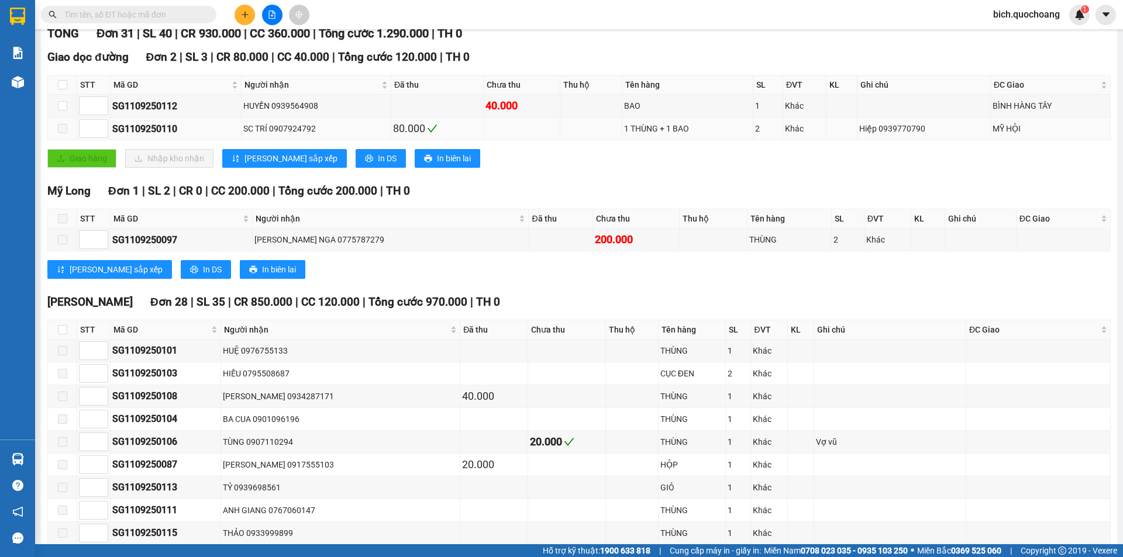
scroll to position [175, 0]
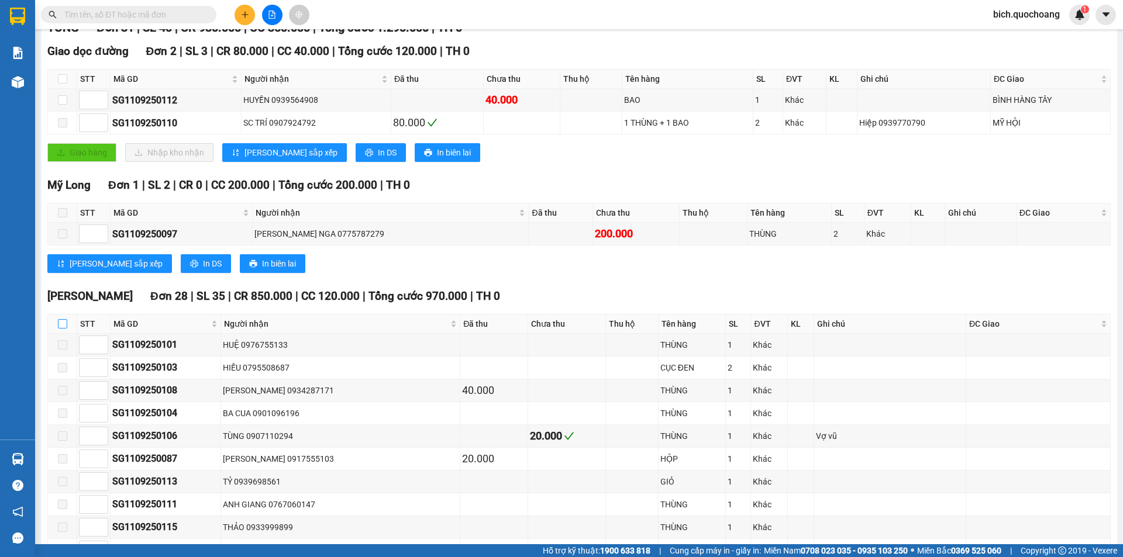
click at [64, 327] on input "checkbox" at bounding box center [62, 323] width 9 height 9
checkbox input "true"
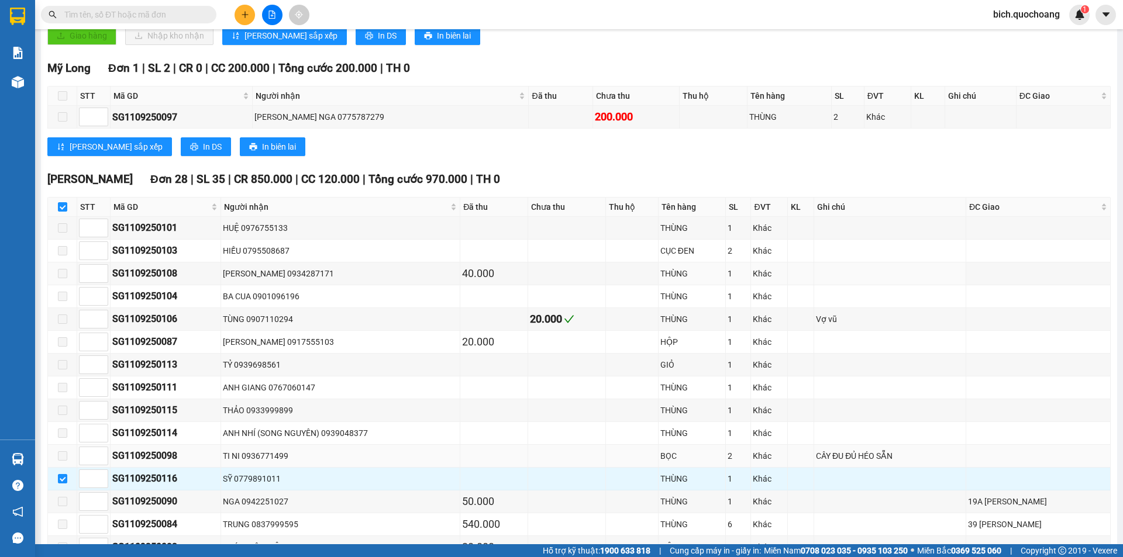
scroll to position [409, 0]
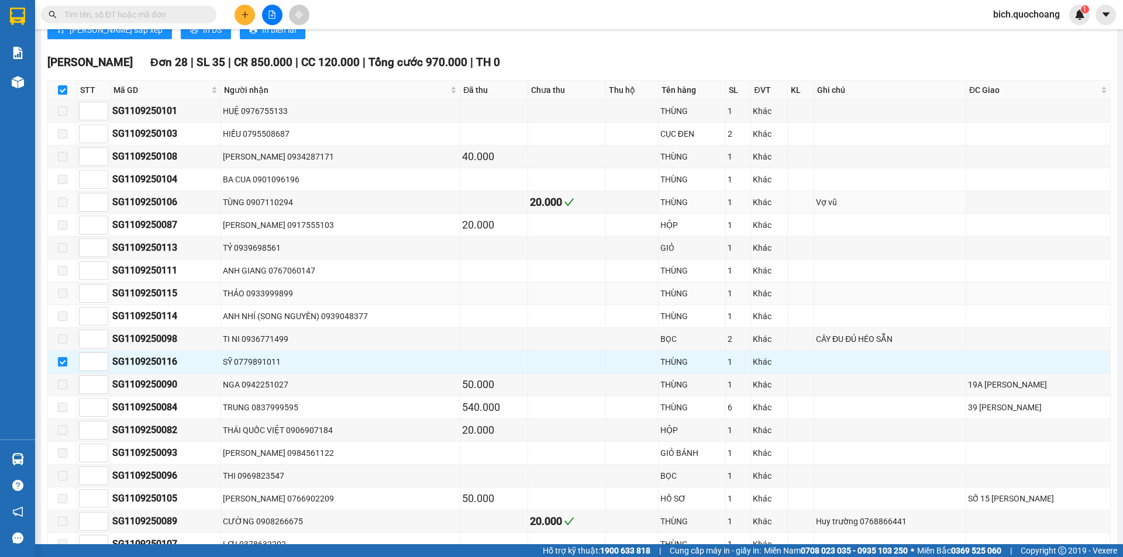
click at [58, 85] on input "checkbox" at bounding box center [62, 89] width 9 height 9
checkbox input "false"
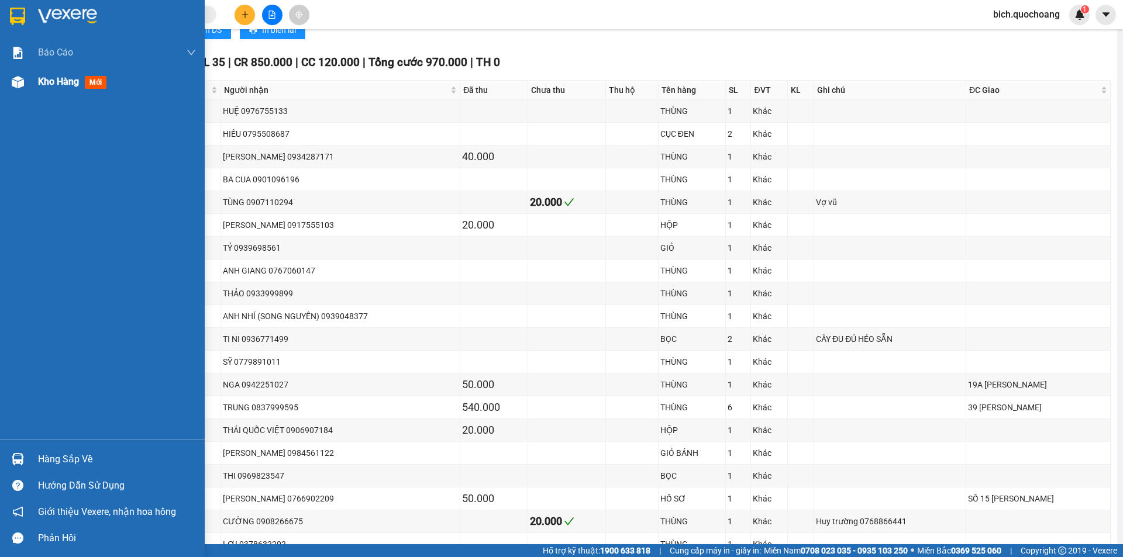
click at [68, 80] on span "Kho hàng" at bounding box center [58, 81] width 41 height 11
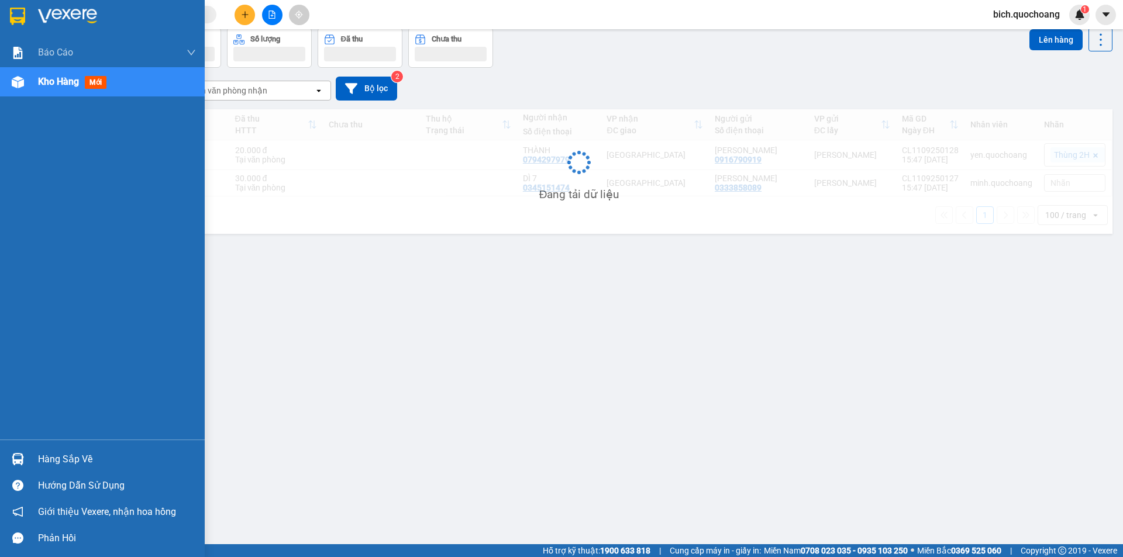
scroll to position [54, 0]
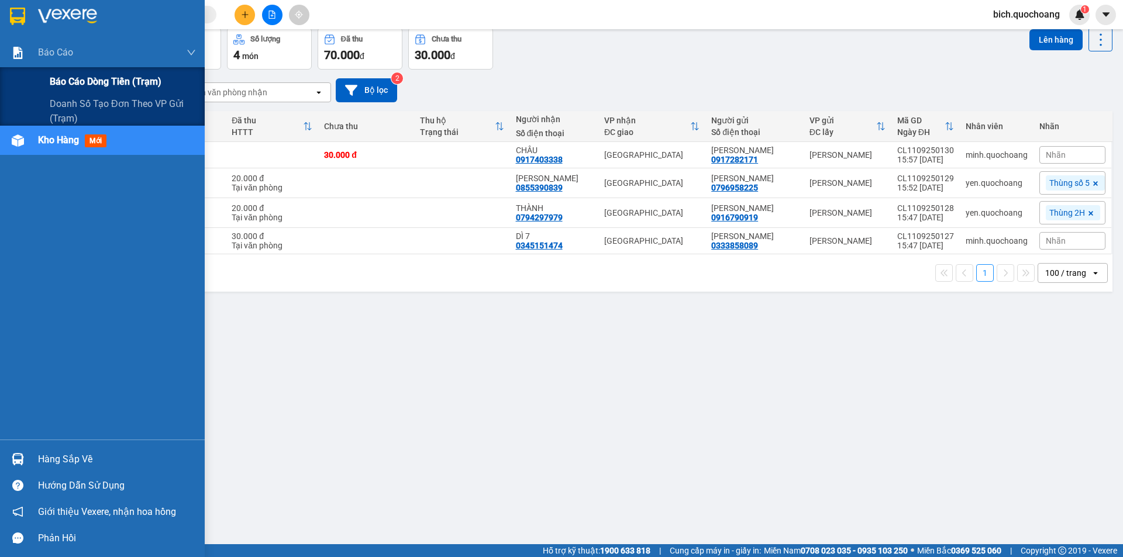
click at [79, 87] on span "Báo cáo dòng tiền (trạm)" at bounding box center [106, 81] width 112 height 15
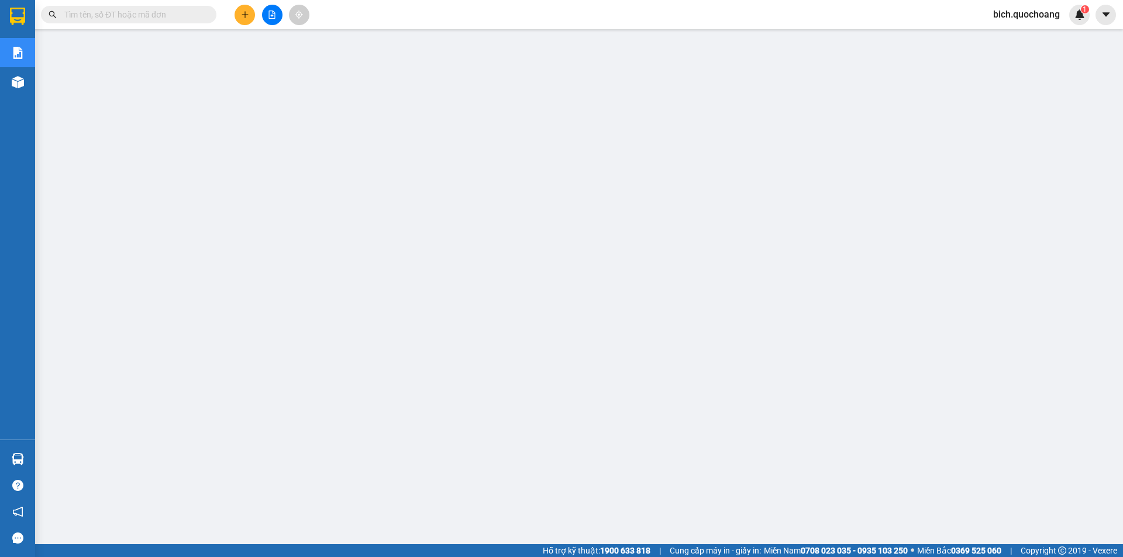
click at [166, 17] on input "text" at bounding box center [133, 14] width 138 height 13
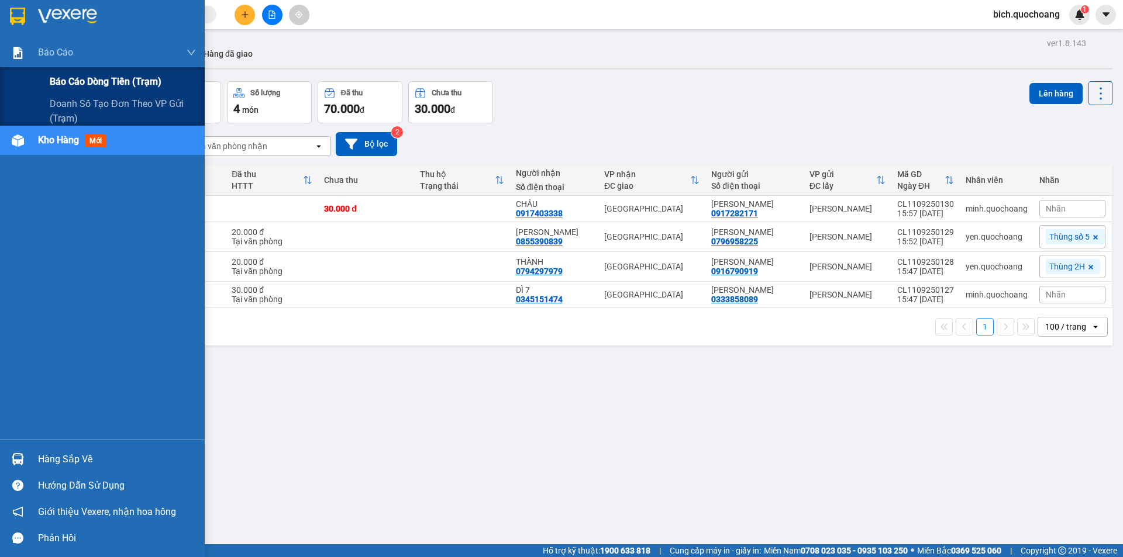
click at [78, 74] on div "Báo cáo dòng tiền (trạm)" at bounding box center [123, 81] width 146 height 29
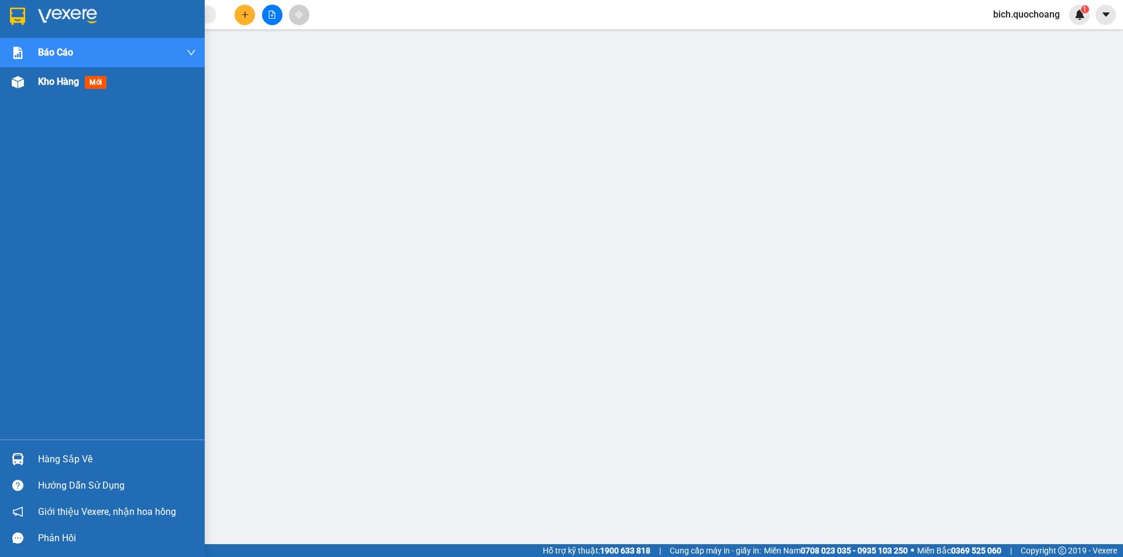
click at [45, 82] on span "Kho hàng" at bounding box center [58, 81] width 41 height 11
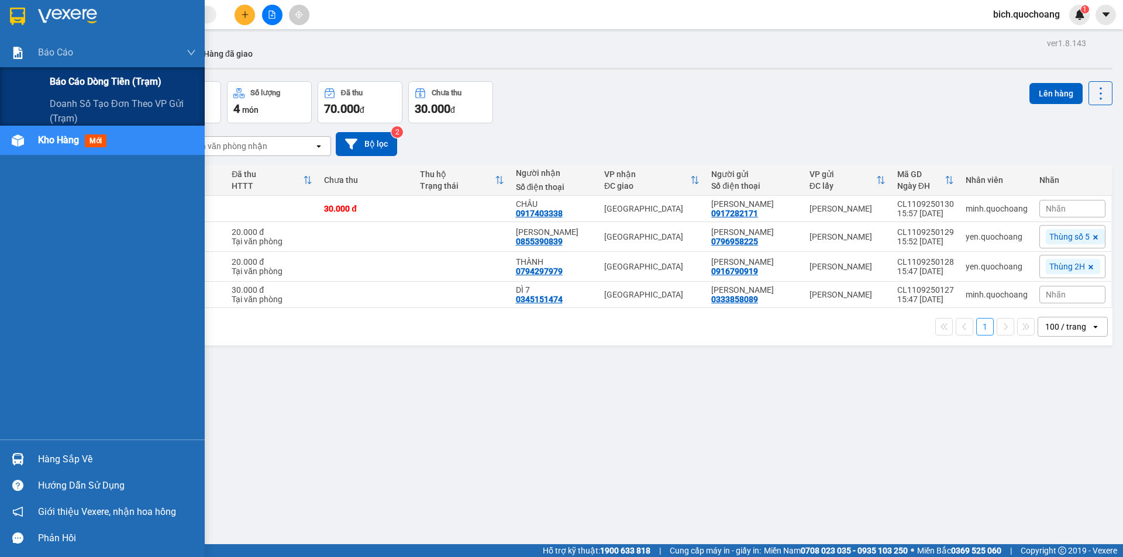
click at [80, 81] on span "Báo cáo dòng tiền (trạm)" at bounding box center [106, 81] width 112 height 15
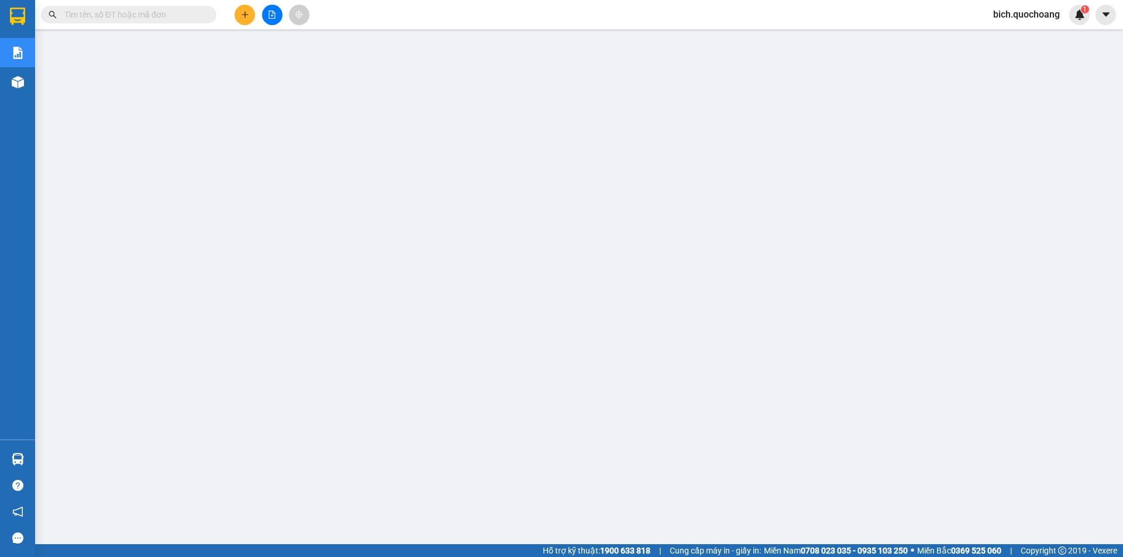
click at [1043, 22] on div "bich.quochoang 1" at bounding box center [1037, 15] width 106 height 20
click at [1018, 8] on span "bich.quochoang" at bounding box center [1026, 14] width 85 height 15
click at [1008, 36] on span "Đăng xuất" at bounding box center [1031, 36] width 61 height 13
